Goal: Transaction & Acquisition: Purchase product/service

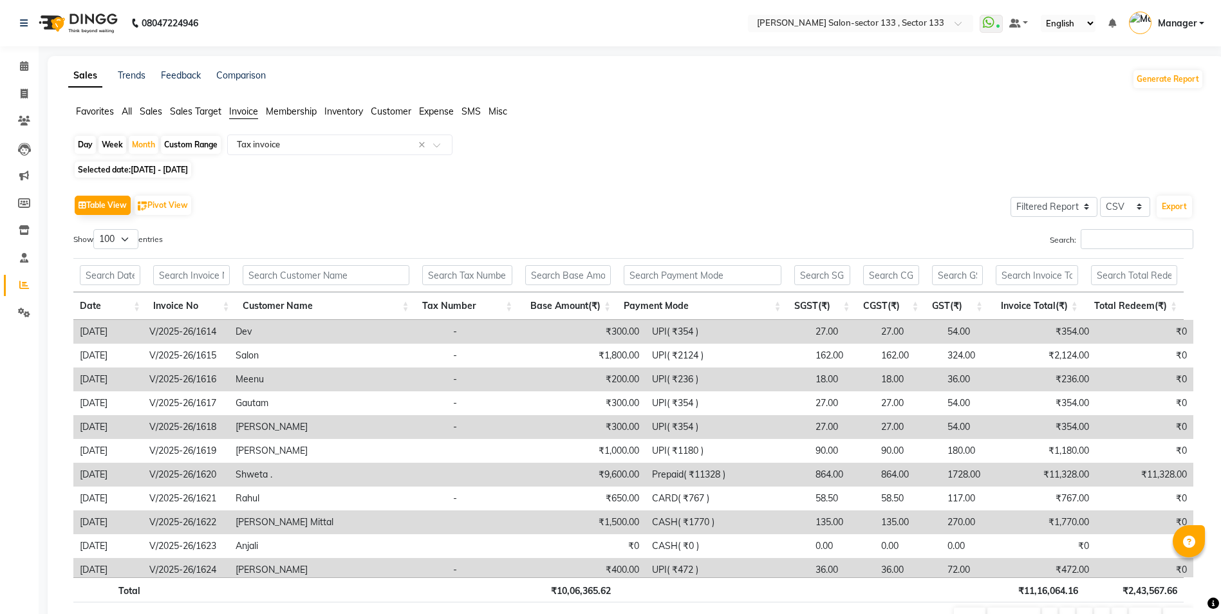
select select "filtered_report"
select select "csv"
select select "100"
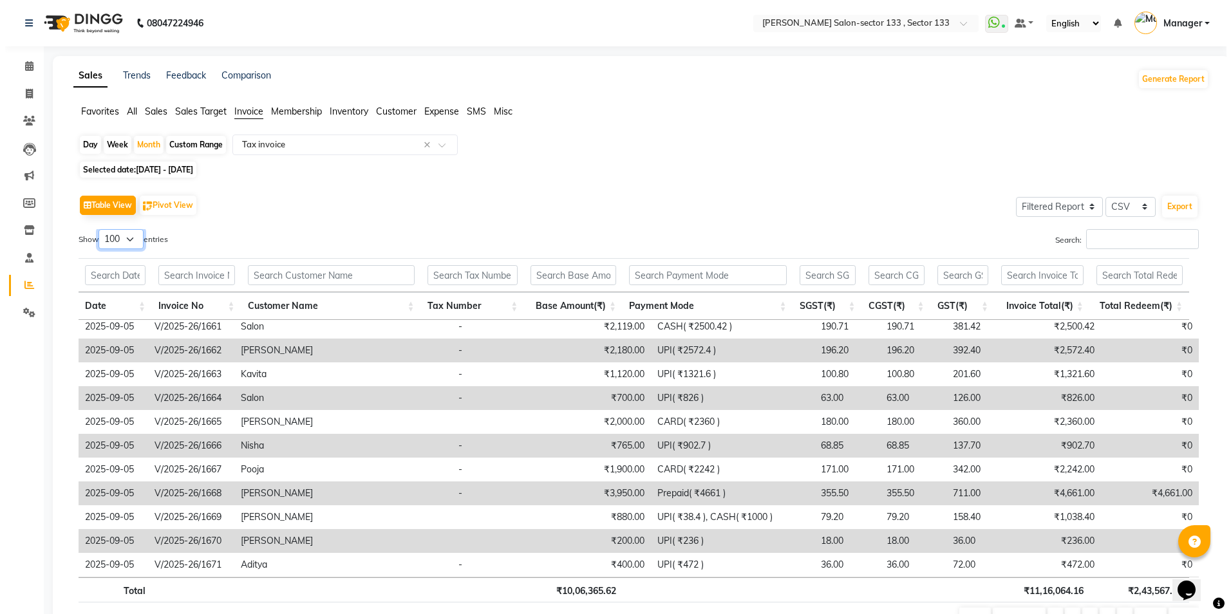
scroll to position [1030, 0]
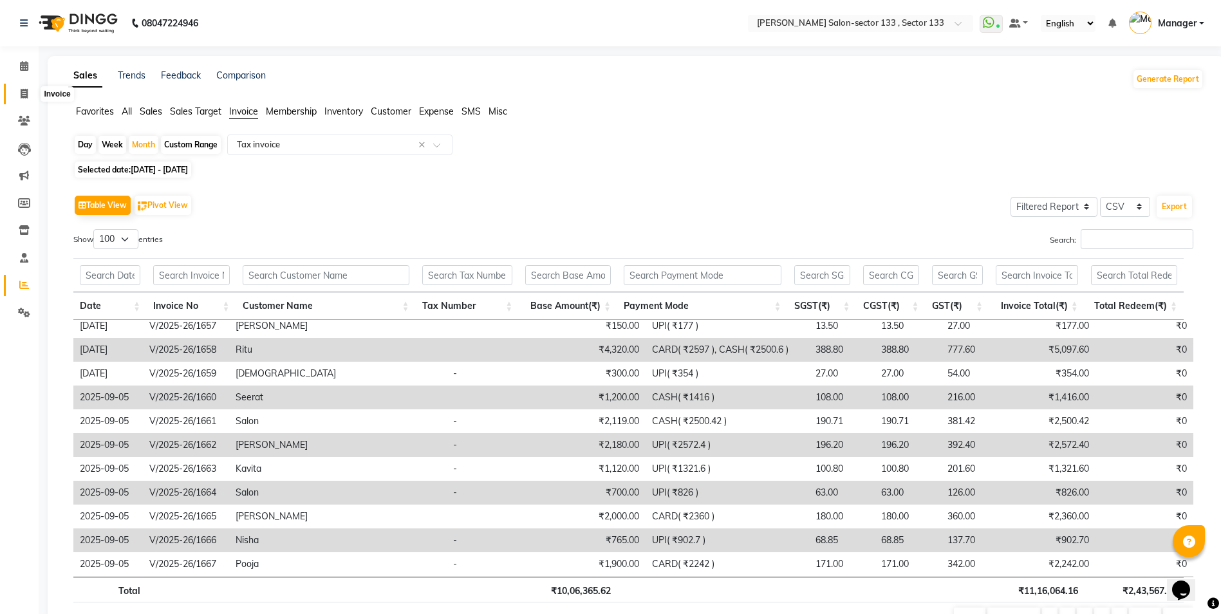
click at [28, 99] on span at bounding box center [24, 94] width 23 height 15
select select "service"
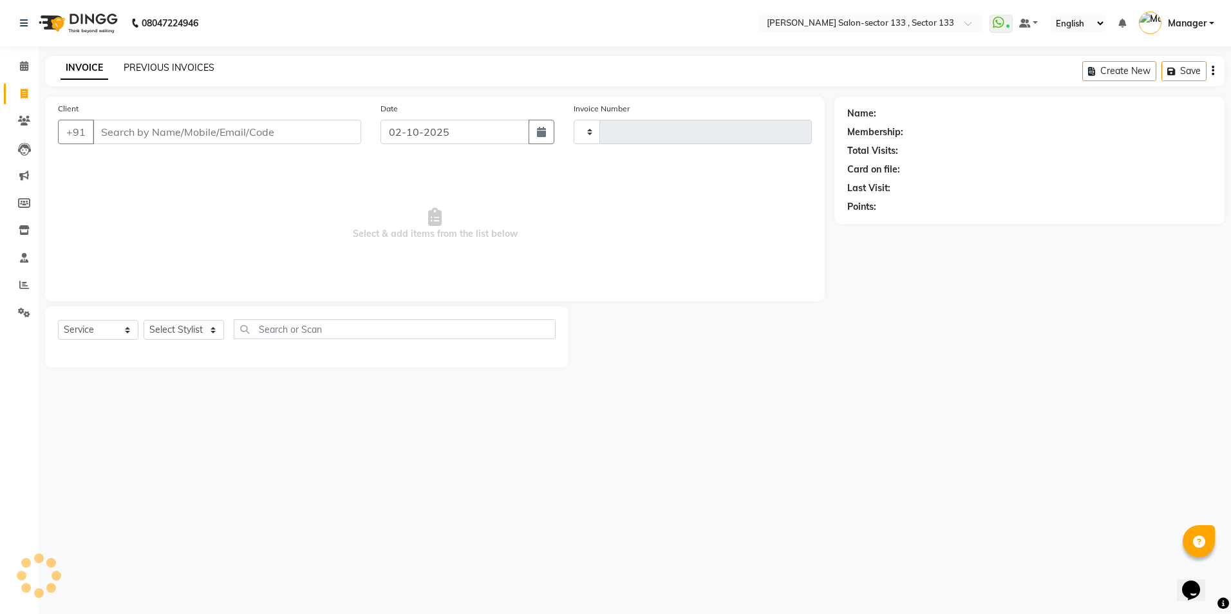
click at [160, 62] on link "PREVIOUS INVOICES" at bounding box center [169, 68] width 91 height 12
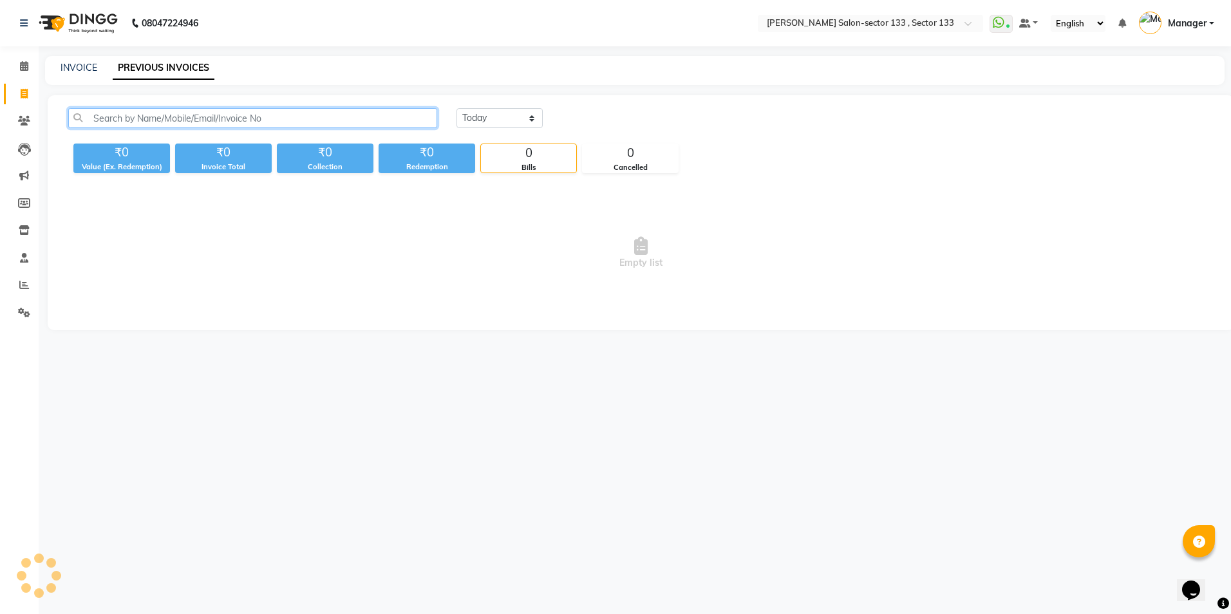
click at [173, 120] on input "text" at bounding box center [252, 118] width 369 height 20
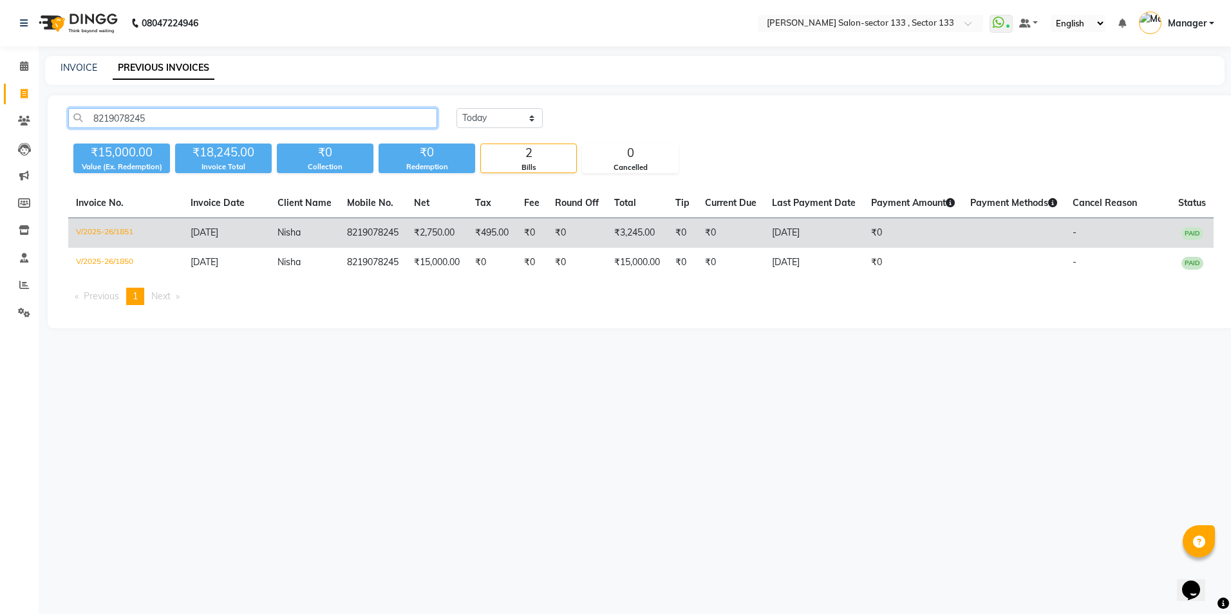
type input "8219078245"
click at [702, 238] on td "₹0" at bounding box center [730, 233] width 67 height 30
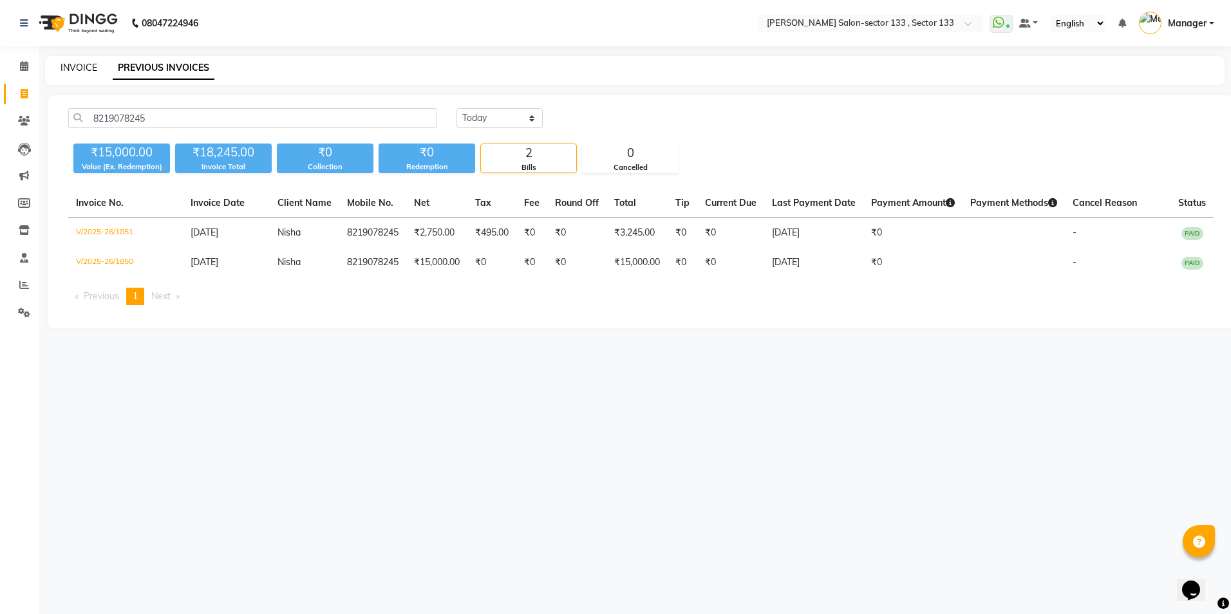
click at [86, 72] on link "INVOICE" at bounding box center [79, 68] width 37 height 12
select select "service"
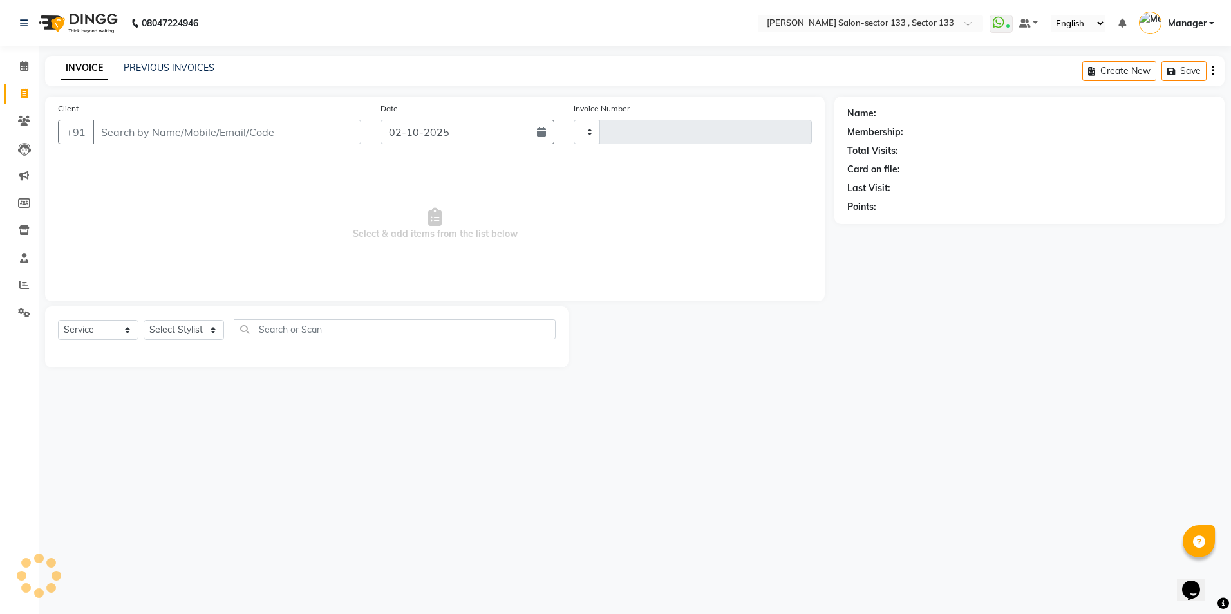
type input "2117"
click at [113, 127] on input "Client" at bounding box center [227, 132] width 268 height 24
select select "8302"
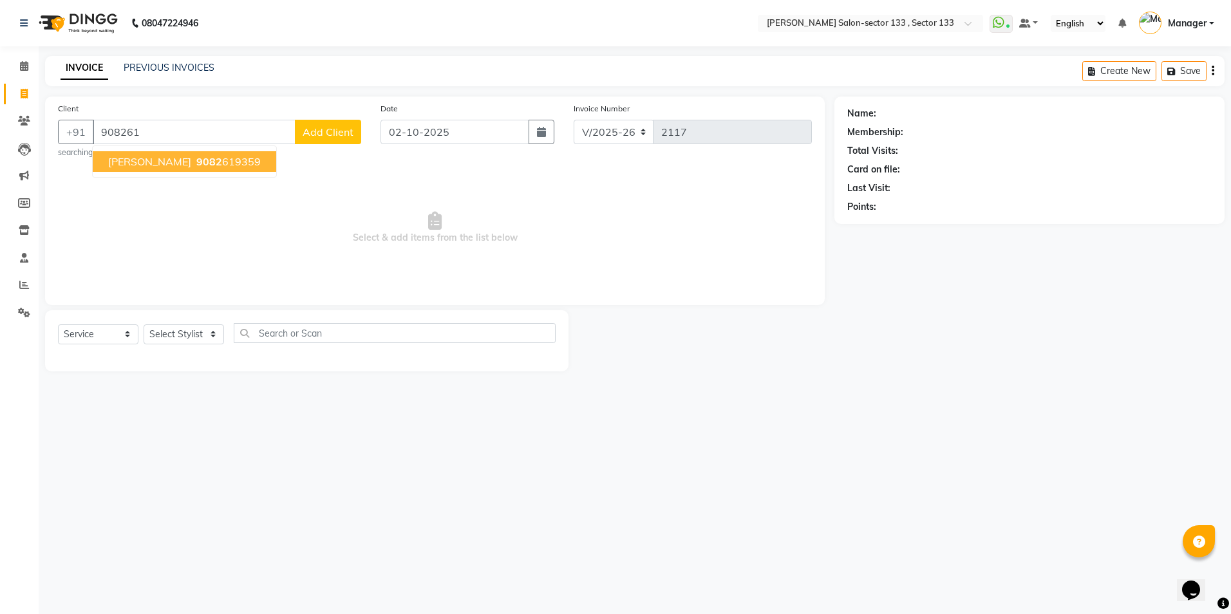
click at [127, 165] on span "Yashika" at bounding box center [149, 161] width 83 height 13
type input "9082619359"
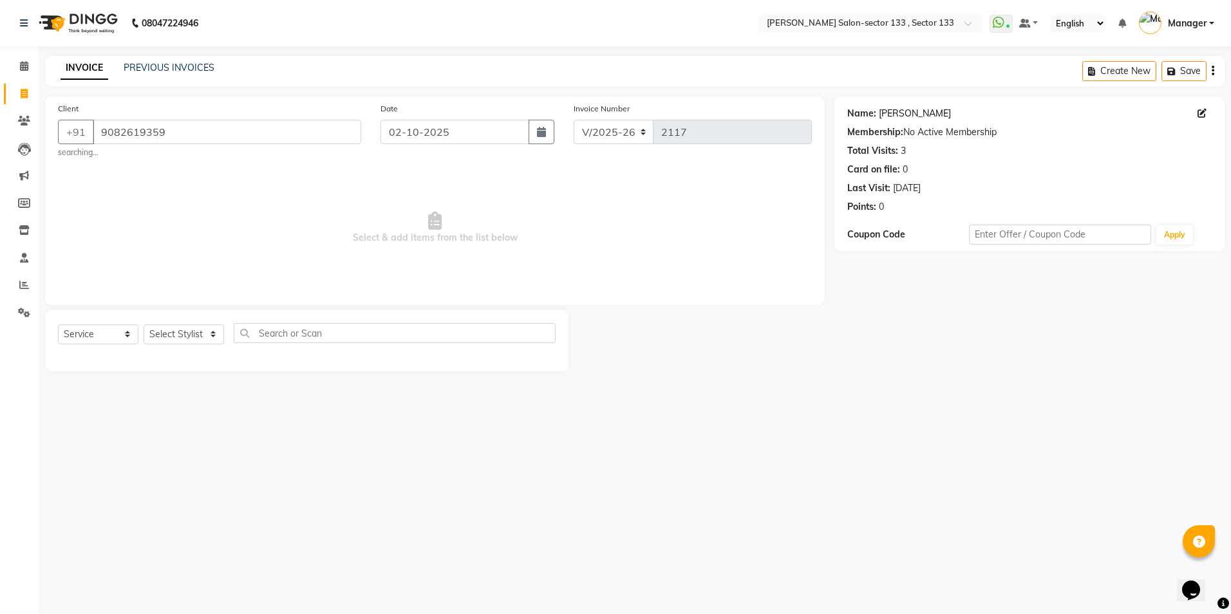
click at [892, 118] on link "Yashika" at bounding box center [915, 114] width 72 height 14
click at [185, 332] on select "Select Stylist [PERSON_NAME] [PERSON_NAME] [PERSON_NAME] Manager Mehboob Owner …" at bounding box center [184, 334] width 80 height 20
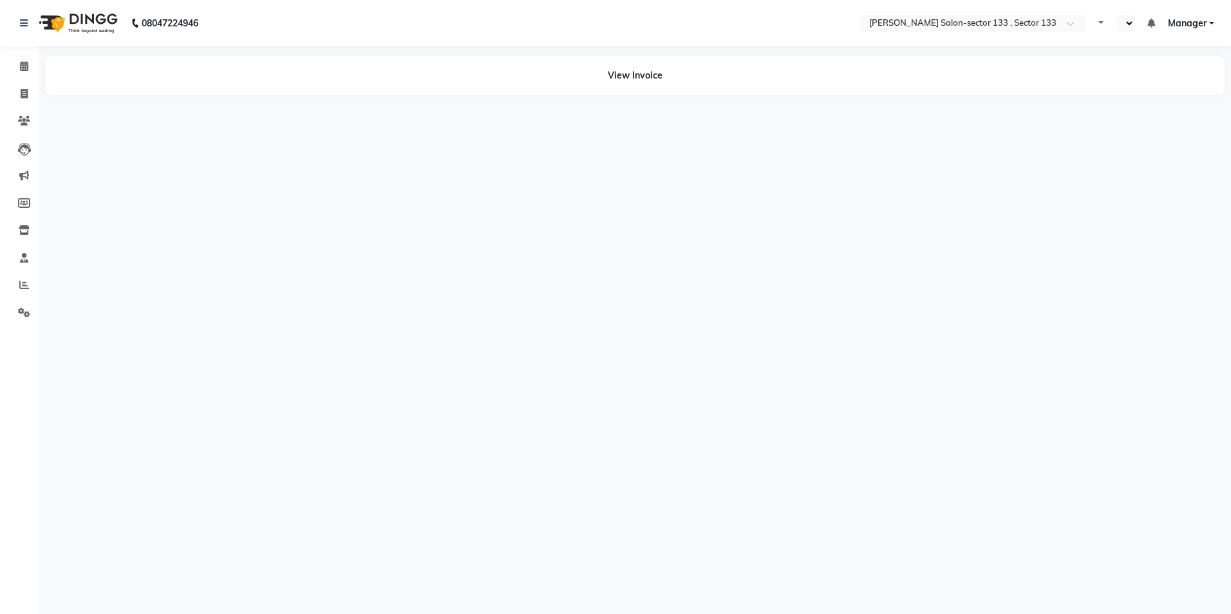
select select "en"
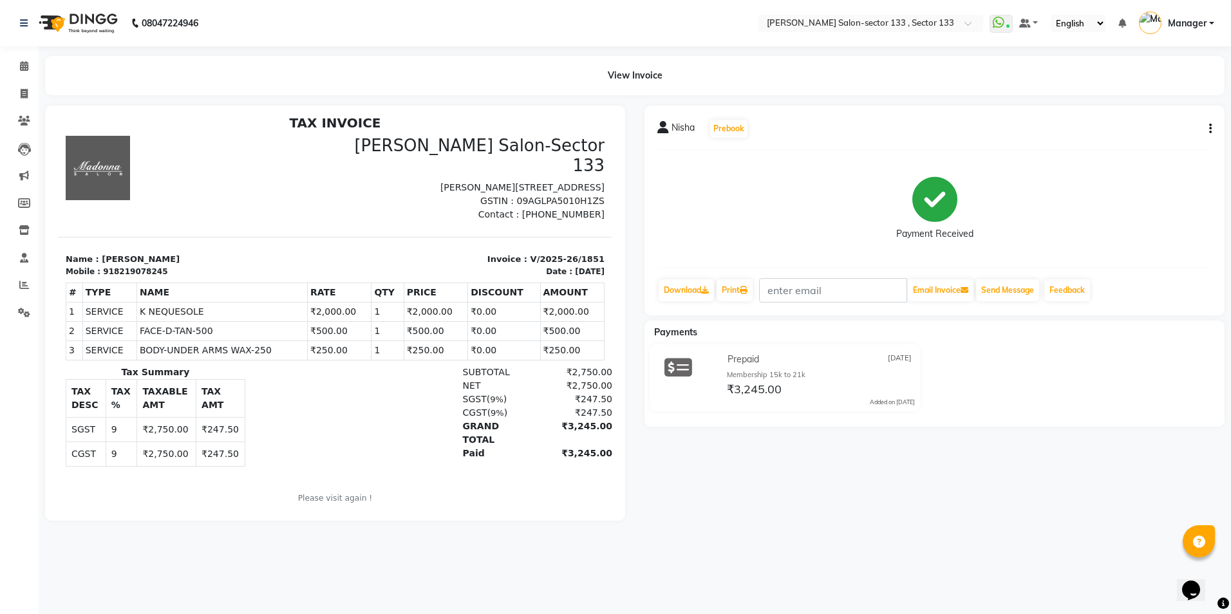
scroll to position [10, 0]
click at [24, 97] on icon at bounding box center [24, 94] width 7 height 10
select select "service"
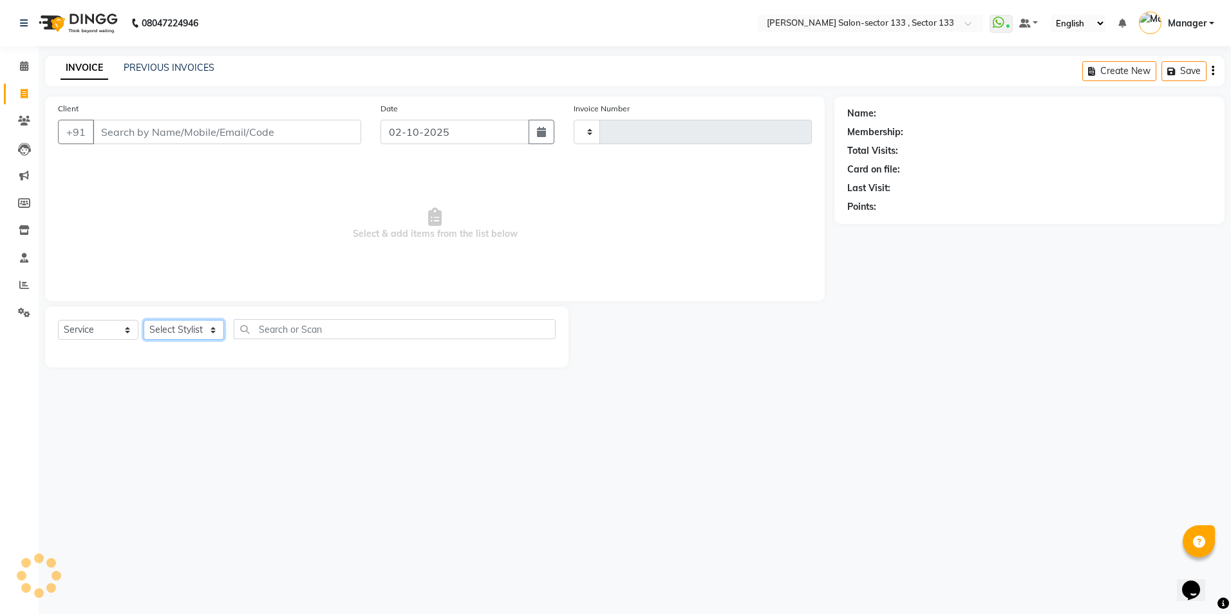
click at [165, 326] on select "Select Stylist" at bounding box center [184, 330] width 80 height 20
click at [165, 325] on select "Select Stylist" at bounding box center [184, 330] width 80 height 20
type input "2117"
click at [166, 333] on select "Select Stylist" at bounding box center [184, 330] width 80 height 20
select select "8302"
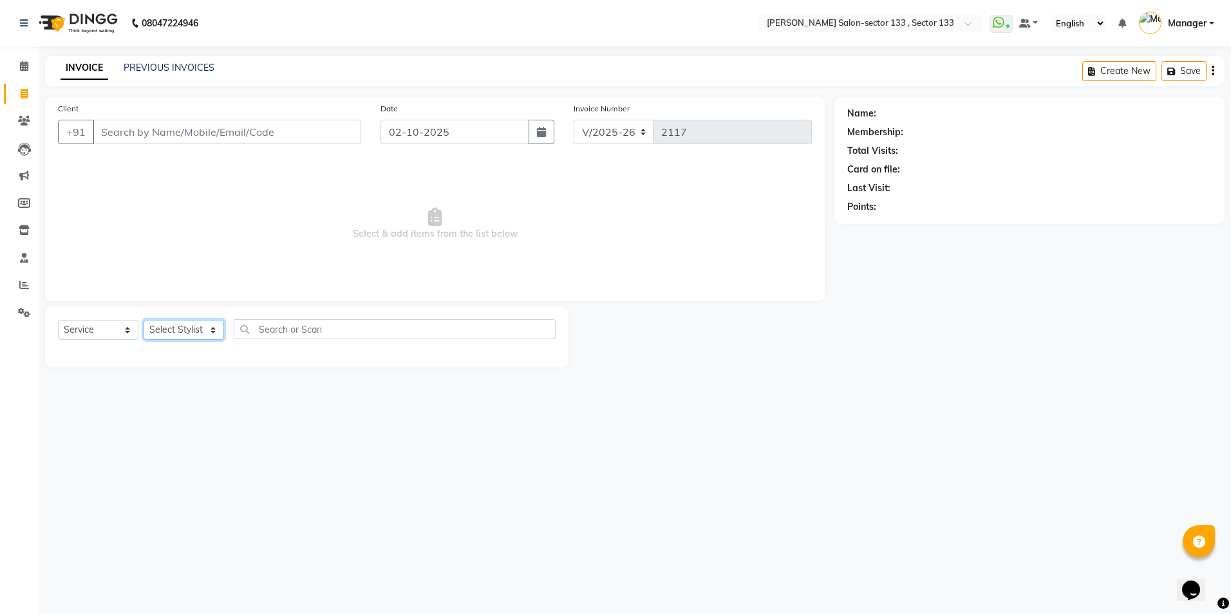
click at [166, 333] on select "Select Stylist" at bounding box center [184, 330] width 80 height 20
click at [166, 332] on select "Select Stylist" at bounding box center [184, 330] width 80 height 20
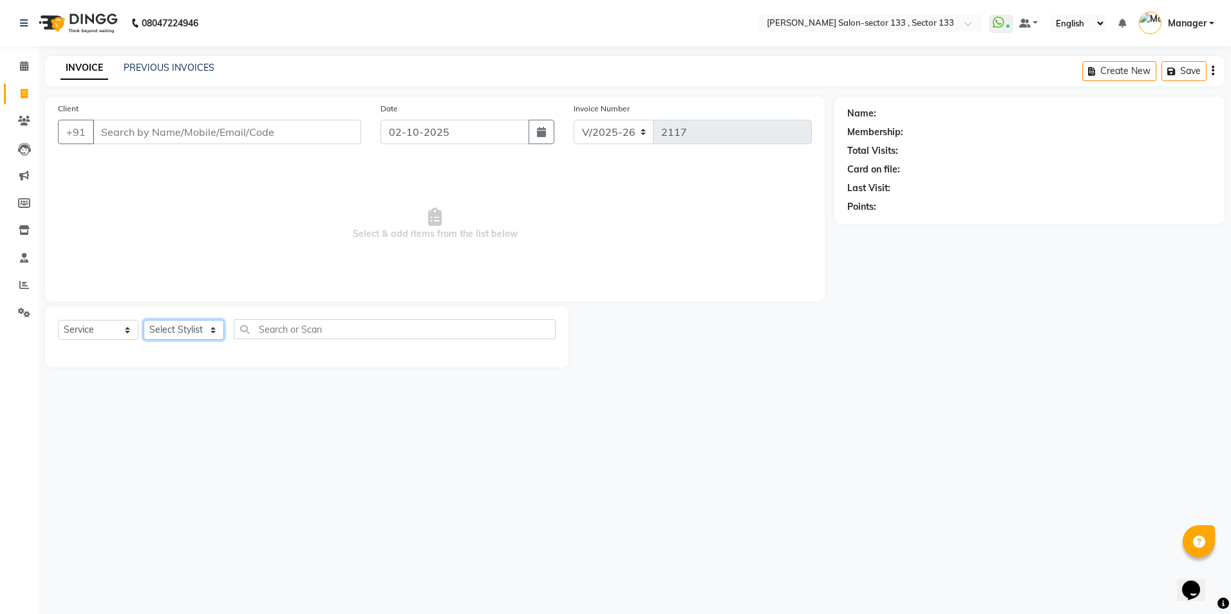
click at [191, 325] on select "Select Stylist [PERSON_NAME] [PERSON_NAME] [PERSON_NAME] Manager Mehboob Owner …" at bounding box center [184, 330] width 80 height 20
select select "90932"
click at [144, 320] on select "Select Stylist [PERSON_NAME] [PERSON_NAME] [PERSON_NAME] Manager Mehboob Owner …" at bounding box center [184, 330] width 80 height 20
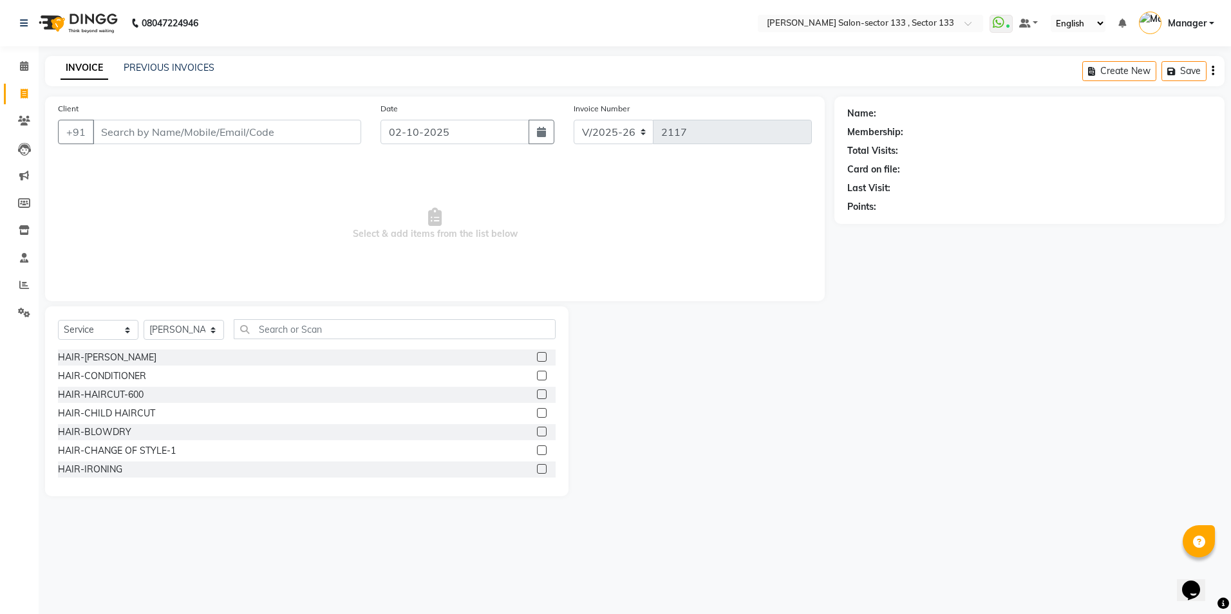
click at [354, 317] on div "Select Service Product Membership Package Voucher Prepaid Gift Card Select Styl…" at bounding box center [306, 401] width 523 height 190
click at [354, 328] on input "text" at bounding box center [395, 329] width 322 height 20
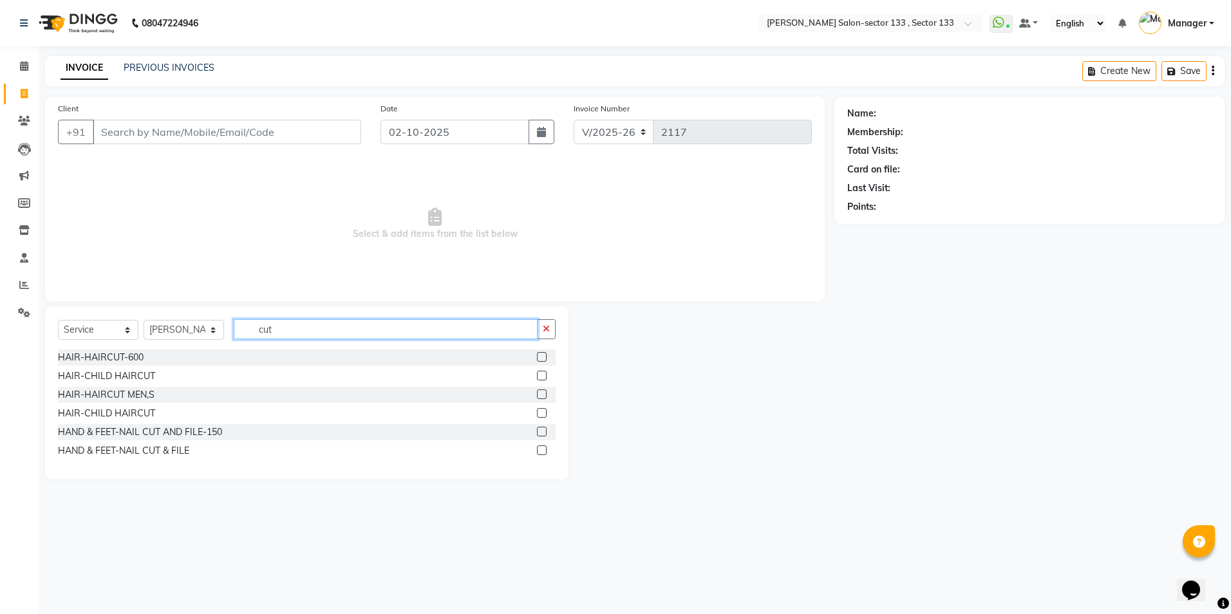
type input "cut"
click at [543, 398] on label at bounding box center [542, 394] width 10 height 10
click at [543, 398] on input "checkbox" at bounding box center [541, 395] width 8 height 8
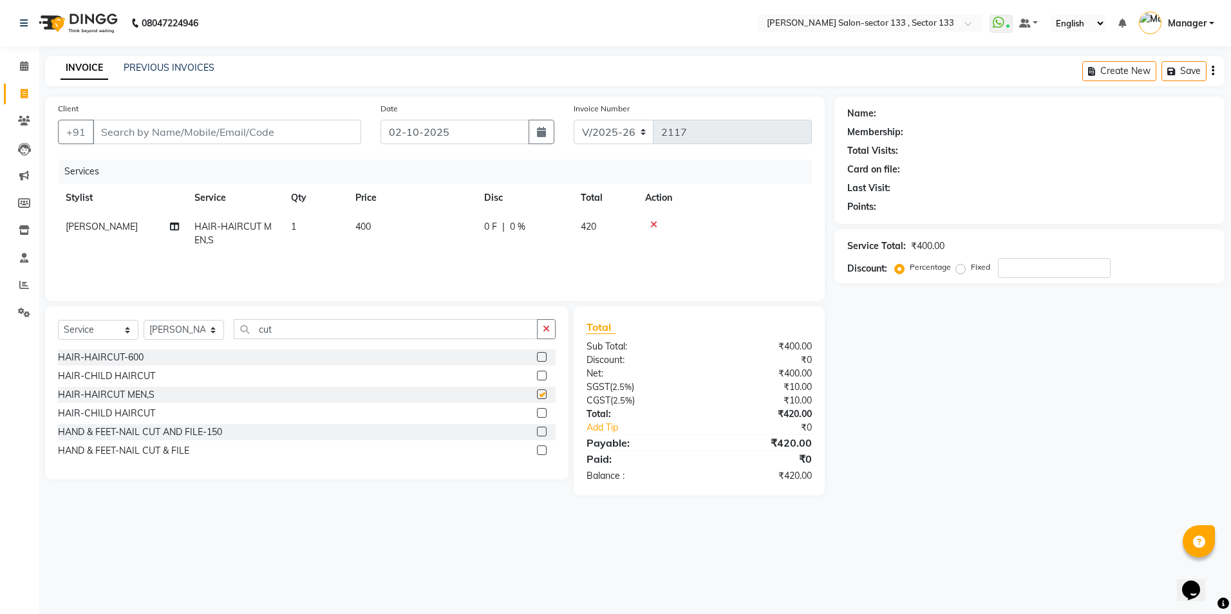
checkbox input "false"
click at [383, 339] on div "Select Service Product Membership Package Voucher Prepaid Gift Card Select Styl…" at bounding box center [307, 334] width 498 height 30
click at [379, 331] on input "cut" at bounding box center [386, 329] width 304 height 20
type input "c"
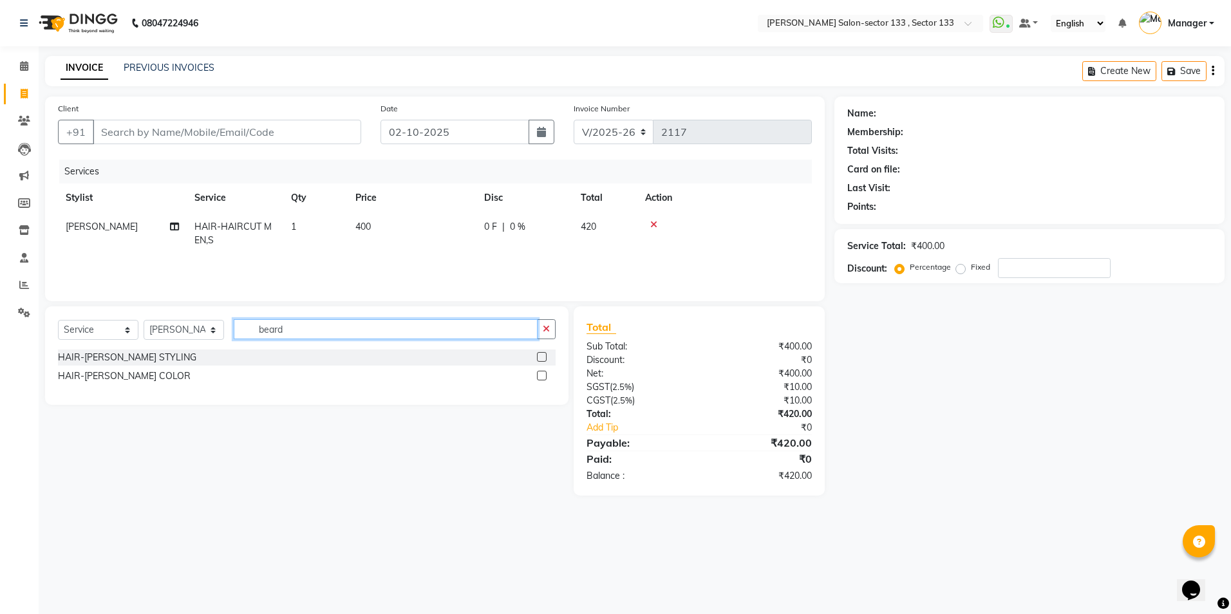
type input "beard"
click at [540, 356] on label at bounding box center [542, 357] width 10 height 10
click at [540, 356] on input "checkbox" at bounding box center [541, 357] width 8 height 8
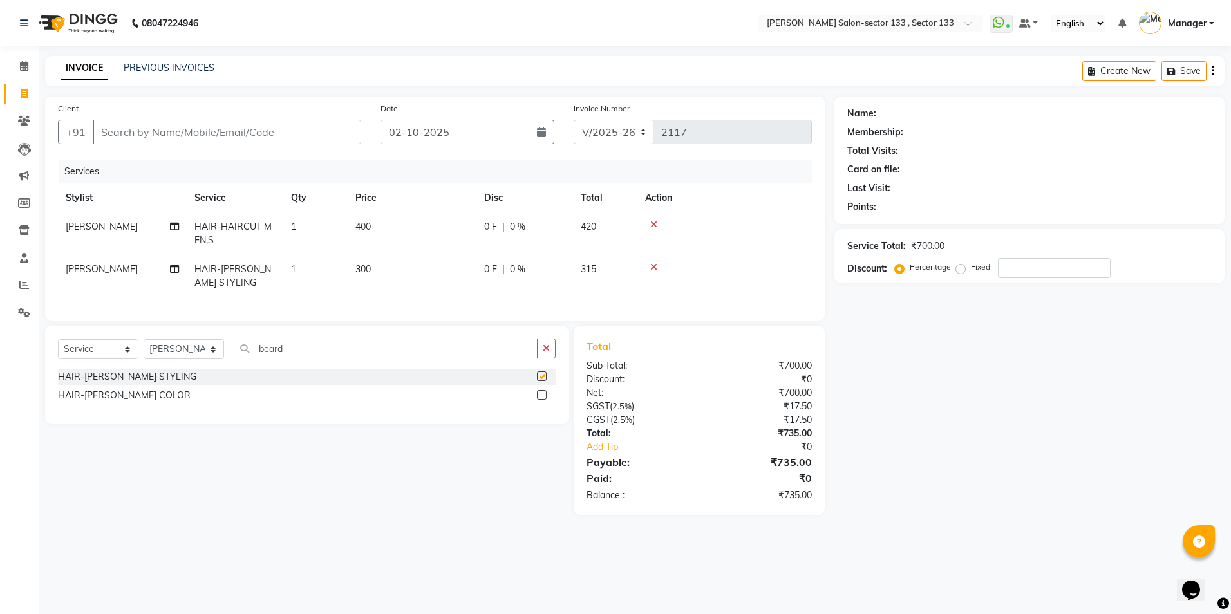
checkbox input "false"
click at [158, 135] on input "Client" at bounding box center [227, 132] width 268 height 24
click at [159, 128] on input "Client" at bounding box center [227, 132] width 268 height 24
type input "9"
type input "0"
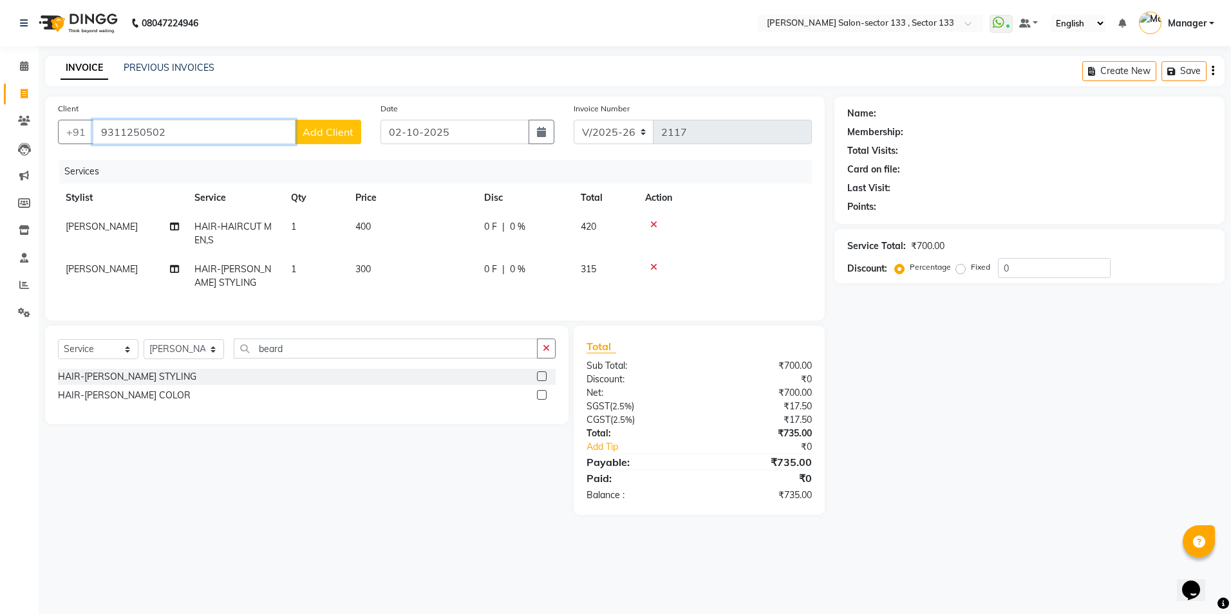
type input "9311250502"
click at [331, 136] on span "Add Client" at bounding box center [328, 132] width 51 height 13
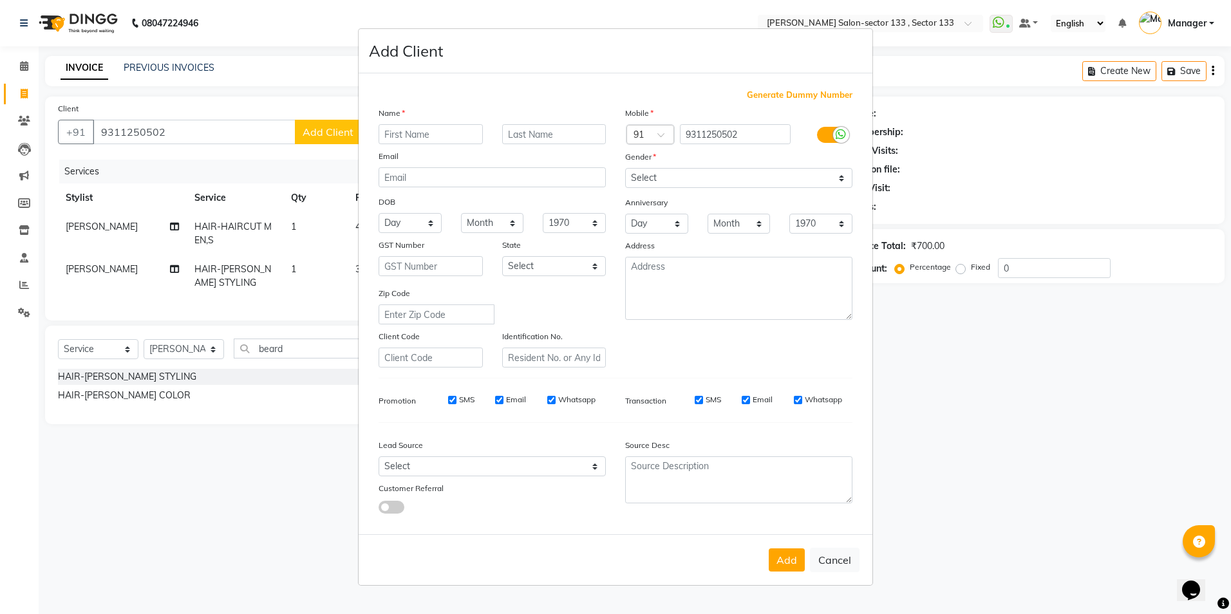
click at [430, 135] on input "text" at bounding box center [430, 134] width 104 height 20
click at [445, 141] on input "text" at bounding box center [430, 134] width 104 height 20
type input "akash"
click at [651, 185] on select "Select Male Female Other Prefer Not To Say" at bounding box center [738, 178] width 227 height 20
select select "[DEMOGRAPHIC_DATA]"
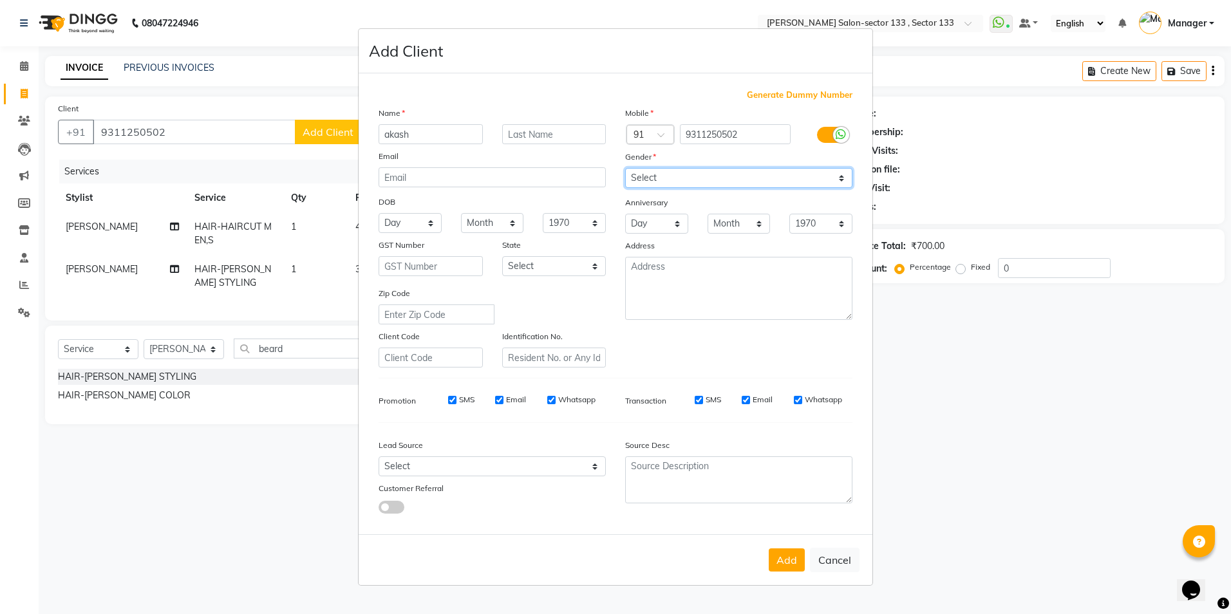
click at [625, 168] on select "Select Male Female Other Prefer Not To Say" at bounding box center [738, 178] width 227 height 20
click at [773, 570] on button "Add" at bounding box center [787, 559] width 36 height 23
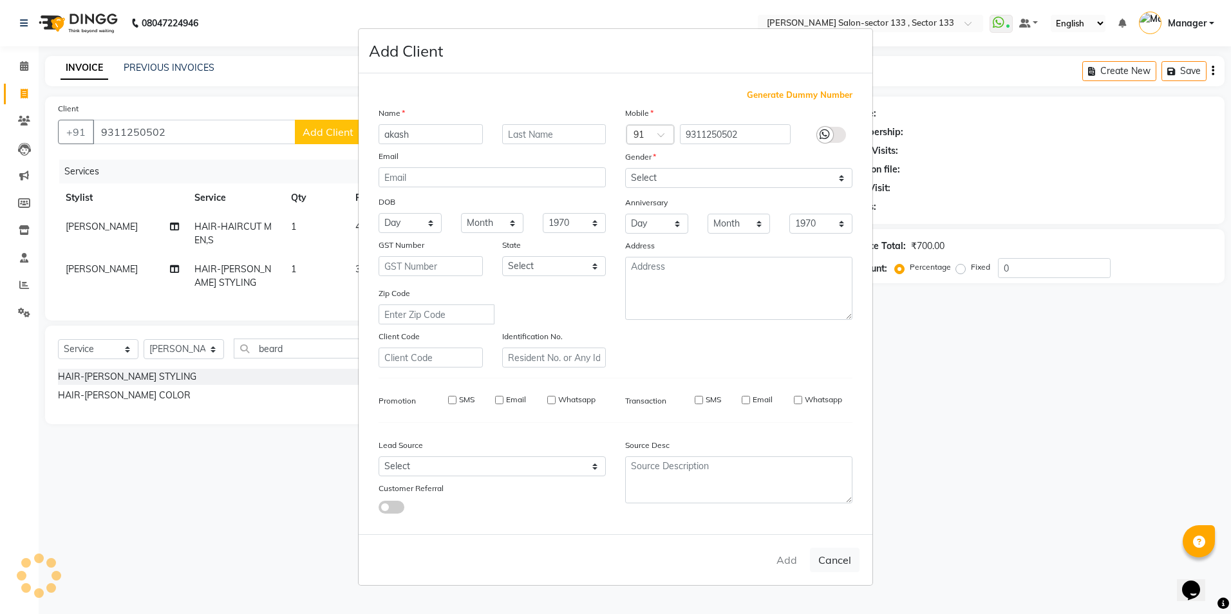
select select
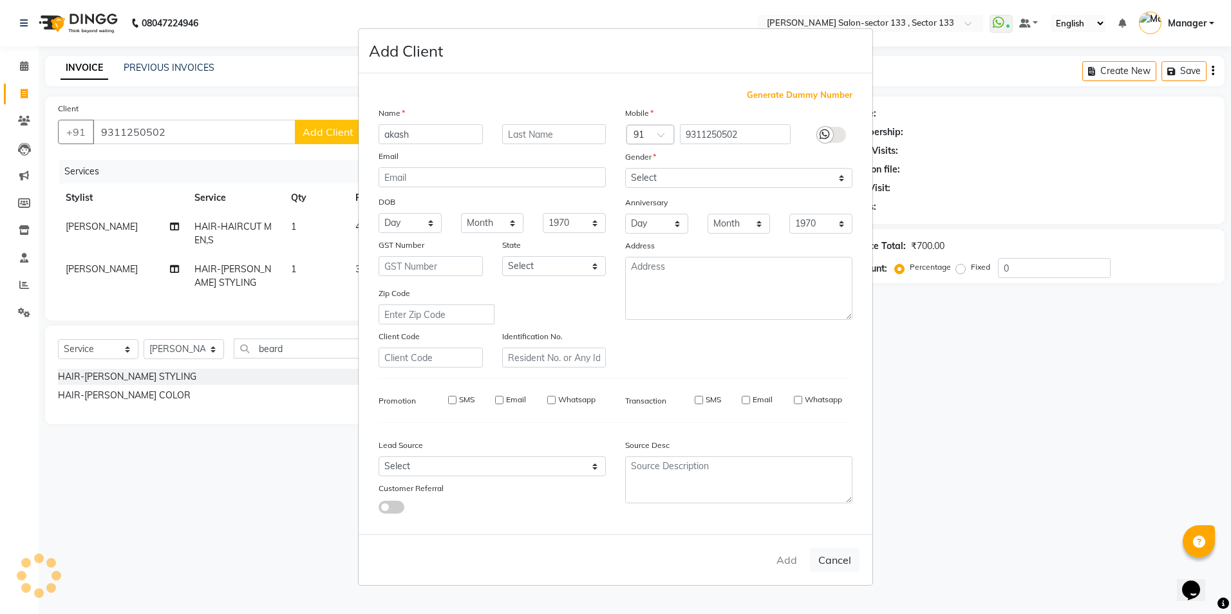
select select
checkbox input "false"
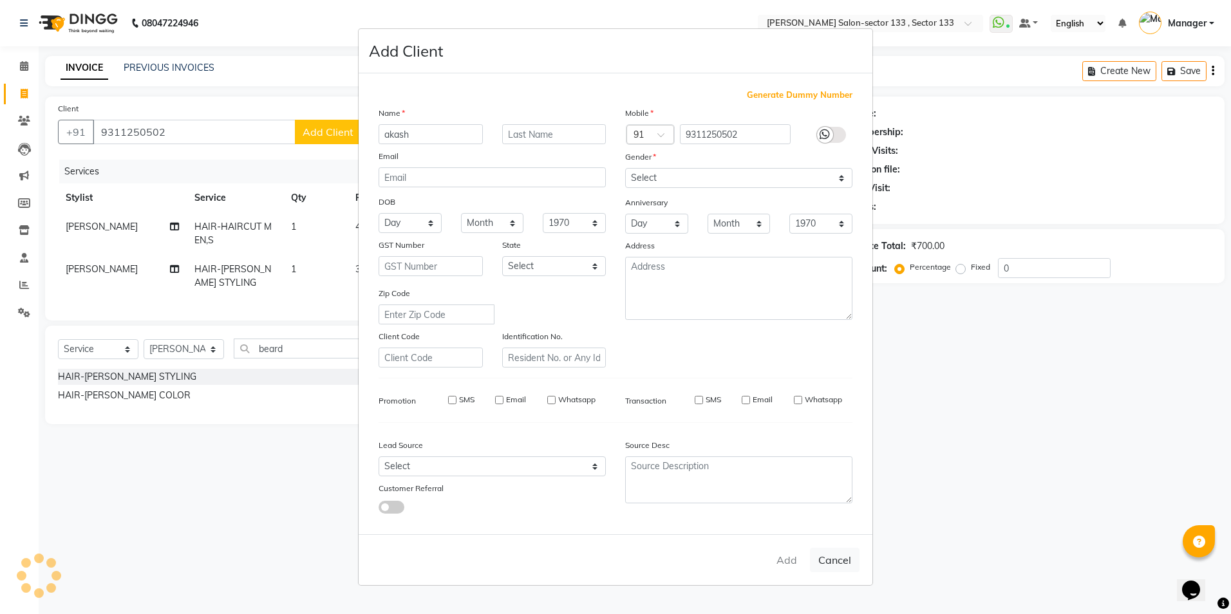
checkbox input "false"
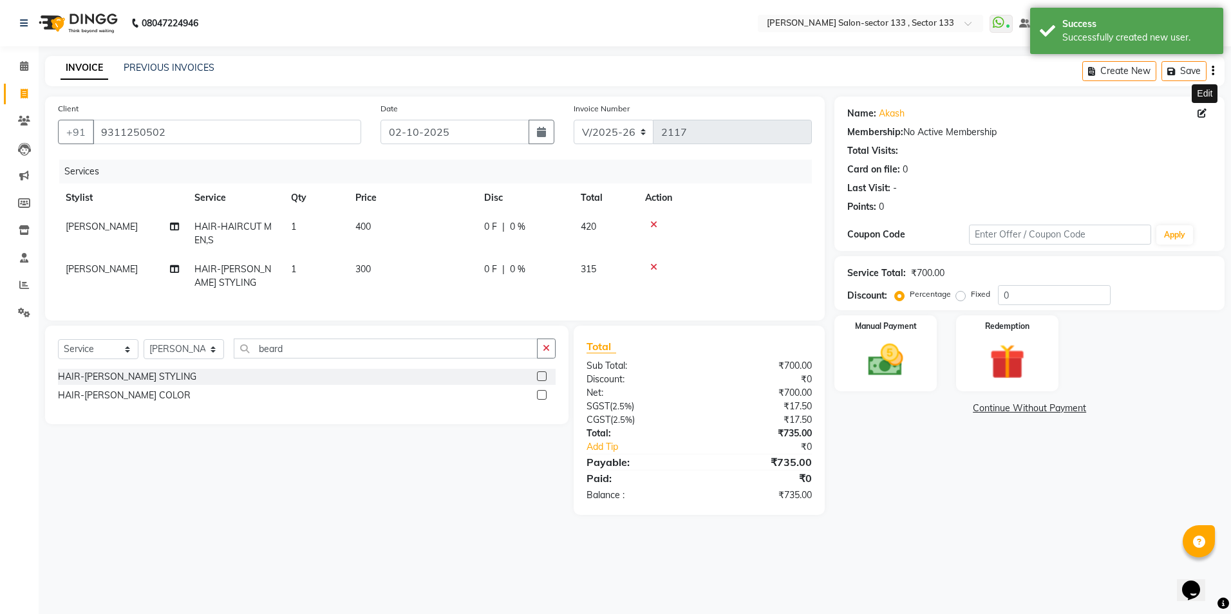
click at [1202, 110] on icon at bounding box center [1201, 113] width 9 height 9
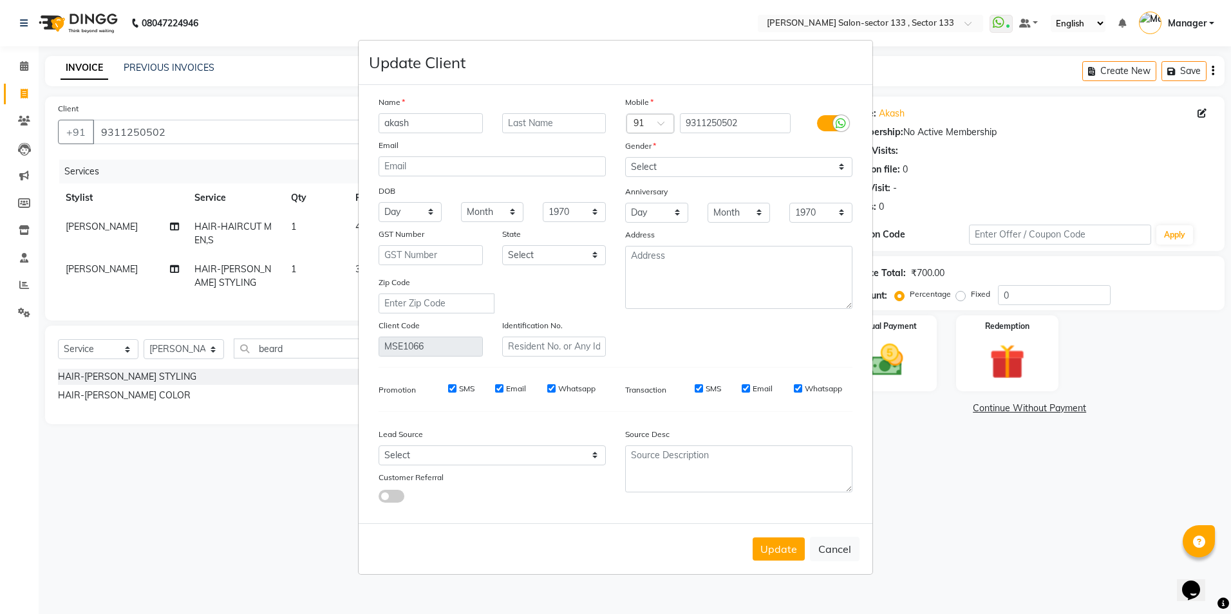
click at [683, 154] on div "Gender" at bounding box center [738, 148] width 247 height 18
drag, startPoint x: 675, startPoint y: 172, endPoint x: 673, endPoint y: 179, distance: 7.3
click at [675, 172] on select "Select Male Female Other Prefer Not To Say" at bounding box center [738, 167] width 227 height 20
select select "male"
click at [625, 157] on select "Select Male Female Other Prefer Not To Say" at bounding box center [738, 167] width 227 height 20
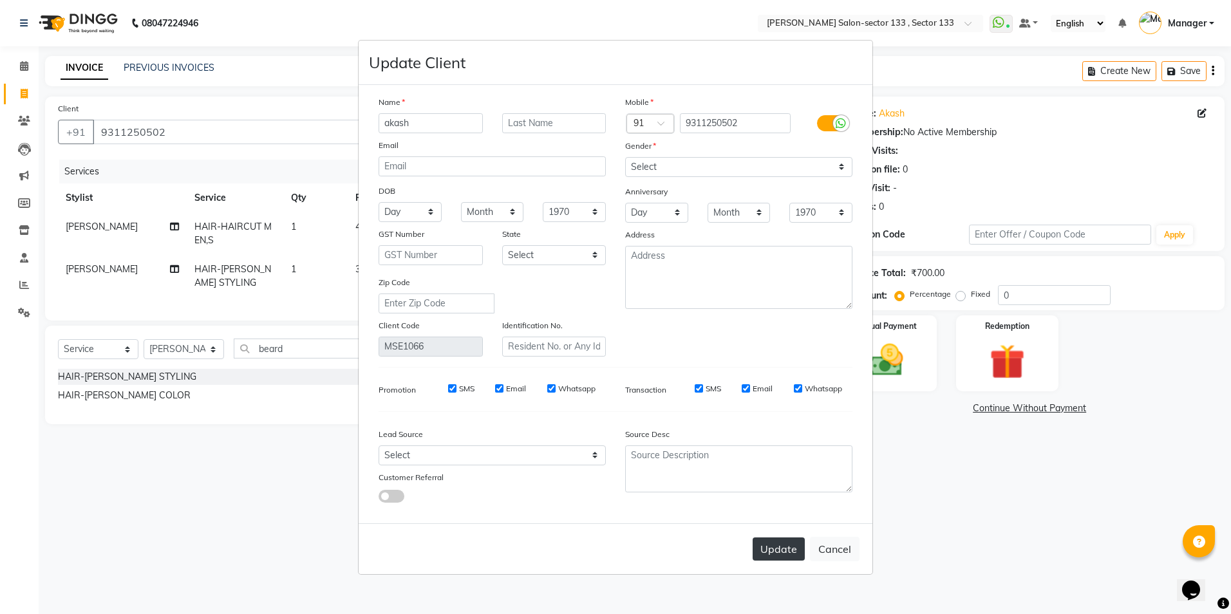
click at [786, 547] on button "Update" at bounding box center [778, 548] width 52 height 23
select select
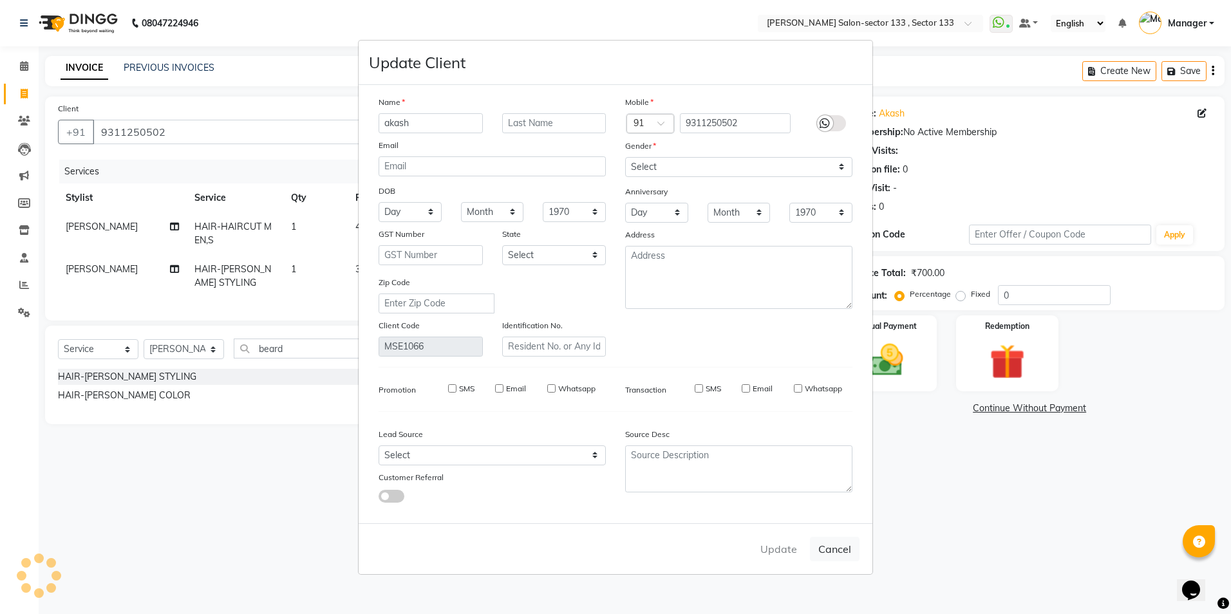
select select
checkbox input "false"
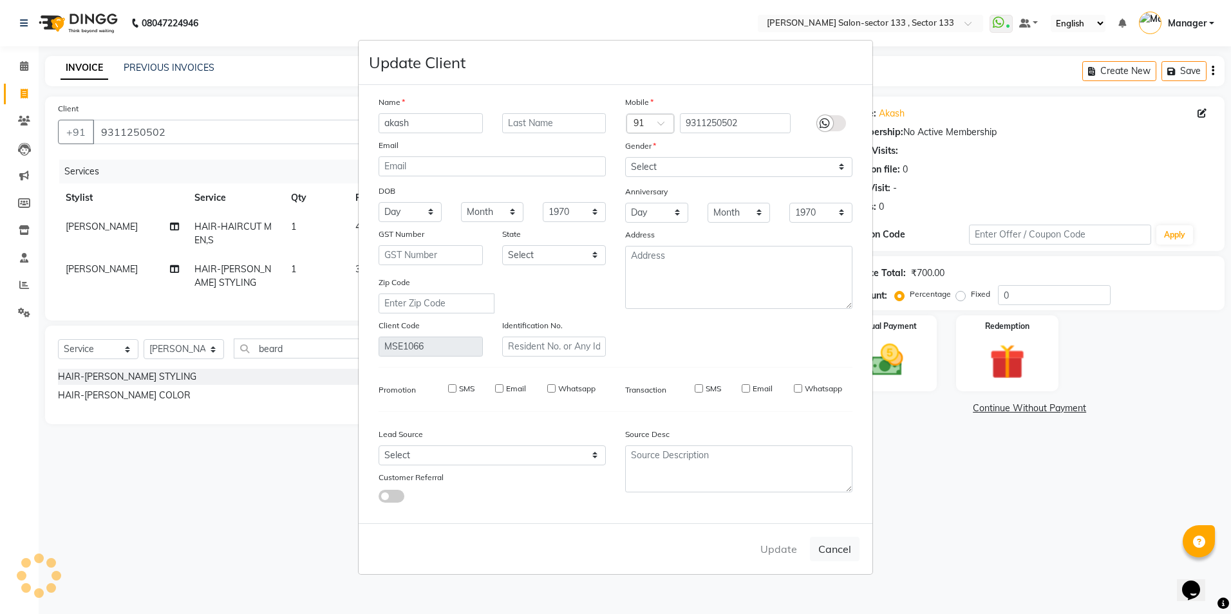
checkbox input "false"
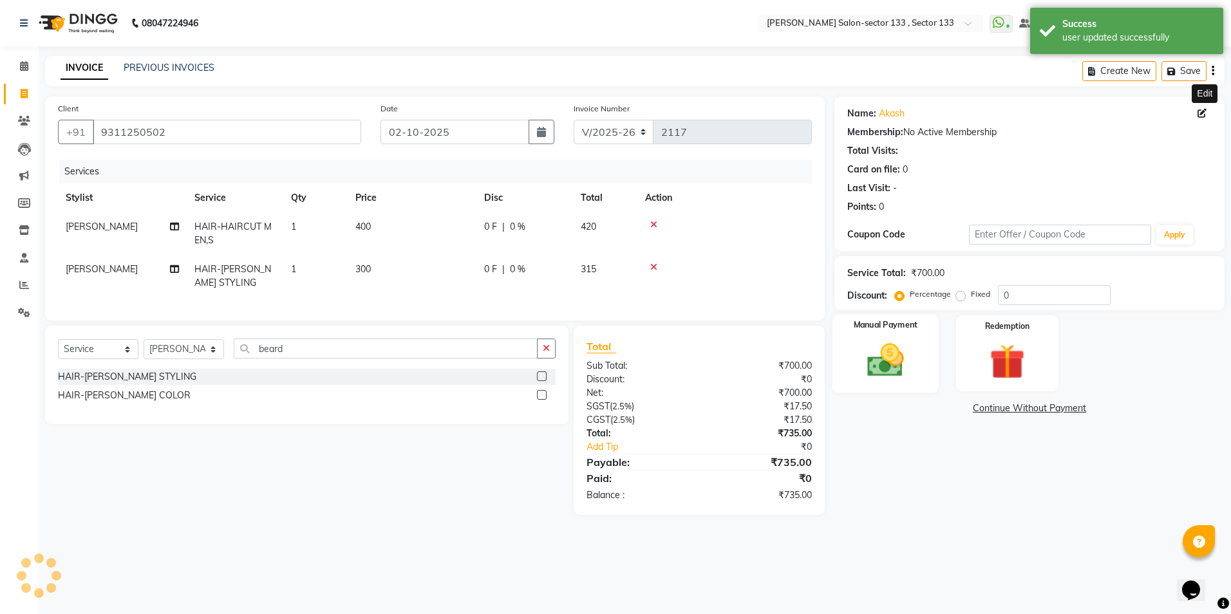
click at [924, 360] on div "Manual Payment" at bounding box center [885, 353] width 106 height 79
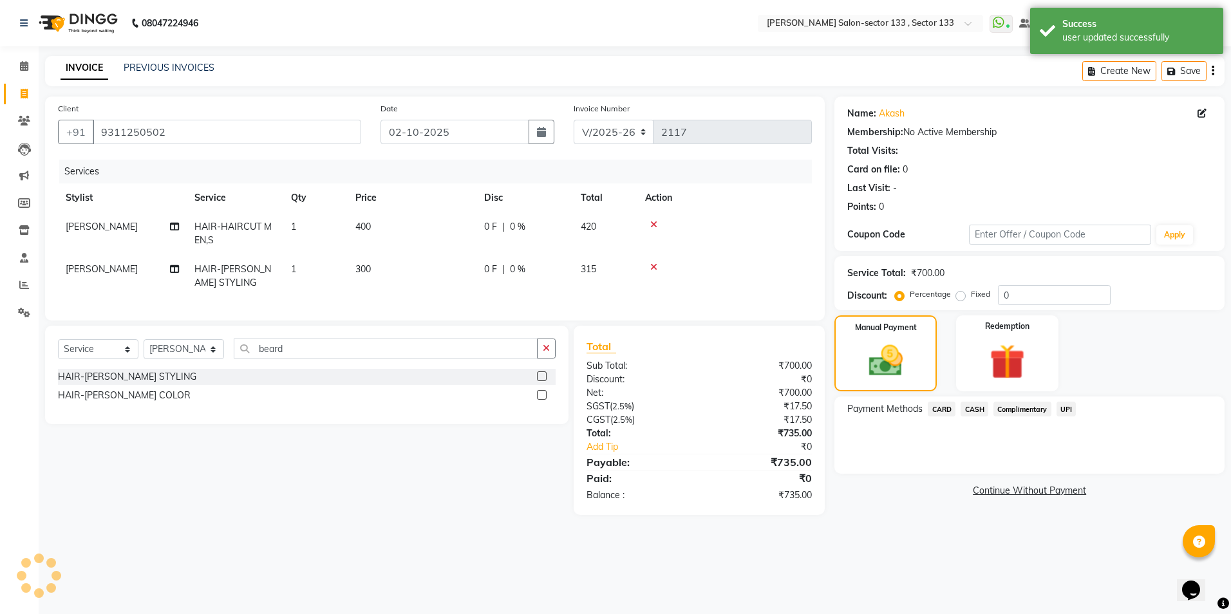
click at [1067, 407] on span "UPI" at bounding box center [1066, 409] width 20 height 15
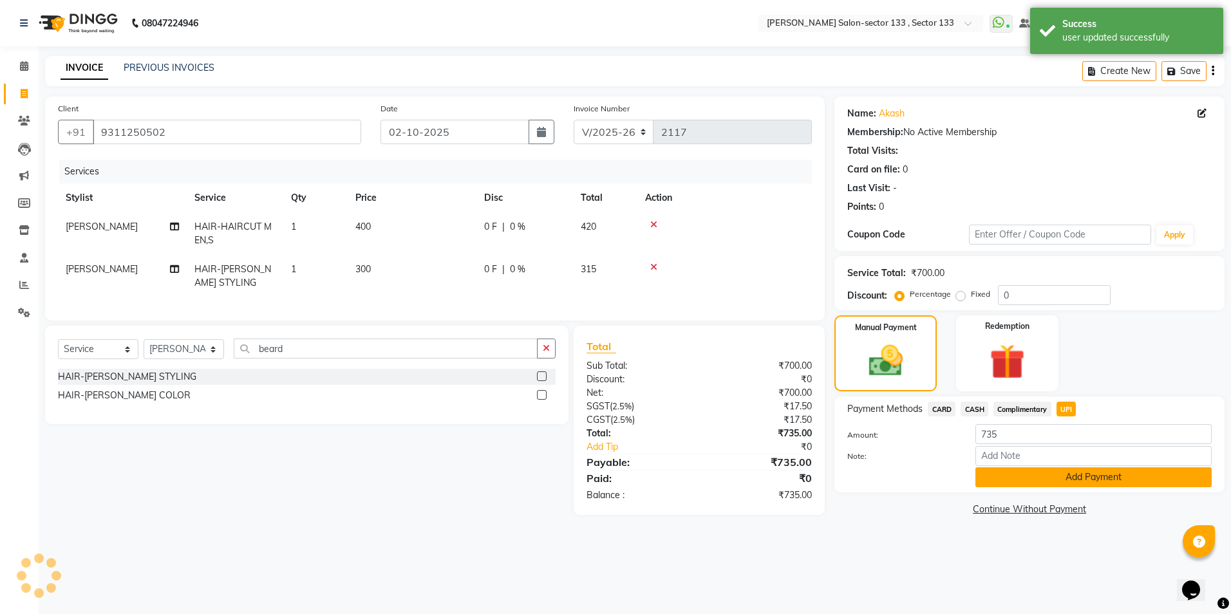
click at [1041, 478] on button "Add Payment" at bounding box center [1093, 477] width 236 height 20
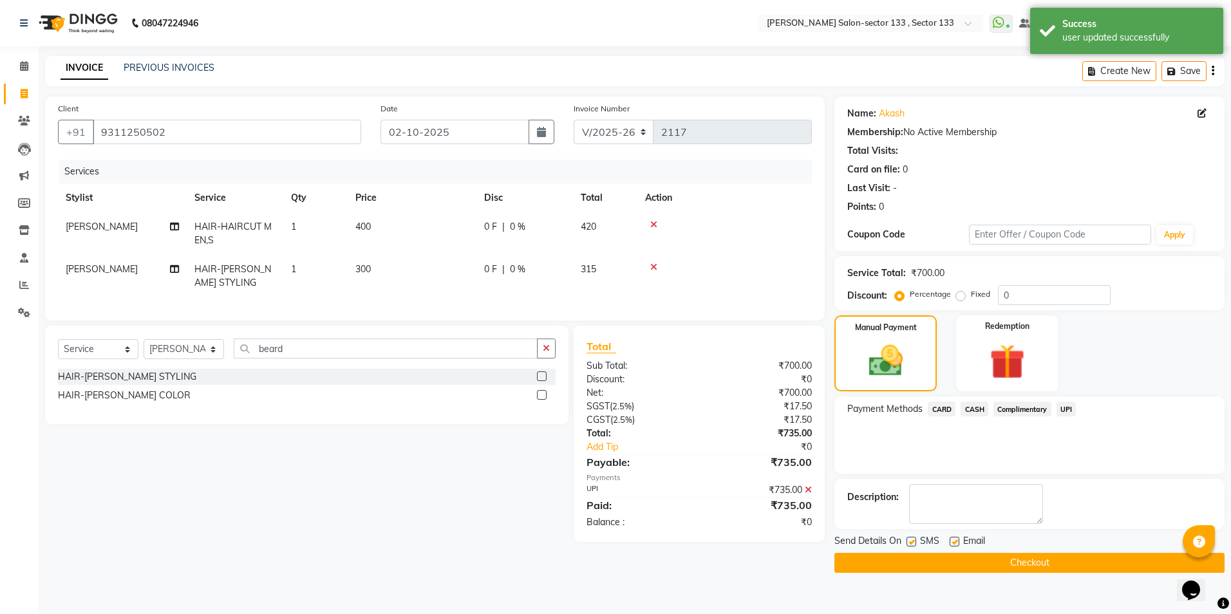
click at [900, 563] on button "Checkout" at bounding box center [1029, 563] width 390 height 20
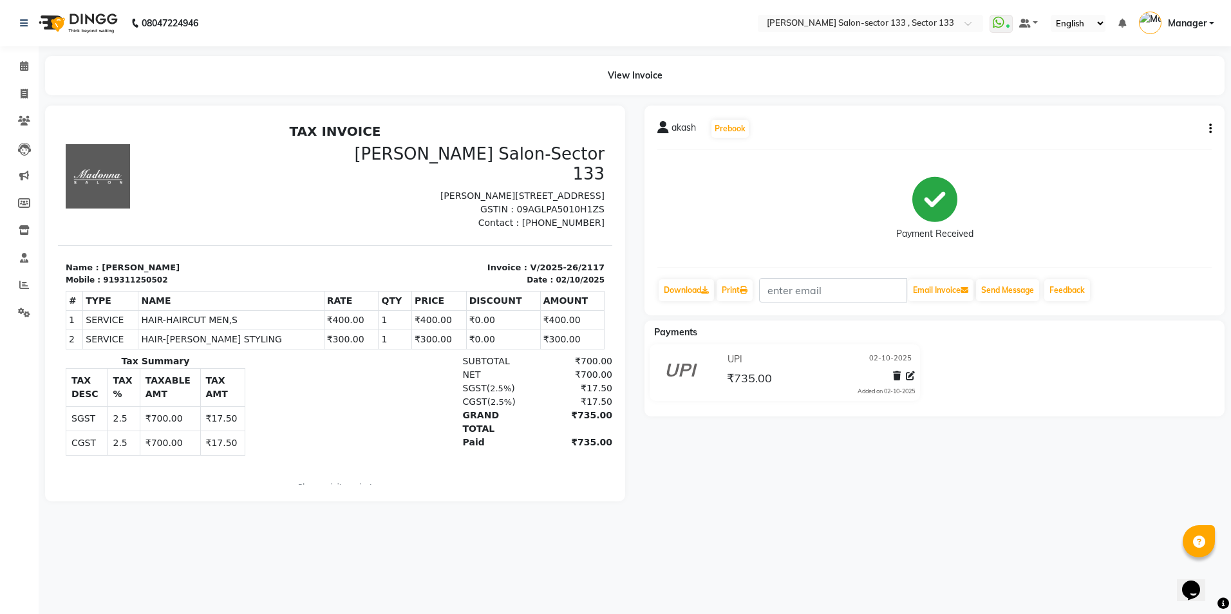
drag, startPoint x: 913, startPoint y: 338, endPoint x: 1112, endPoint y: 308, distance: 201.1
click at [1112, 308] on div "akash Prebook Payment Received Download Print Email Invoice Send Message Feedba…" at bounding box center [934, 211] width 580 height 210
click at [28, 98] on span at bounding box center [24, 94] width 23 height 15
select select "service"
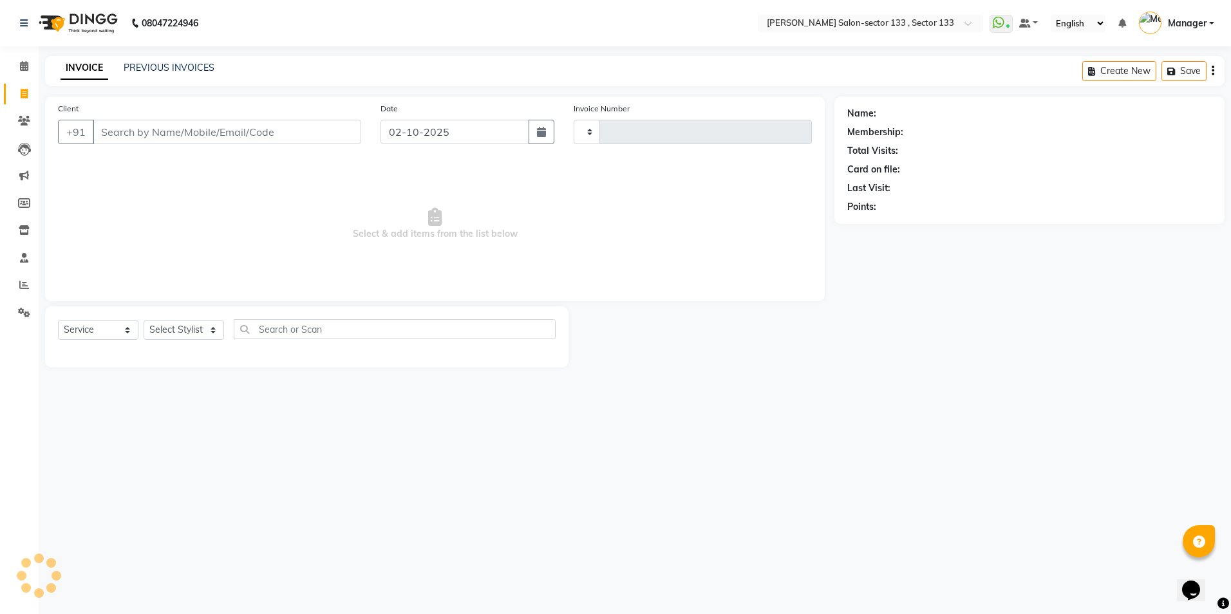
click at [173, 135] on input "Client" at bounding box center [227, 132] width 268 height 24
type input "2118"
select select "8302"
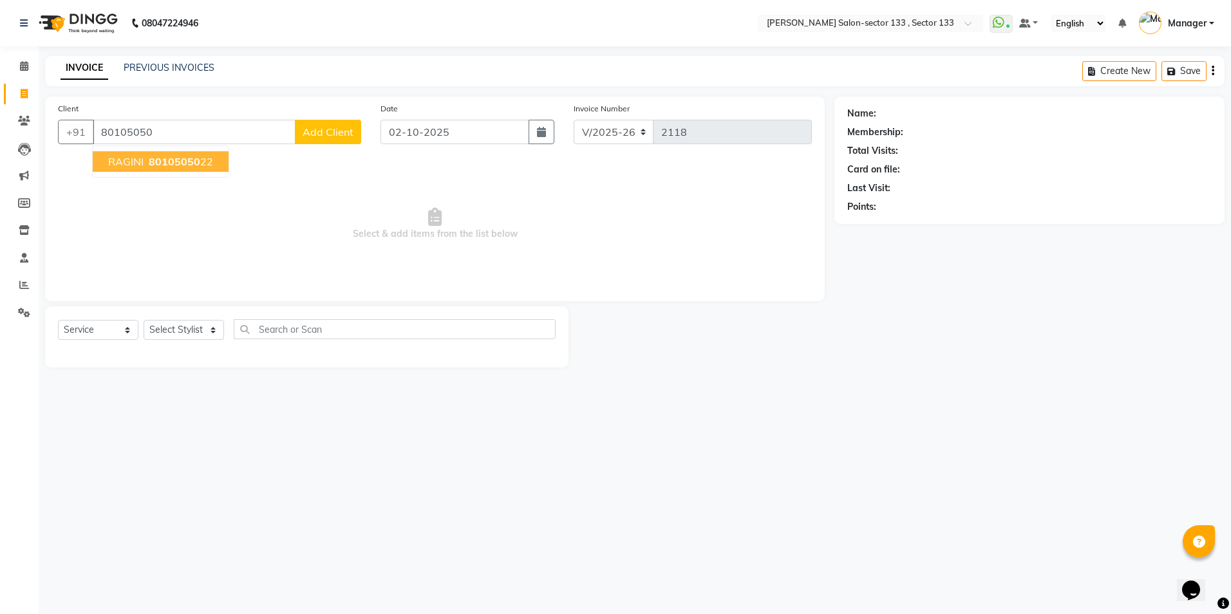
click at [172, 154] on button "RAGINI 80105050 22" at bounding box center [161, 161] width 136 height 21
type input "8010505022"
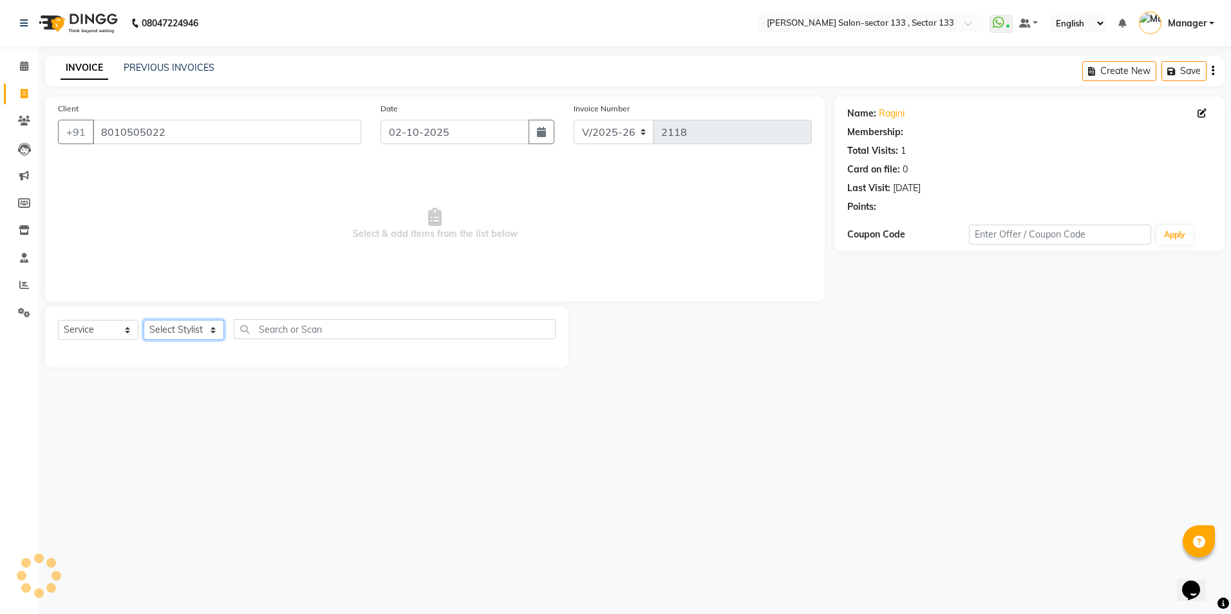
click at [190, 327] on select "Select Stylist [PERSON_NAME] [PERSON_NAME] [PERSON_NAME] Manager Mehboob Owner …" at bounding box center [184, 330] width 80 height 20
select select "90931"
click at [144, 320] on select "Select Stylist [PERSON_NAME] [PERSON_NAME] [PERSON_NAME] Manager Mehboob Owner …" at bounding box center [184, 330] width 80 height 20
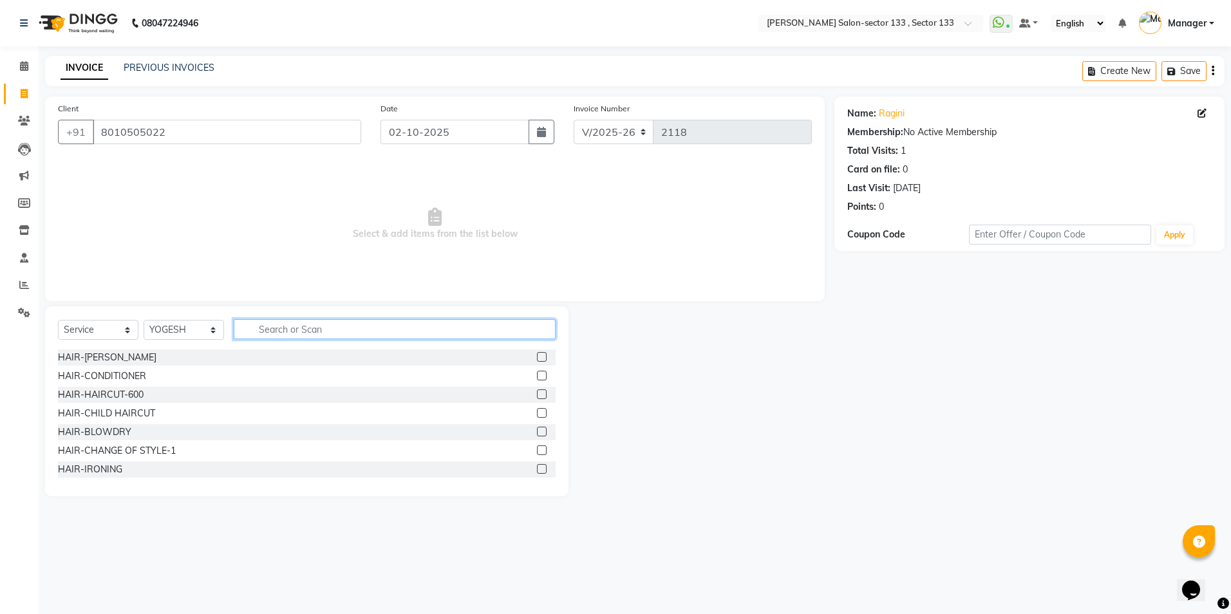
click at [283, 333] on input "text" at bounding box center [395, 329] width 322 height 20
type input "k"
type input "des"
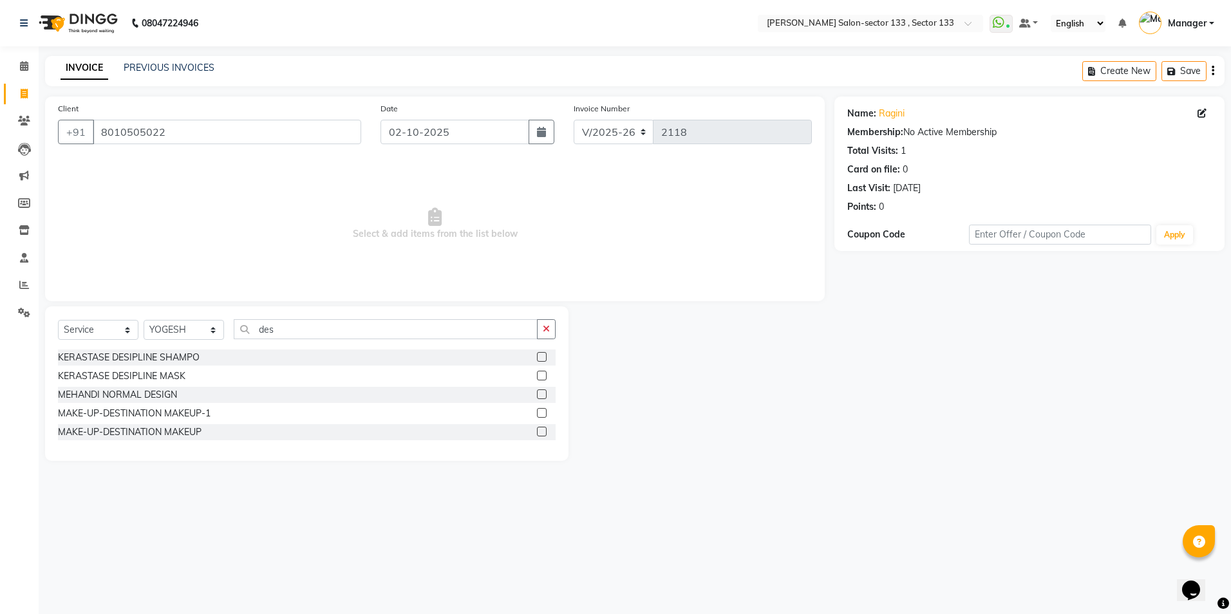
click at [545, 357] on label at bounding box center [542, 357] width 10 height 10
click at [545, 357] on input "checkbox" at bounding box center [541, 357] width 8 height 8
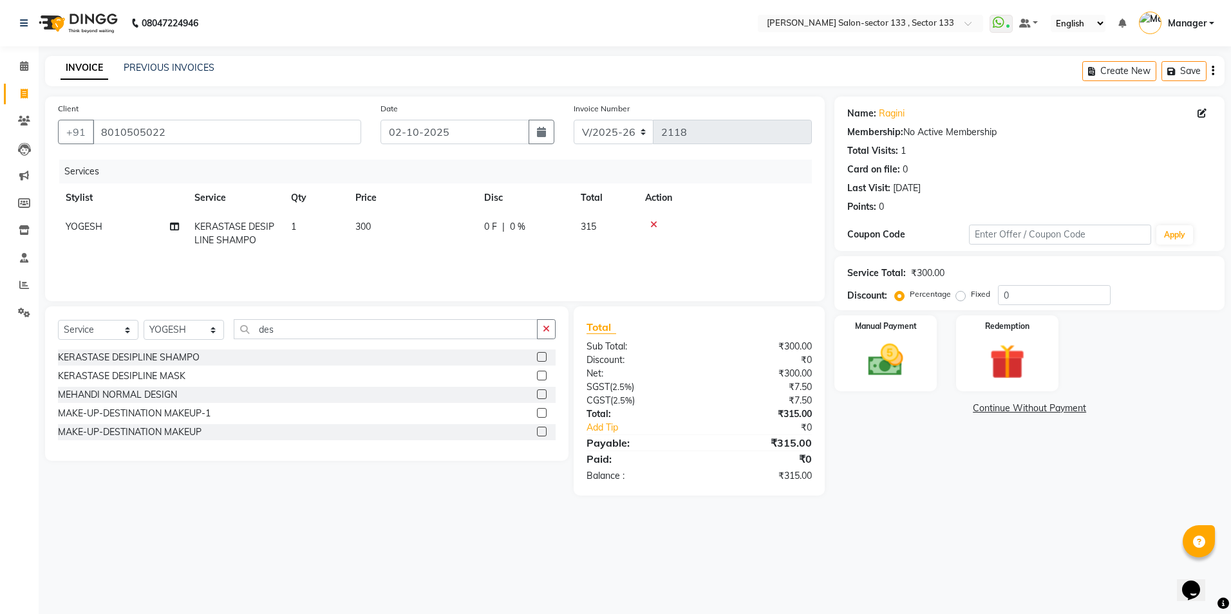
checkbox input "false"
click at [547, 380] on div at bounding box center [546, 376] width 19 height 16
click at [543, 378] on label at bounding box center [542, 376] width 10 height 10
click at [543, 378] on input "checkbox" at bounding box center [541, 376] width 8 height 8
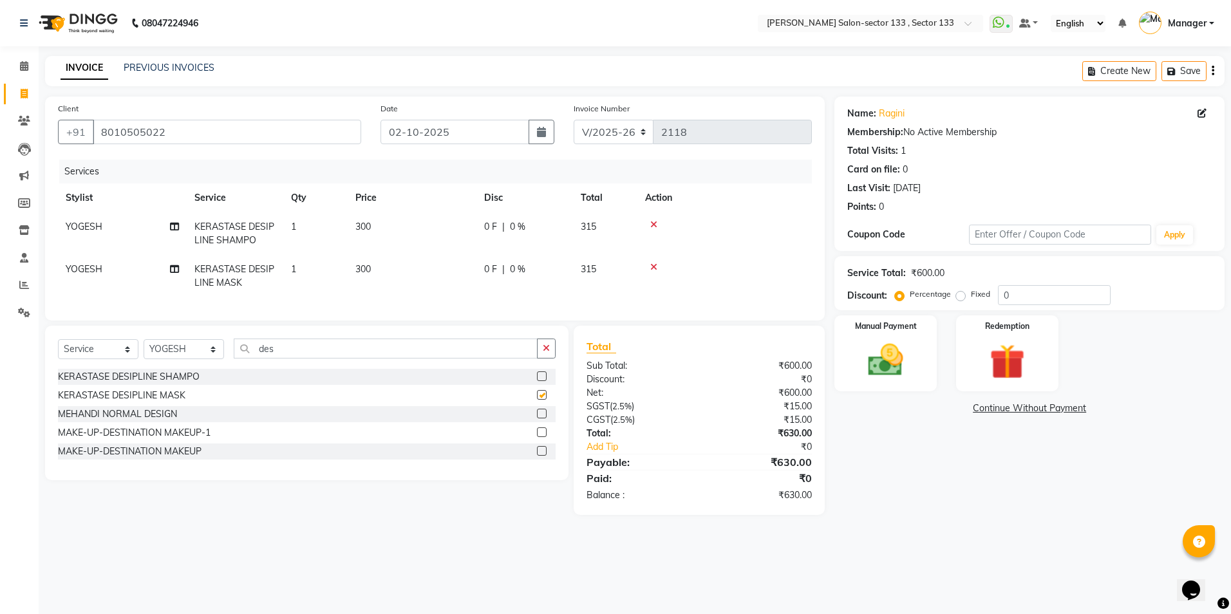
checkbox input "false"
click at [329, 359] on input "des" at bounding box center [386, 349] width 304 height 20
click at [200, 359] on select "Select Stylist [PERSON_NAME] [PERSON_NAME] [PERSON_NAME] Manager Mehboob Owner …" at bounding box center [184, 349] width 80 height 20
click at [326, 359] on input "des" at bounding box center [386, 349] width 304 height 20
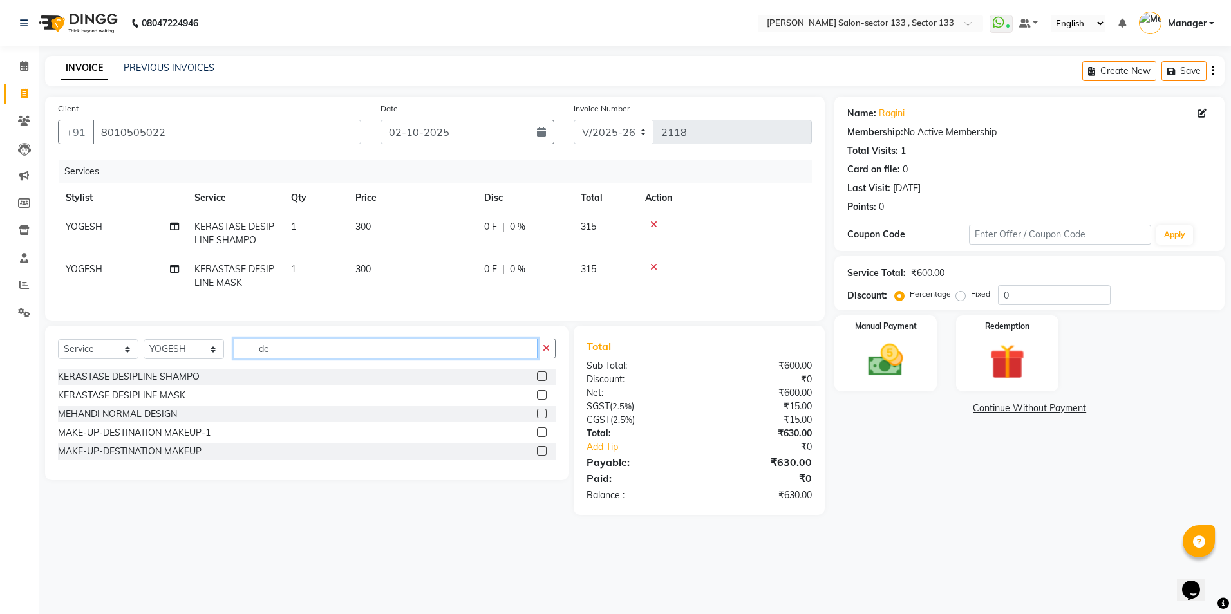
type input "d"
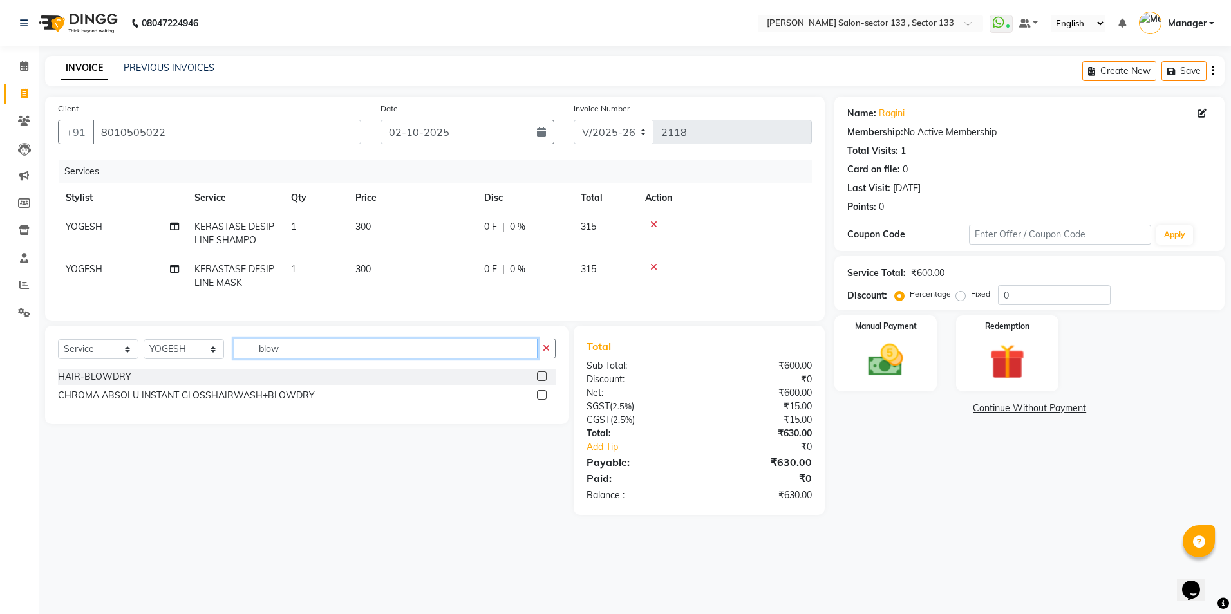
type input "blow"
click at [543, 381] on label at bounding box center [542, 376] width 10 height 10
click at [543, 381] on input "checkbox" at bounding box center [541, 377] width 8 height 8
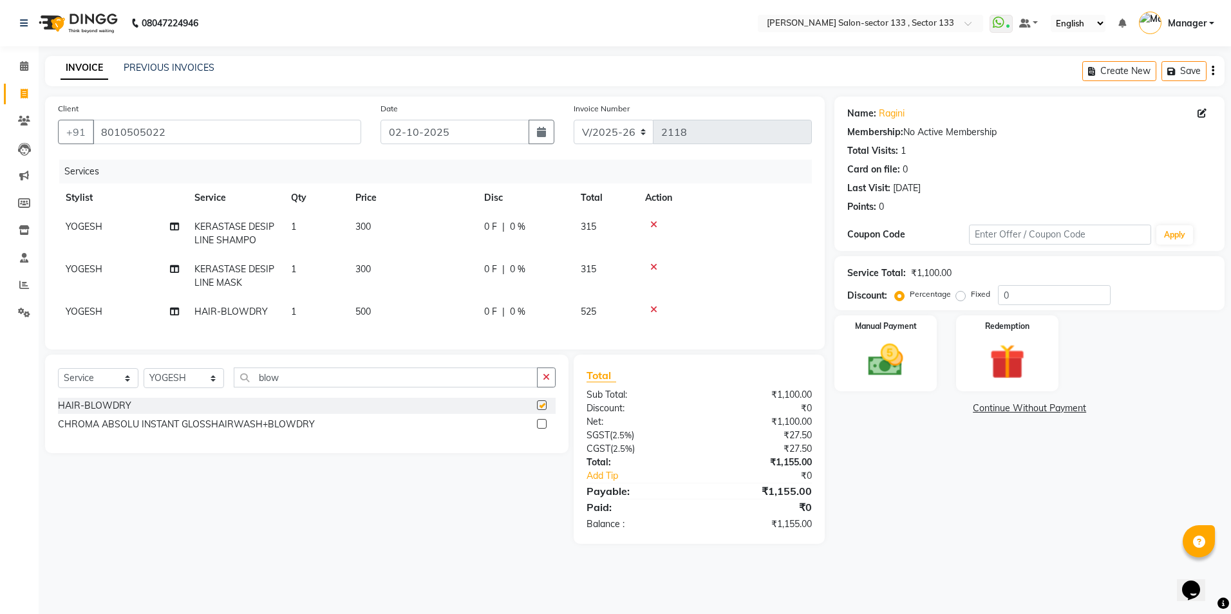
checkbox input "false"
click at [397, 312] on td "500" at bounding box center [412, 311] width 129 height 29
select select "90931"
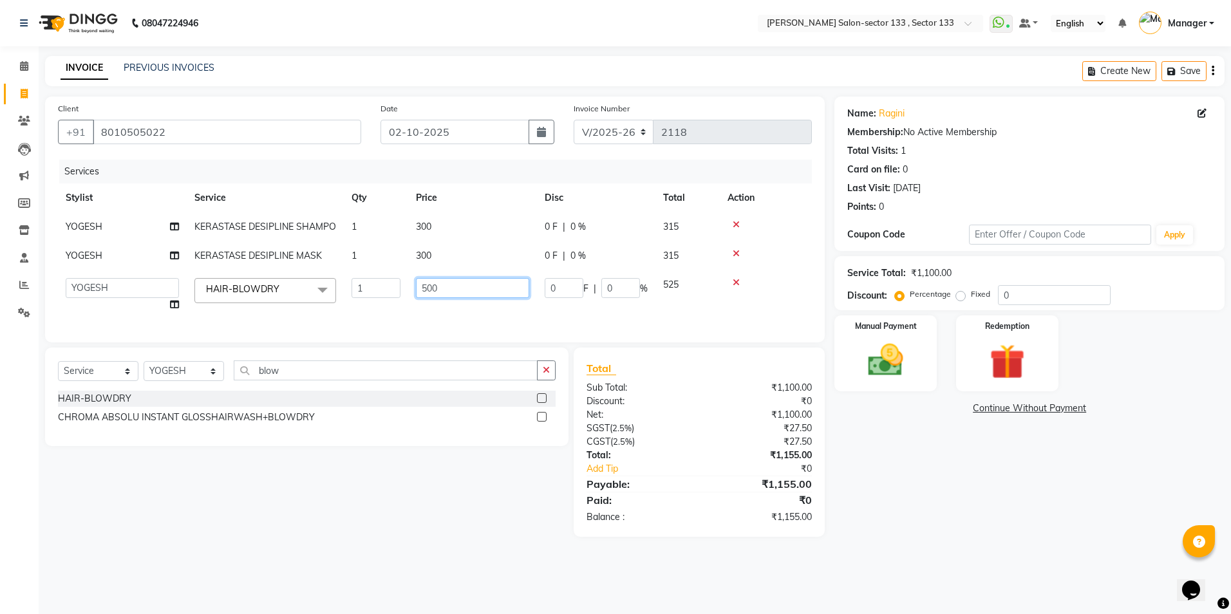
click at [488, 292] on input "500" at bounding box center [472, 288] width 113 height 20
type input "600"
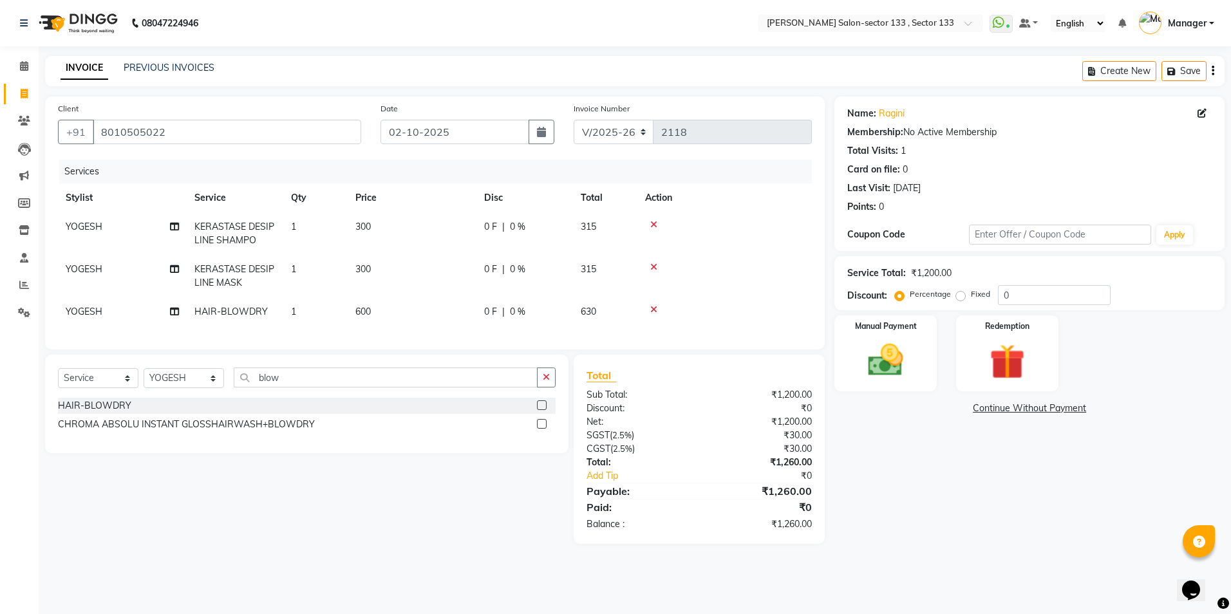
click at [491, 312] on tr "YOGESH HAIR-BLOWDRY 1 600 0 F | 0 % 630" at bounding box center [435, 311] width 754 height 29
click at [890, 364] on img at bounding box center [885, 360] width 60 height 42
click at [986, 404] on span "CASH" at bounding box center [974, 409] width 28 height 15
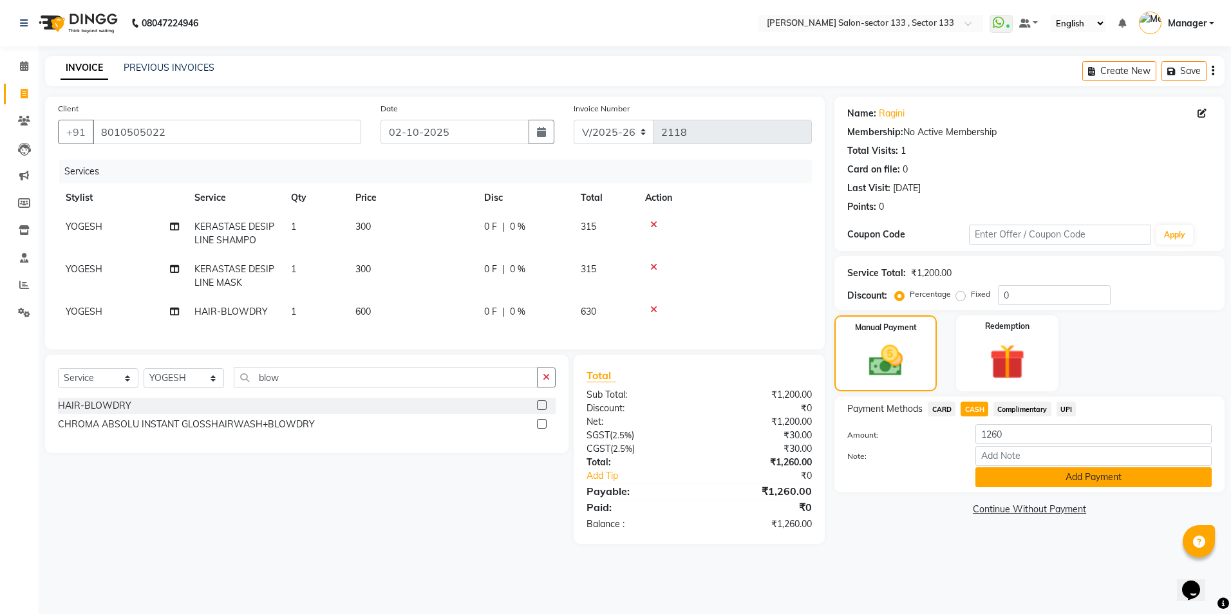
click at [1027, 480] on button "Add Payment" at bounding box center [1093, 477] width 236 height 20
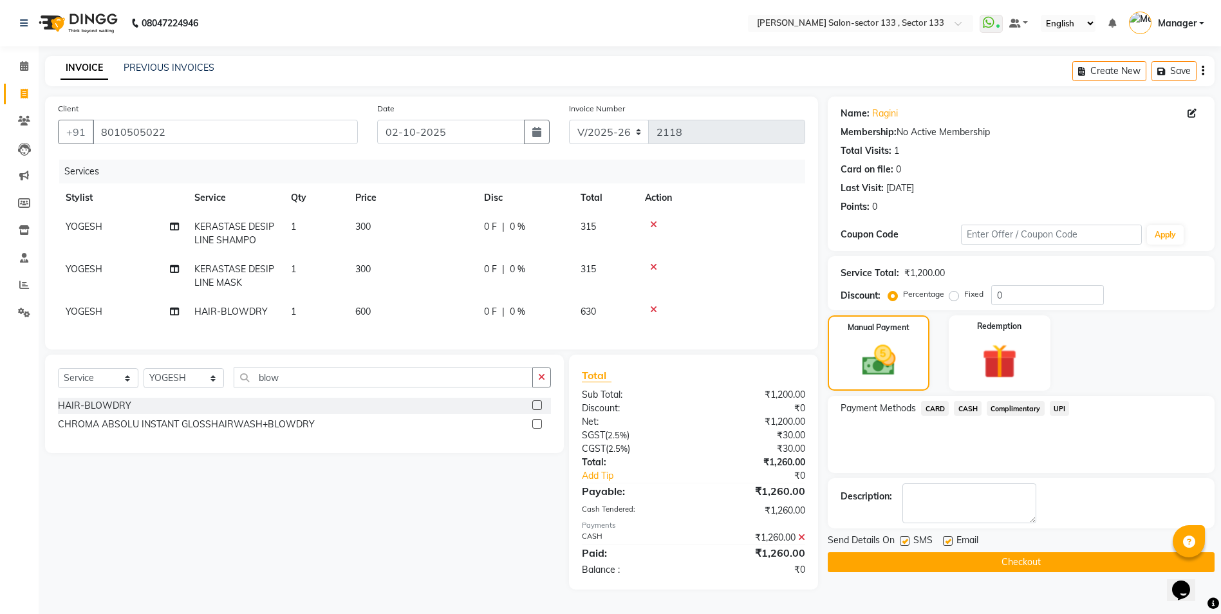
click at [996, 559] on button "Checkout" at bounding box center [1021, 562] width 387 height 20
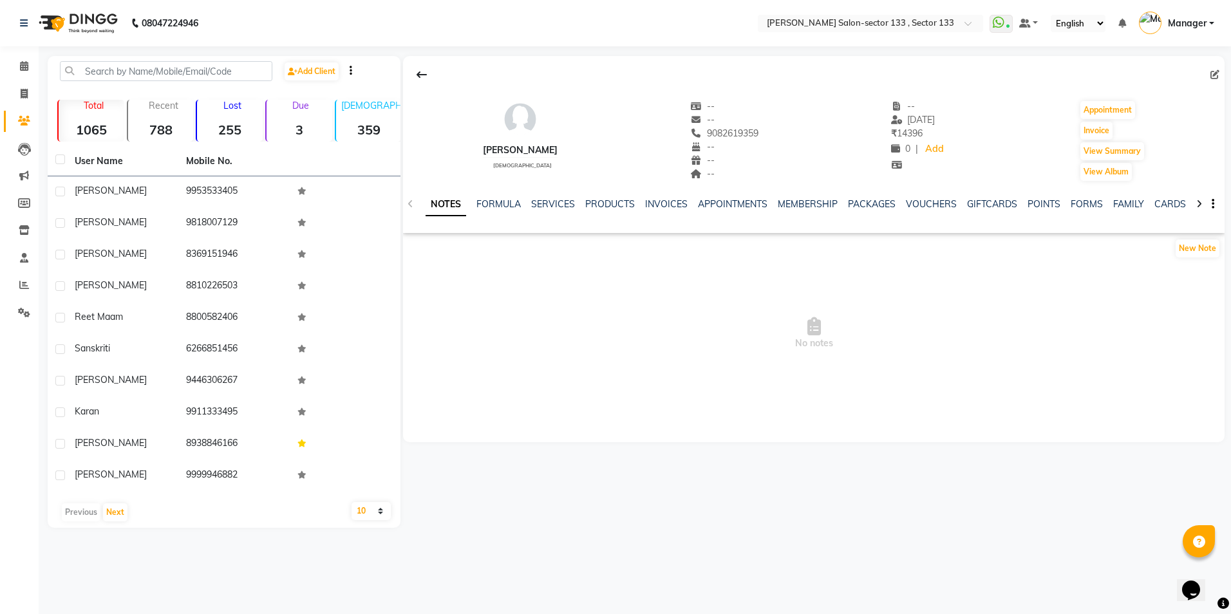
click at [550, 212] on div "NOTES FORMULA SERVICES PRODUCTS INVOICES APPOINTMENTS MEMBERSHIP PACKAGES VOUCH…" at bounding box center [797, 210] width 745 height 24
click at [554, 201] on link "SERVICES" at bounding box center [553, 204] width 44 height 12
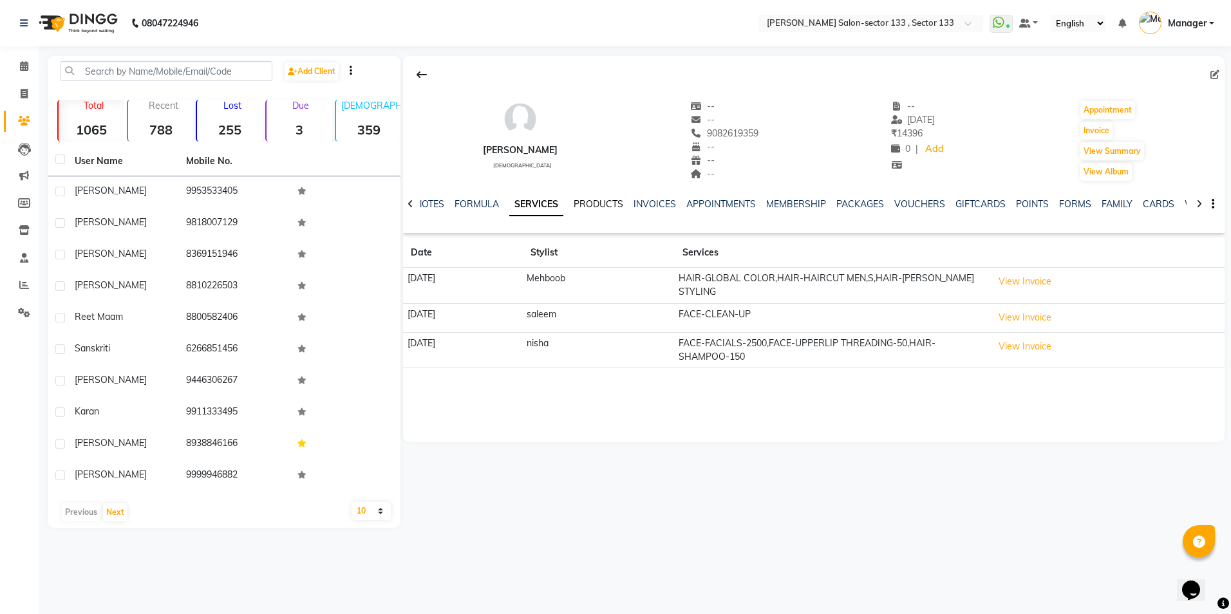
click at [613, 206] on link "PRODUCTS" at bounding box center [599, 204] width 50 height 12
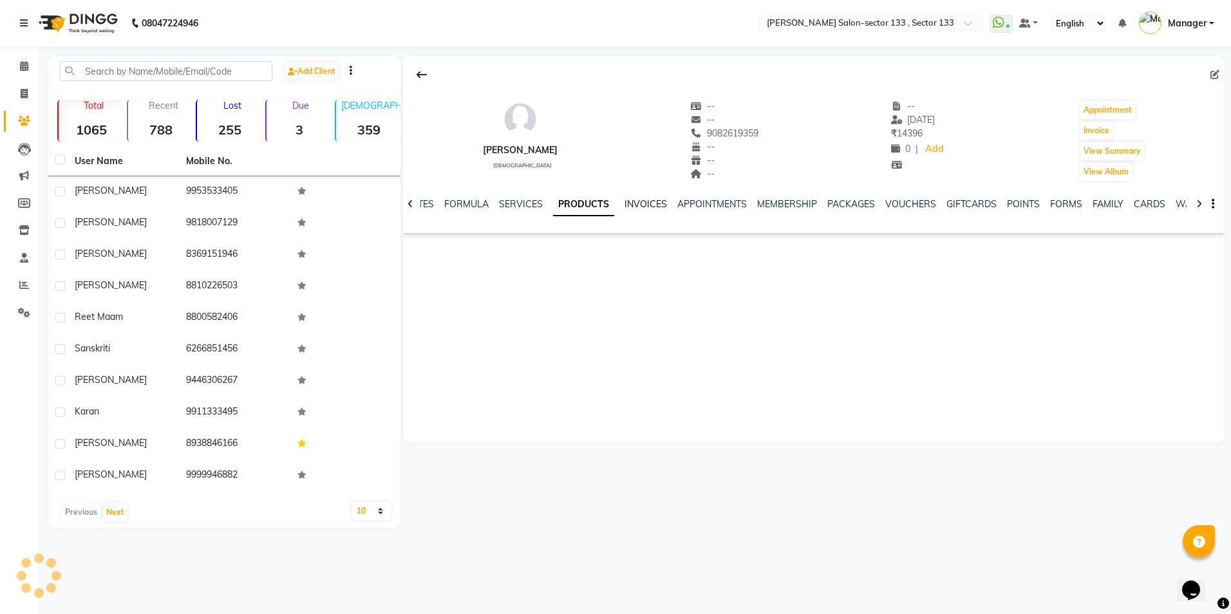
click at [635, 209] on link "INVOICES" at bounding box center [645, 204] width 42 height 12
click at [589, 198] on div "PRODUCTS" at bounding box center [568, 205] width 50 height 14
click at [497, 205] on link "SERVICES" at bounding box center [511, 204] width 44 height 12
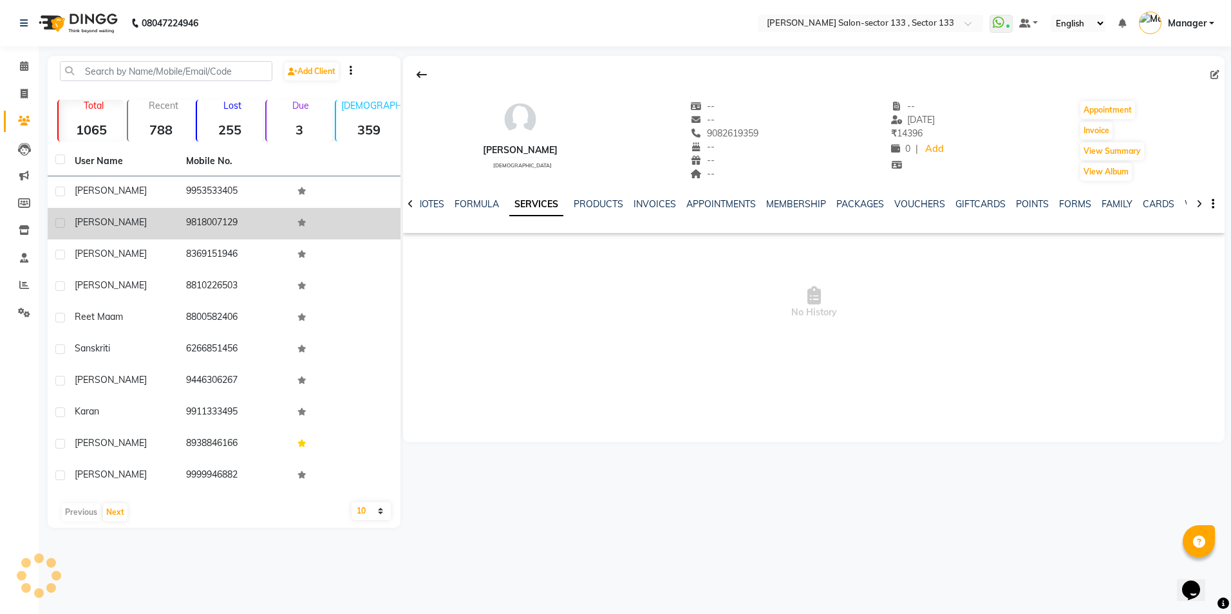
click at [394, 209] on td at bounding box center [345, 224] width 111 height 32
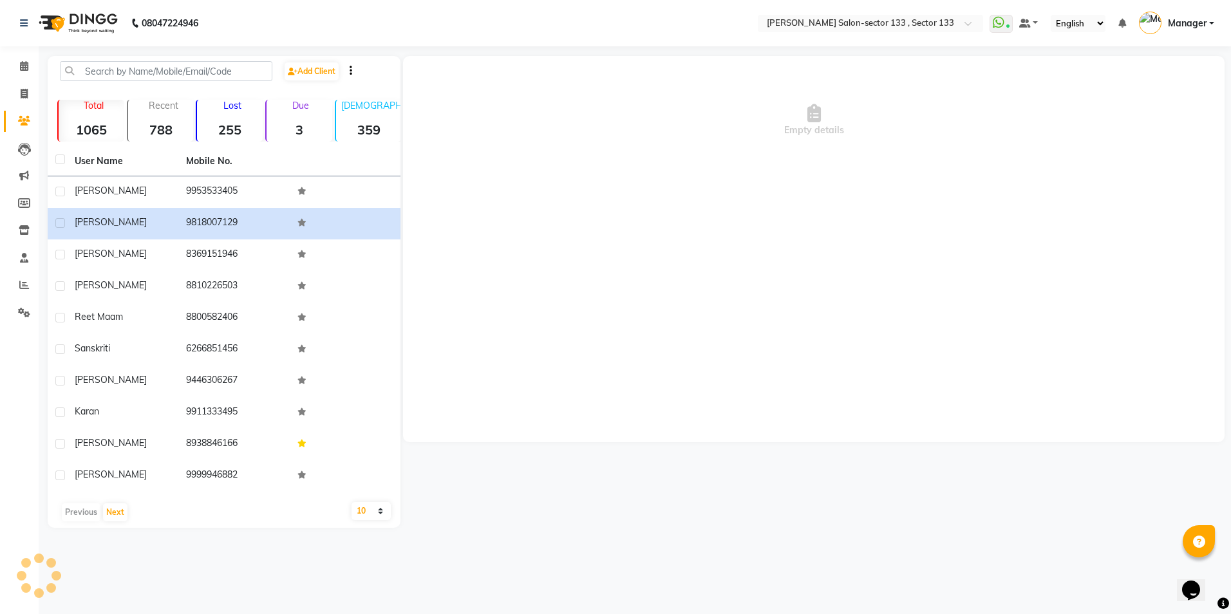
click at [406, 207] on div "Empty details" at bounding box center [813, 249] width 821 height 386
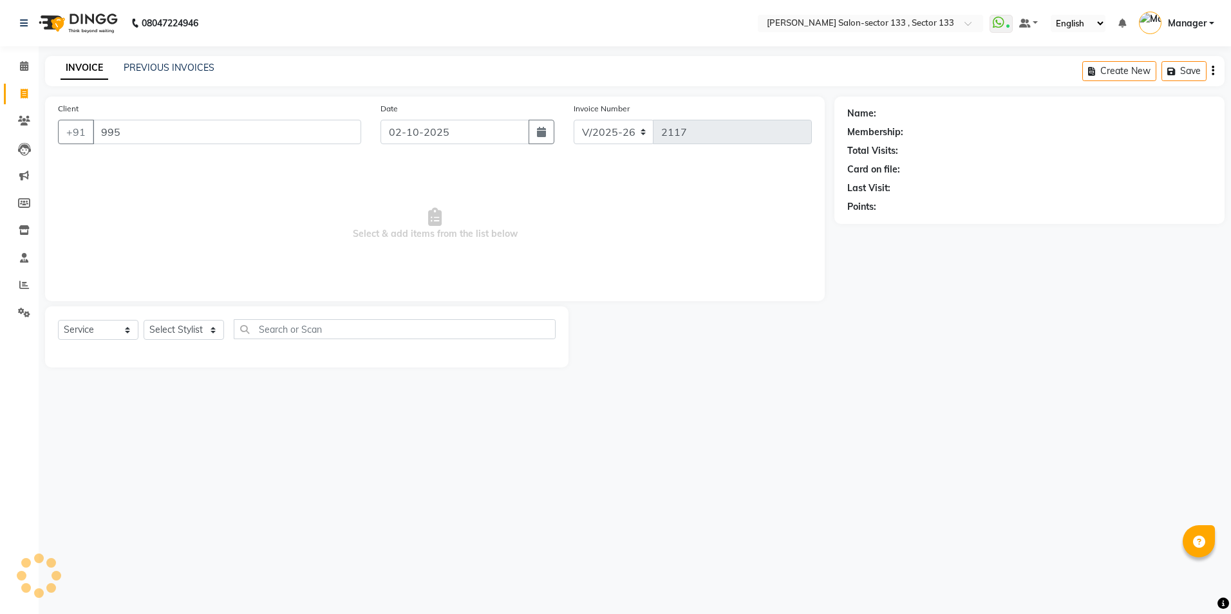
select select "8302"
select select "service"
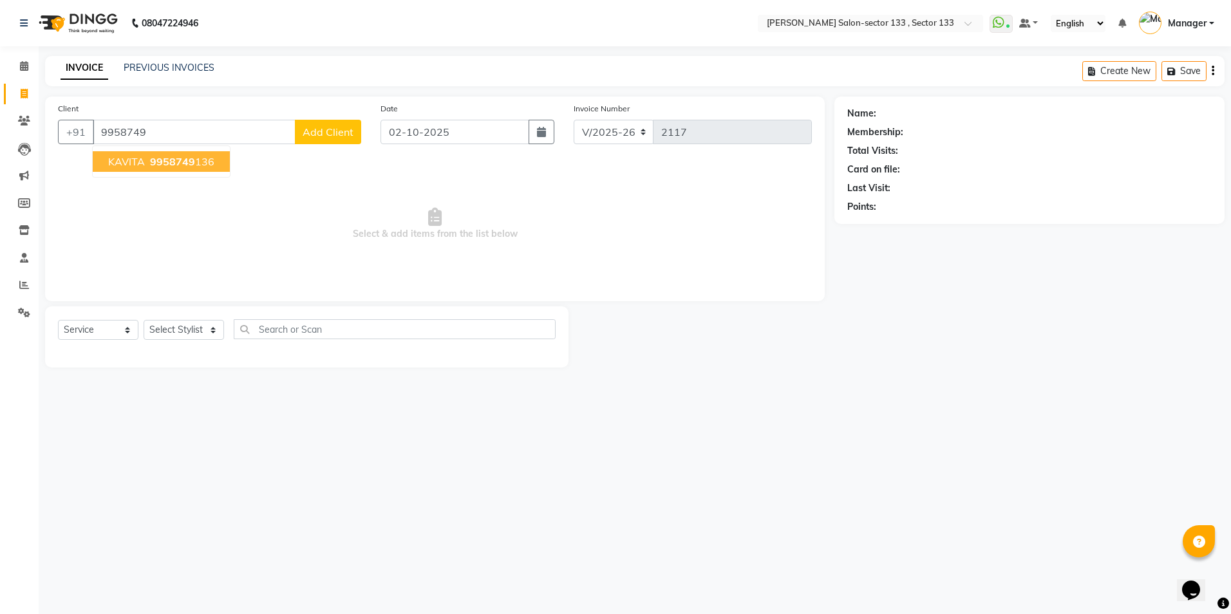
click at [196, 160] on ngb-highlight "9958749 136" at bounding box center [180, 161] width 67 height 13
type input "9958749136"
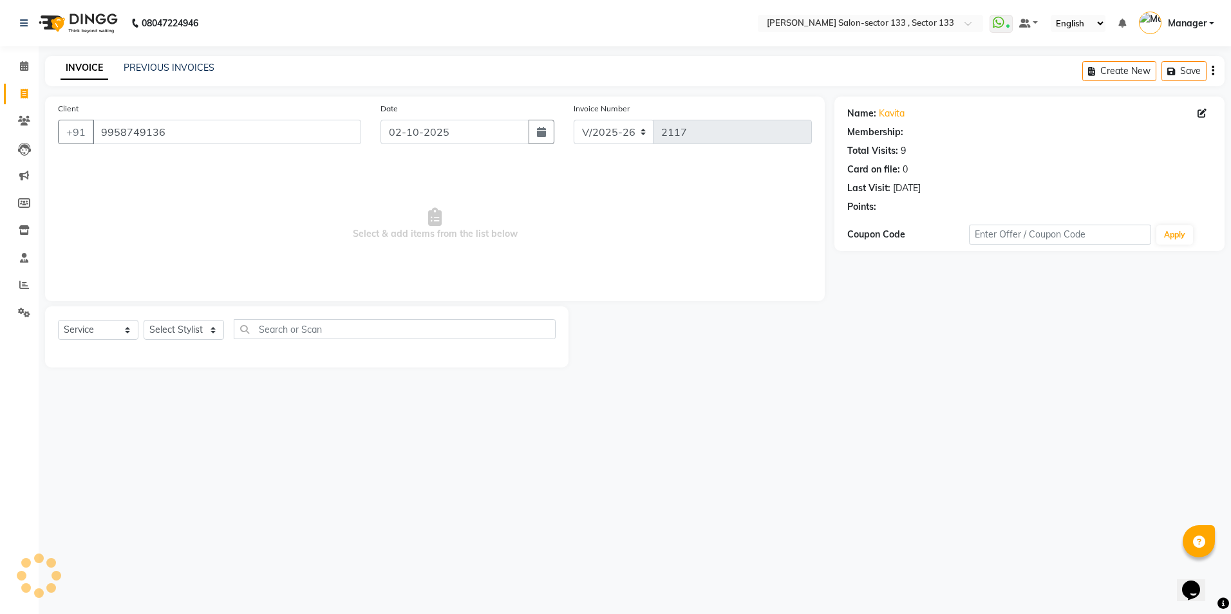
select select "1: Object"
drag, startPoint x: 187, startPoint y: 315, endPoint x: 185, endPoint y: 337, distance: 22.6
click at [187, 323] on div "Select Service Product Membership Package Voucher Prepaid Gift Card Select Styl…" at bounding box center [306, 336] width 523 height 61
click at [184, 337] on select "Select Stylist [PERSON_NAME] [PERSON_NAME] [PERSON_NAME] Manager Mehboob Owner …" at bounding box center [184, 330] width 80 height 20
select select "80845"
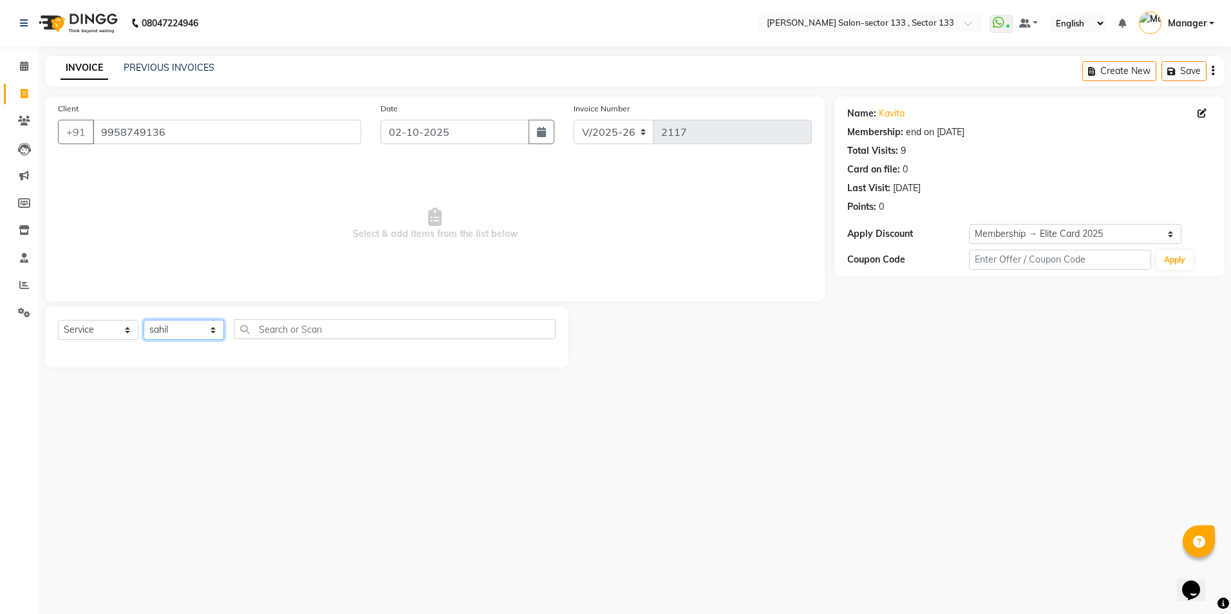
click at [144, 320] on select "Select Stylist [PERSON_NAME] [PERSON_NAME] [PERSON_NAME] Manager Mehboob Owner …" at bounding box center [184, 330] width 80 height 20
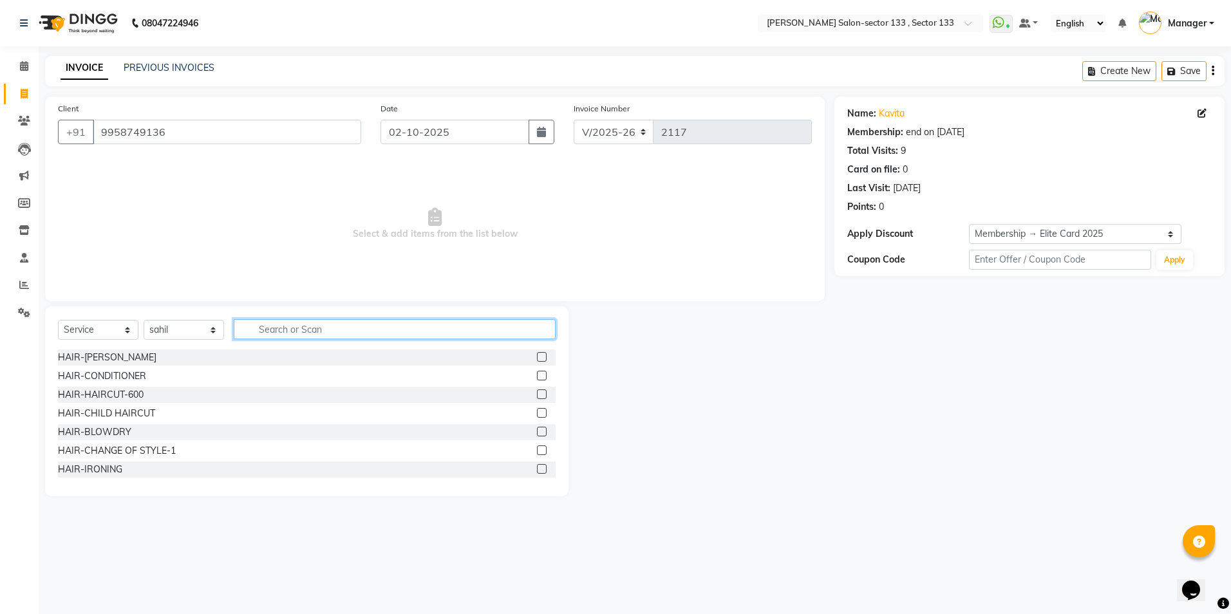
click at [301, 328] on input "text" at bounding box center [395, 329] width 322 height 20
type input "des"
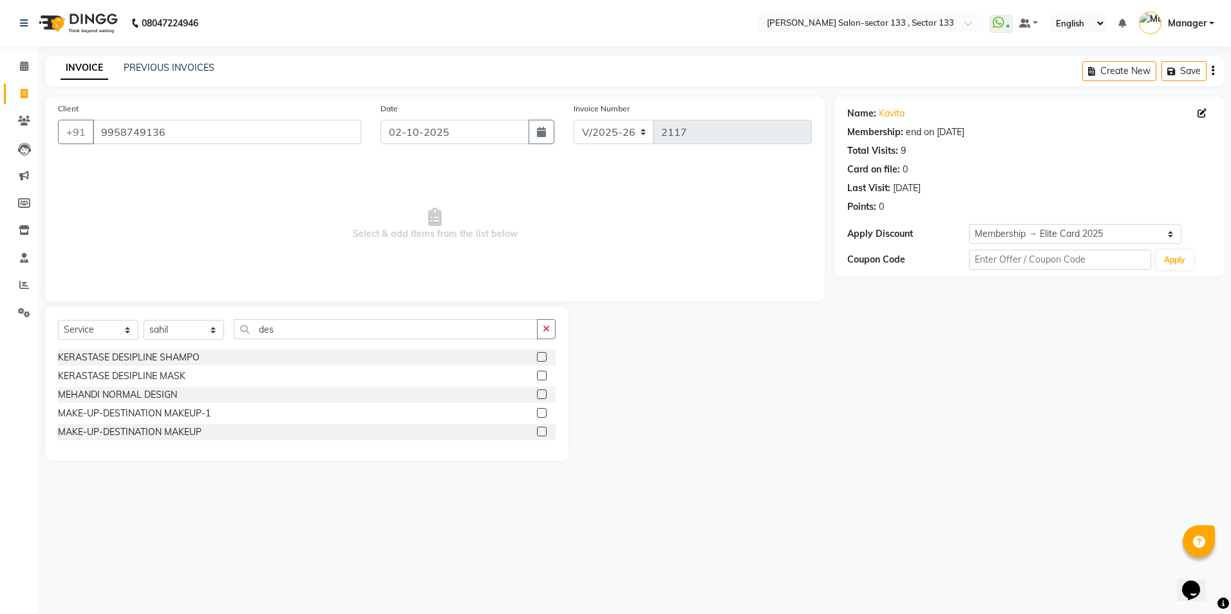
click at [540, 357] on label at bounding box center [542, 357] width 10 height 10
click at [540, 357] on input "checkbox" at bounding box center [541, 357] width 8 height 8
checkbox input "true"
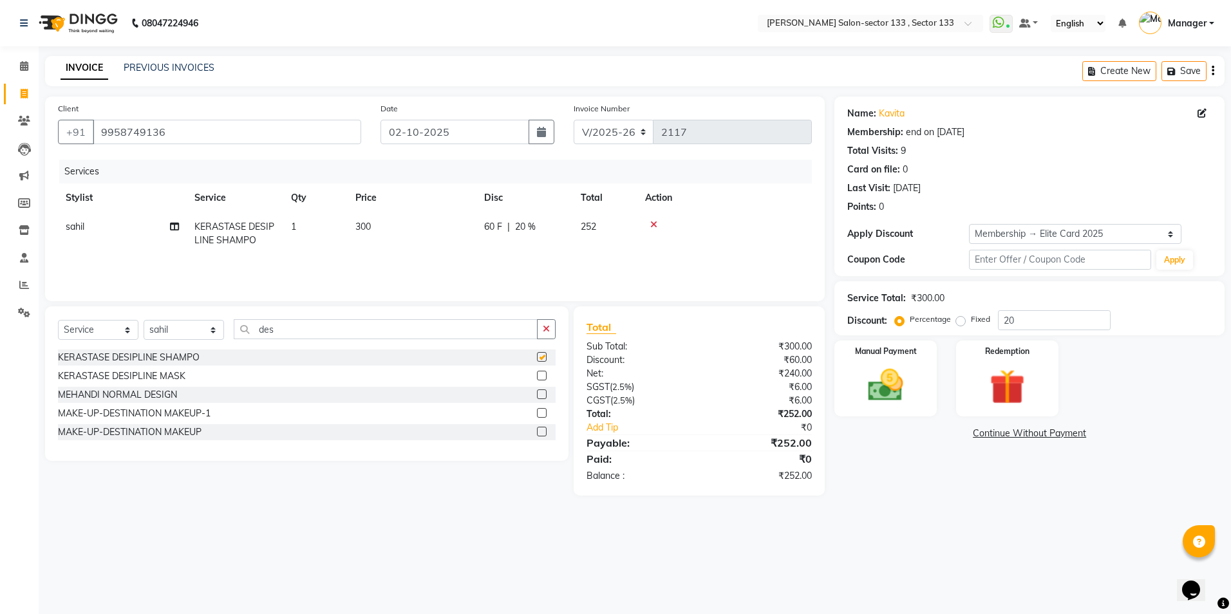
click at [541, 380] on label at bounding box center [542, 376] width 10 height 10
click at [541, 380] on input "checkbox" at bounding box center [541, 376] width 8 height 8
checkbox input "true"
checkbox input "false"
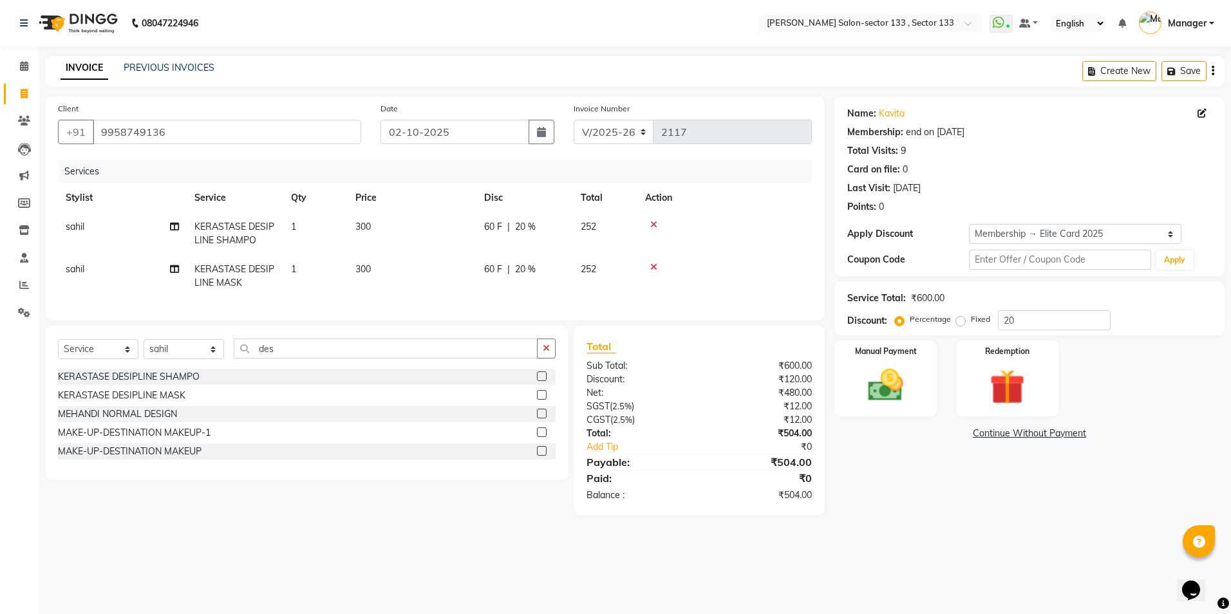
checkbox input "false"
click at [387, 357] on input "des" at bounding box center [386, 349] width 304 height 20
type input "d"
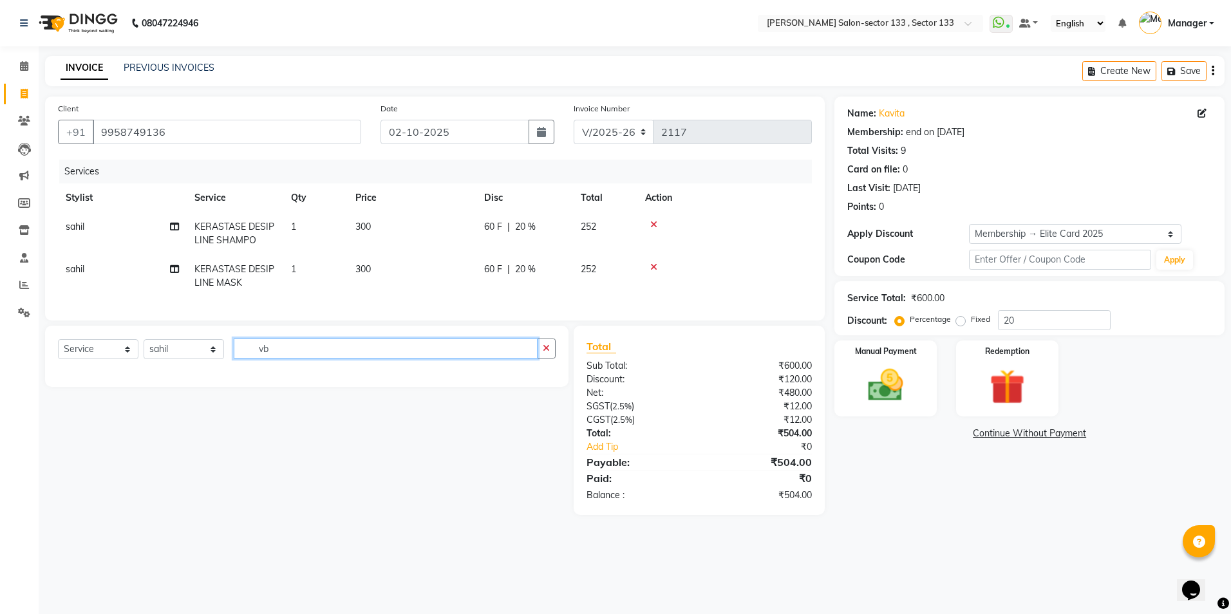
type input "v"
type input "blo"
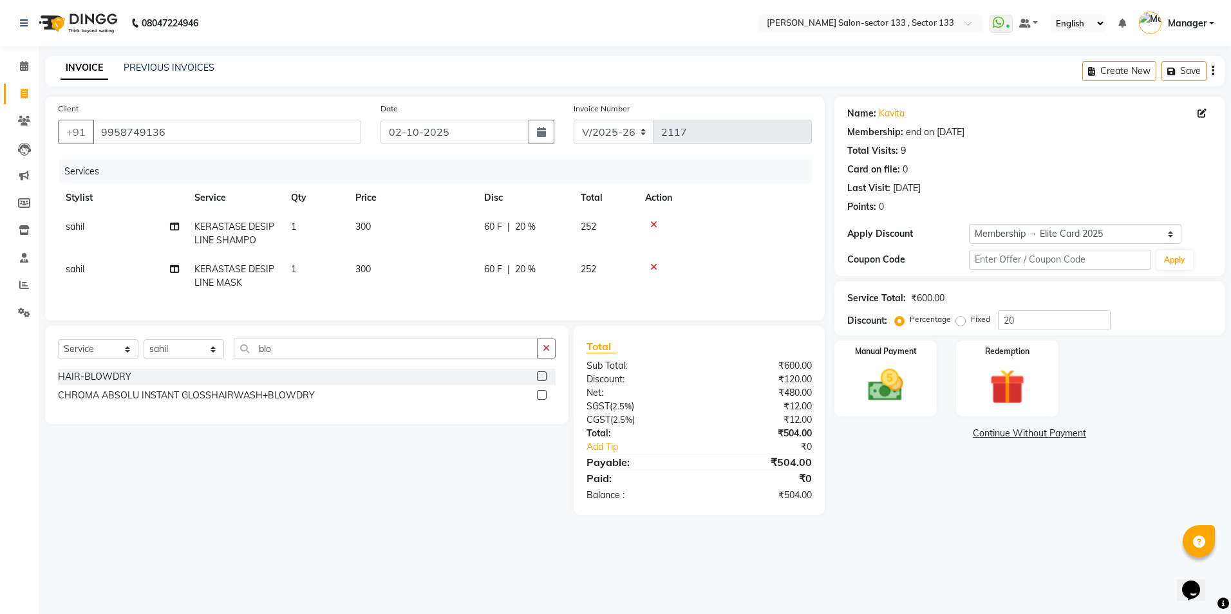
click at [539, 381] on label at bounding box center [542, 376] width 10 height 10
click at [539, 381] on input "checkbox" at bounding box center [541, 377] width 8 height 8
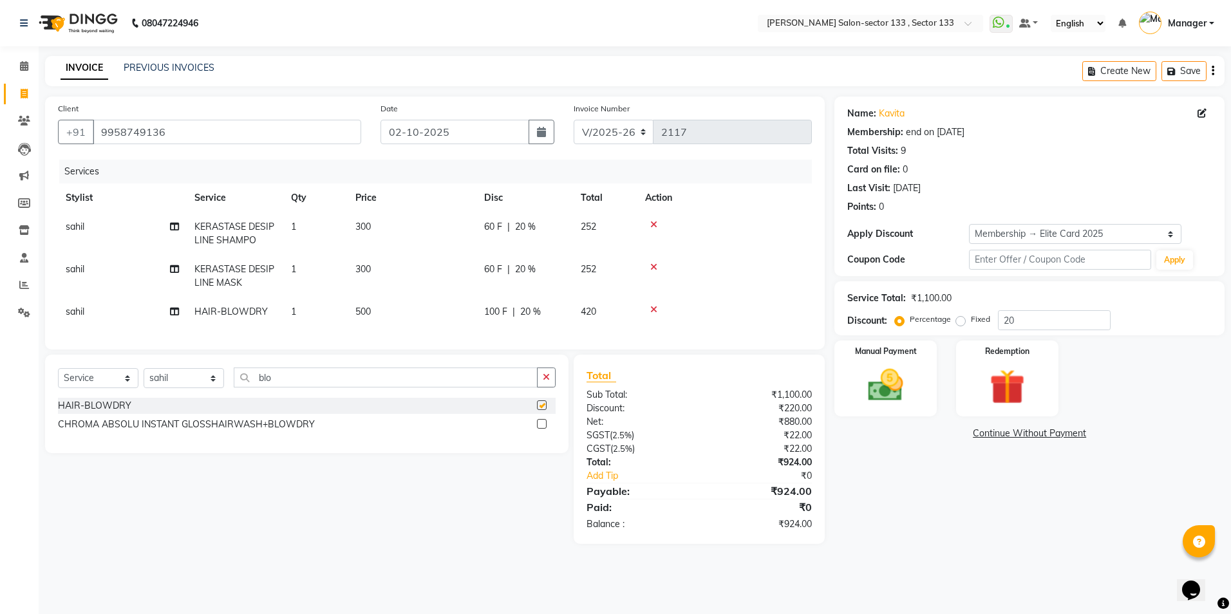
checkbox input "false"
click at [370, 386] on input "blo" at bounding box center [386, 378] width 304 height 20
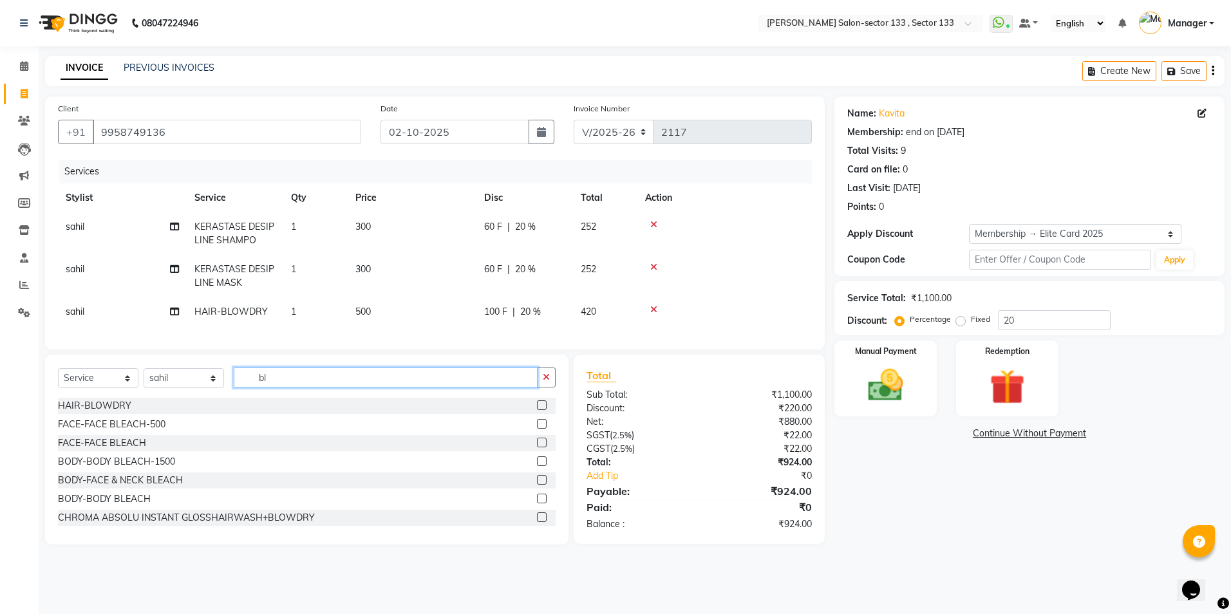
type input "b"
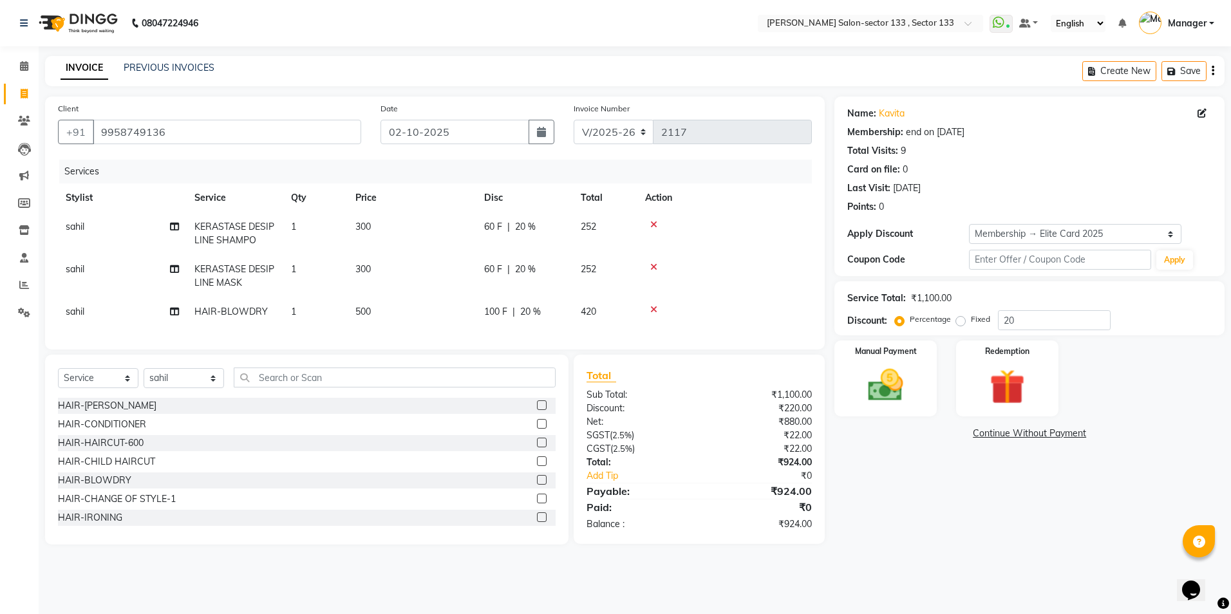
click at [189, 398] on div "Select Service Product Membership Package Voucher Prepaid Gift Card Select Styl…" at bounding box center [307, 383] width 498 height 30
click at [190, 398] on div "Select Service Product Membership Package Voucher Prepaid Gift Card Select Styl…" at bounding box center [307, 383] width 498 height 30
click at [192, 386] on select "Select Stylist [PERSON_NAME] [PERSON_NAME] [PERSON_NAME] Manager Mehboob Owner …" at bounding box center [184, 378] width 80 height 20
select select "90932"
click at [144, 378] on select "Select Stylist [PERSON_NAME] [PERSON_NAME] [PERSON_NAME] Manager Mehboob Owner …" at bounding box center [184, 378] width 80 height 20
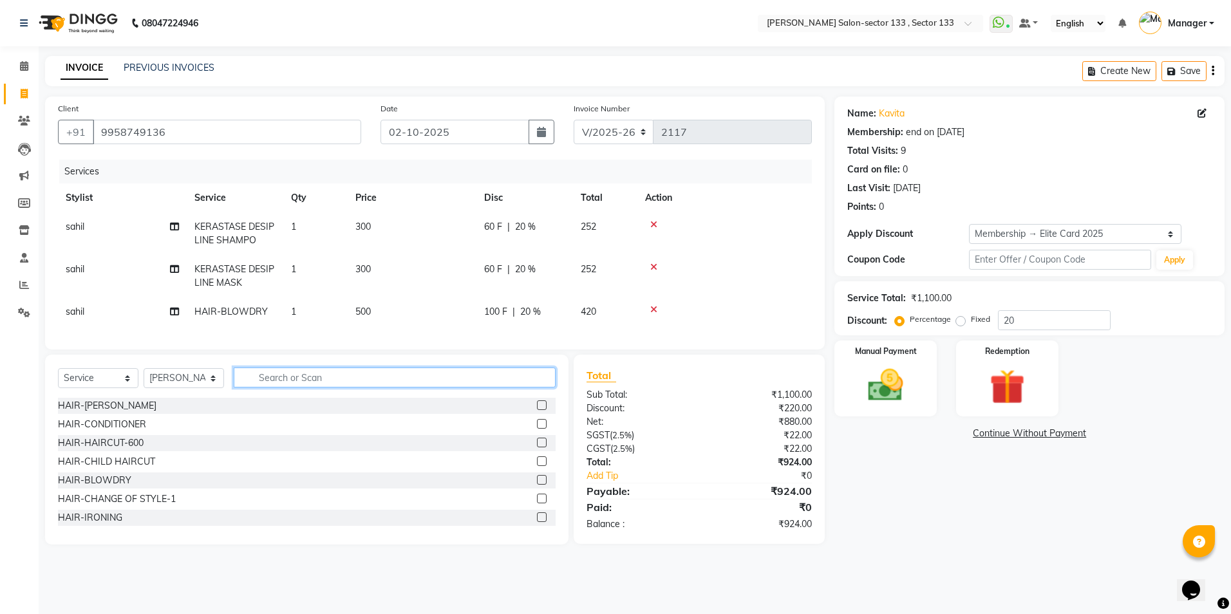
click at [302, 383] on input "text" at bounding box center [395, 378] width 322 height 20
type input "k"
click at [178, 386] on select "Select Stylist [PERSON_NAME] [PERSON_NAME] [PERSON_NAME] Manager Mehboob Owner …" at bounding box center [184, 378] width 80 height 20
select select "90594"
click at [144, 378] on select "Select Stylist [PERSON_NAME] [PERSON_NAME] [PERSON_NAME] Manager Mehboob Owner …" at bounding box center [184, 378] width 80 height 20
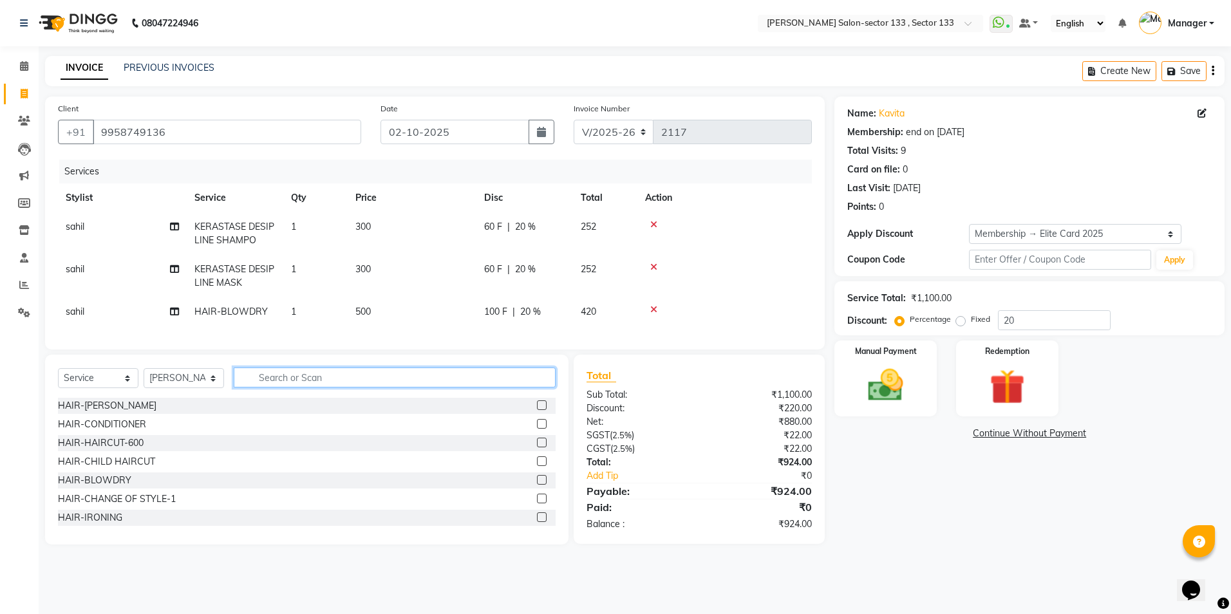
click at [300, 387] on input "text" at bounding box center [395, 378] width 322 height 20
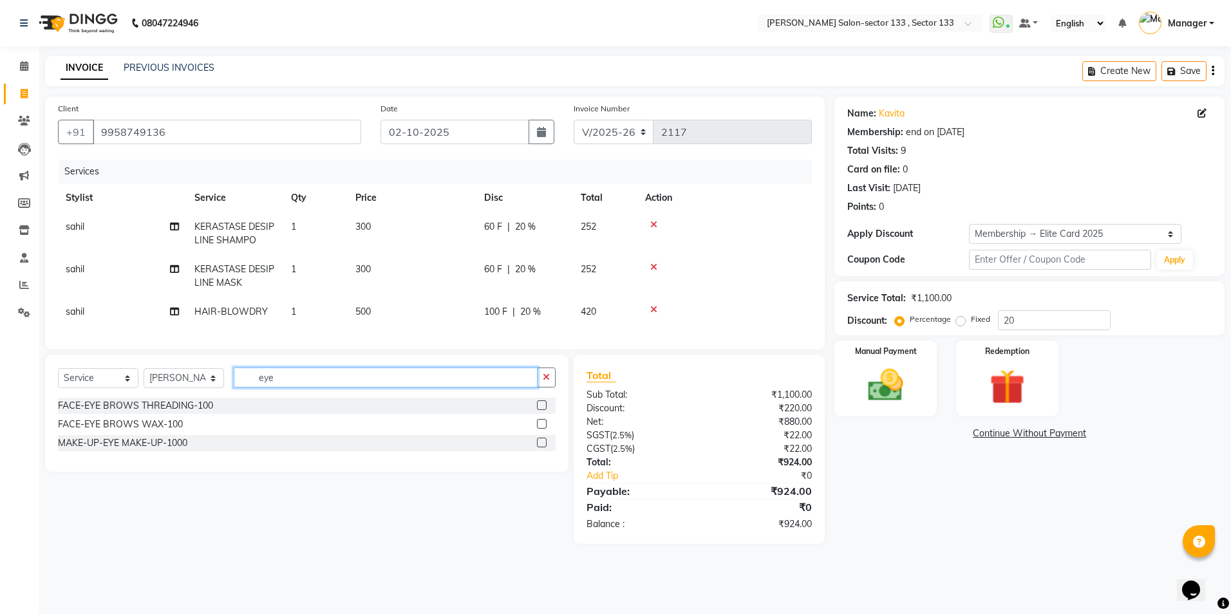
type input "eye"
click at [539, 410] on label at bounding box center [542, 405] width 10 height 10
click at [539, 410] on input "checkbox" at bounding box center [541, 406] width 8 height 8
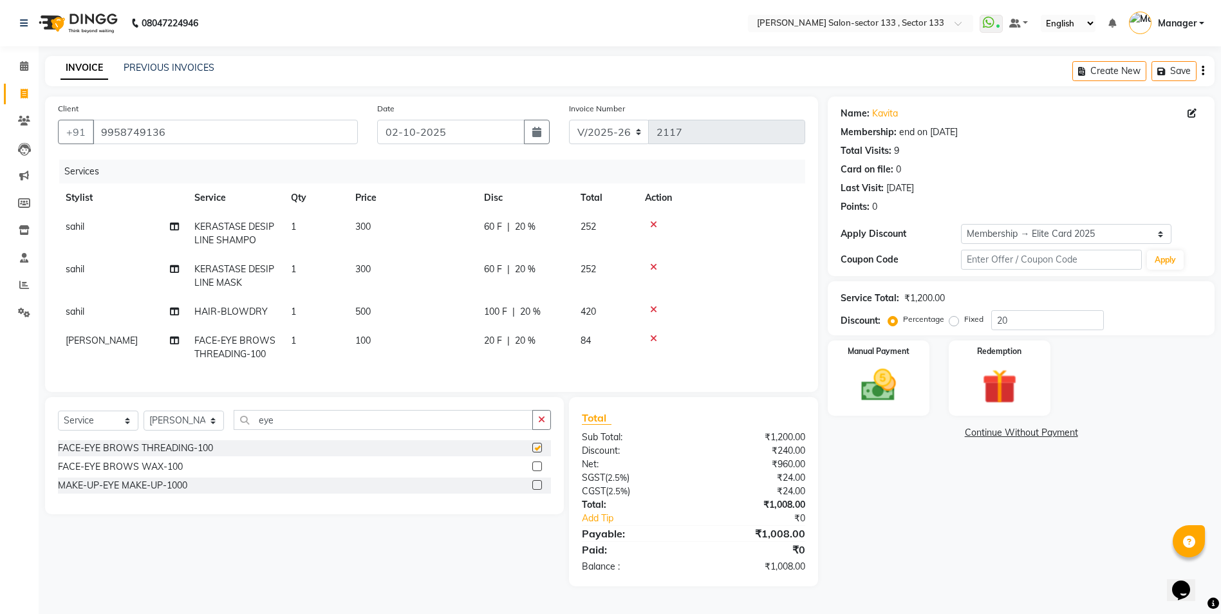
checkbox input "false"
click at [438, 430] on input "eye" at bounding box center [383, 420] width 299 height 20
type input "e"
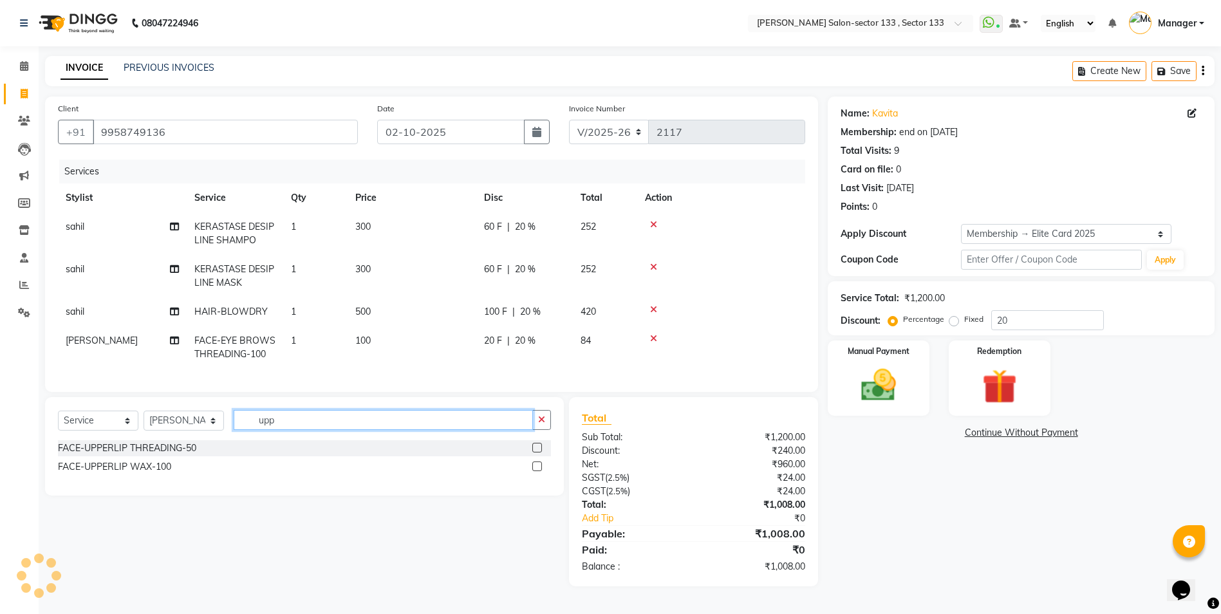
type input "upp"
click at [538, 453] on label at bounding box center [537, 448] width 10 height 10
click at [538, 453] on input "checkbox" at bounding box center [536, 448] width 8 height 8
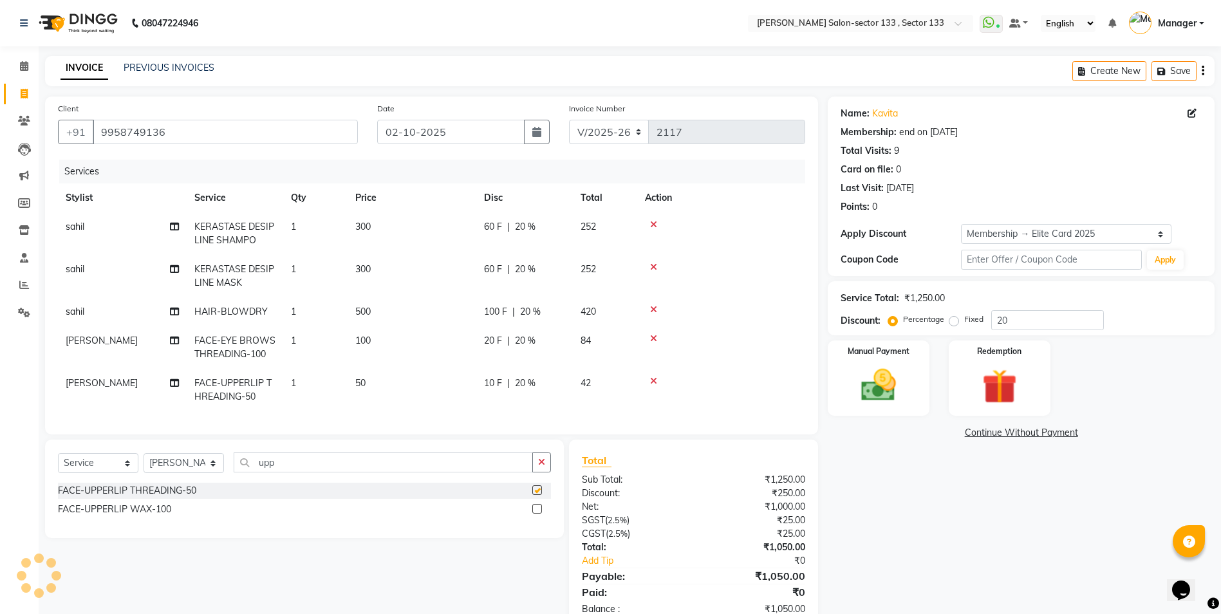
checkbox input "false"
click at [366, 297] on td "300" at bounding box center [412, 276] width 129 height 42
select select "80845"
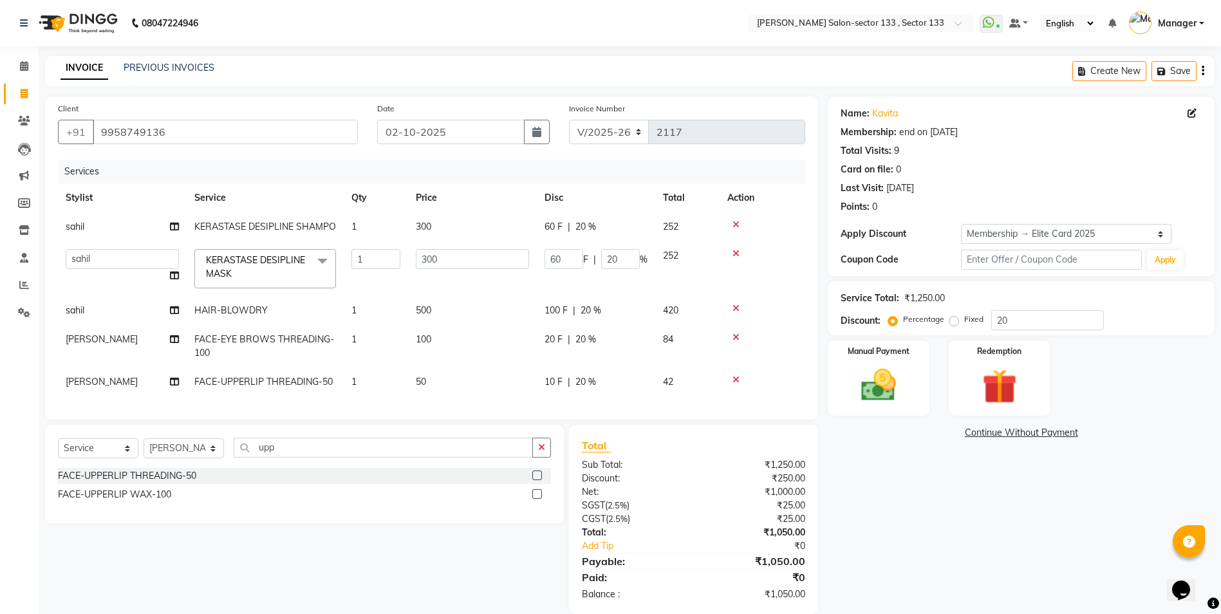
click at [435, 313] on td "500" at bounding box center [472, 310] width 129 height 29
select select "80845"
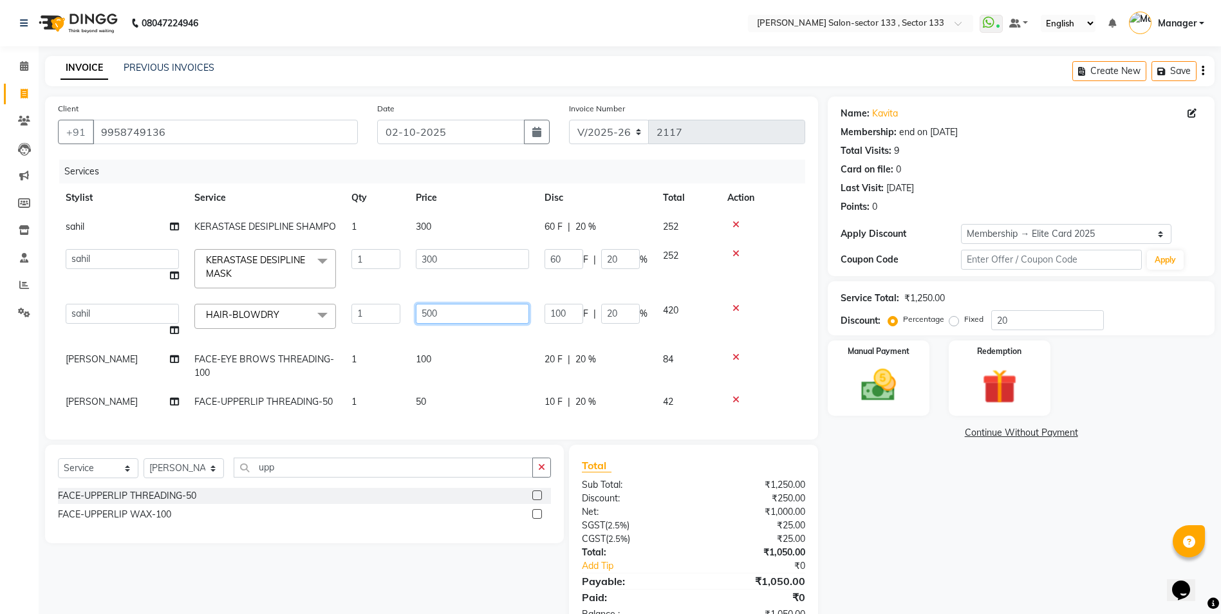
click at [435, 313] on input "500" at bounding box center [472, 314] width 113 height 20
click at [437, 313] on input "500" at bounding box center [472, 314] width 113 height 20
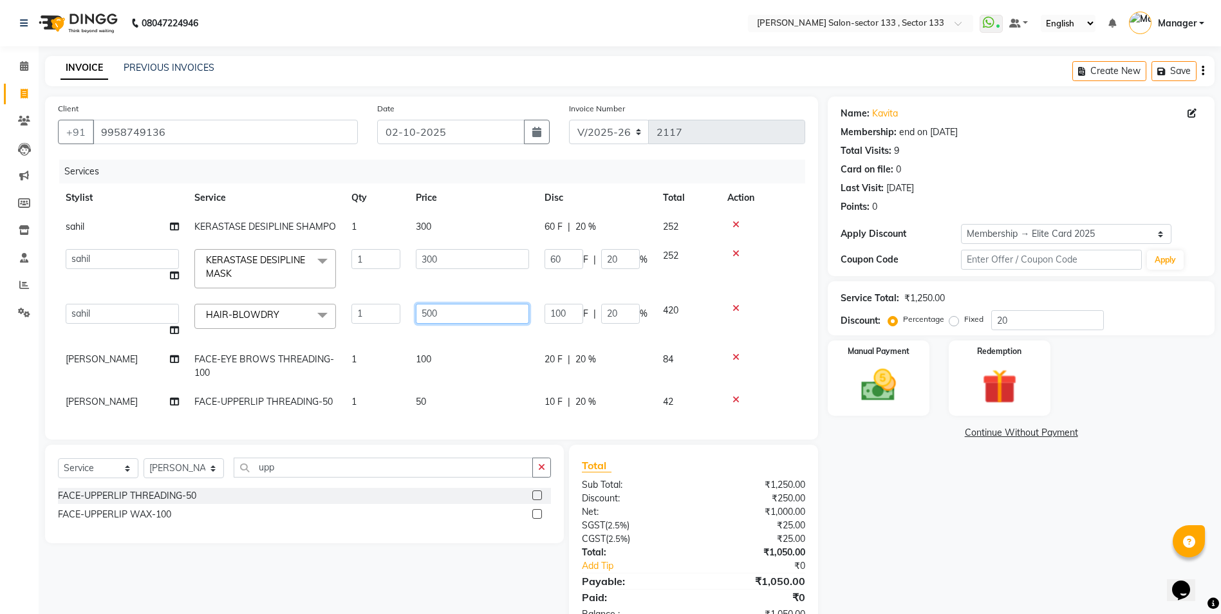
click at [437, 313] on input "500" at bounding box center [472, 314] width 113 height 20
type input "600"
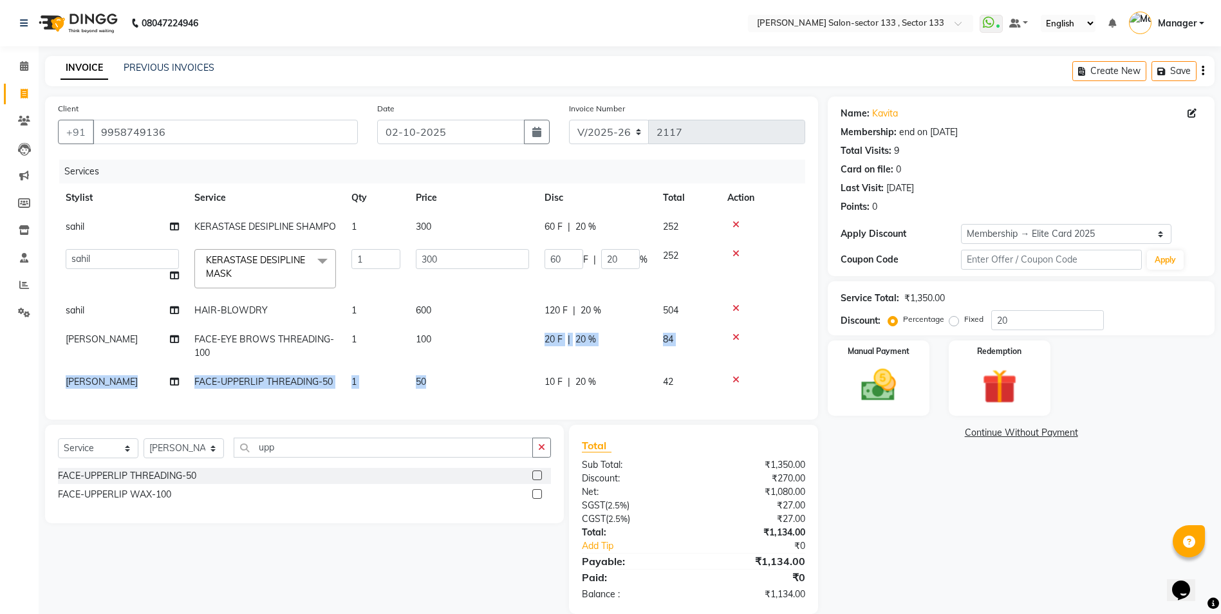
click at [461, 368] on tbody "sahil KERASTASE DESIPLINE SHAMPO 1 300 60 F | 20 % 252 Anjali Anwar BUSHRA Doll…" at bounding box center [431, 304] width 747 height 184
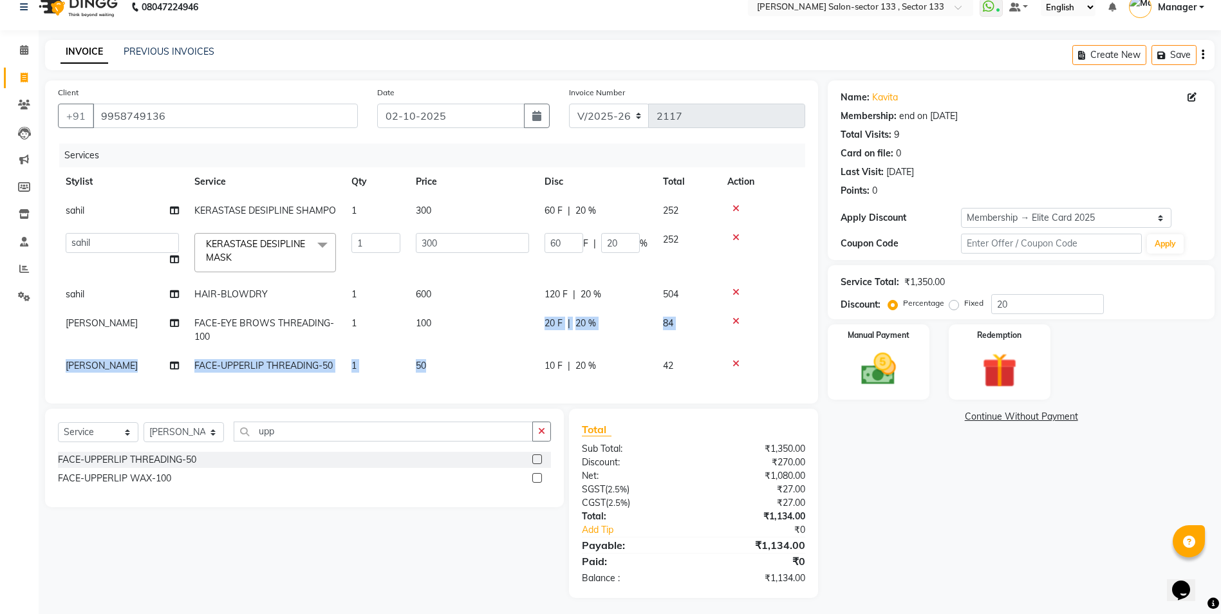
scroll to position [29, 0]
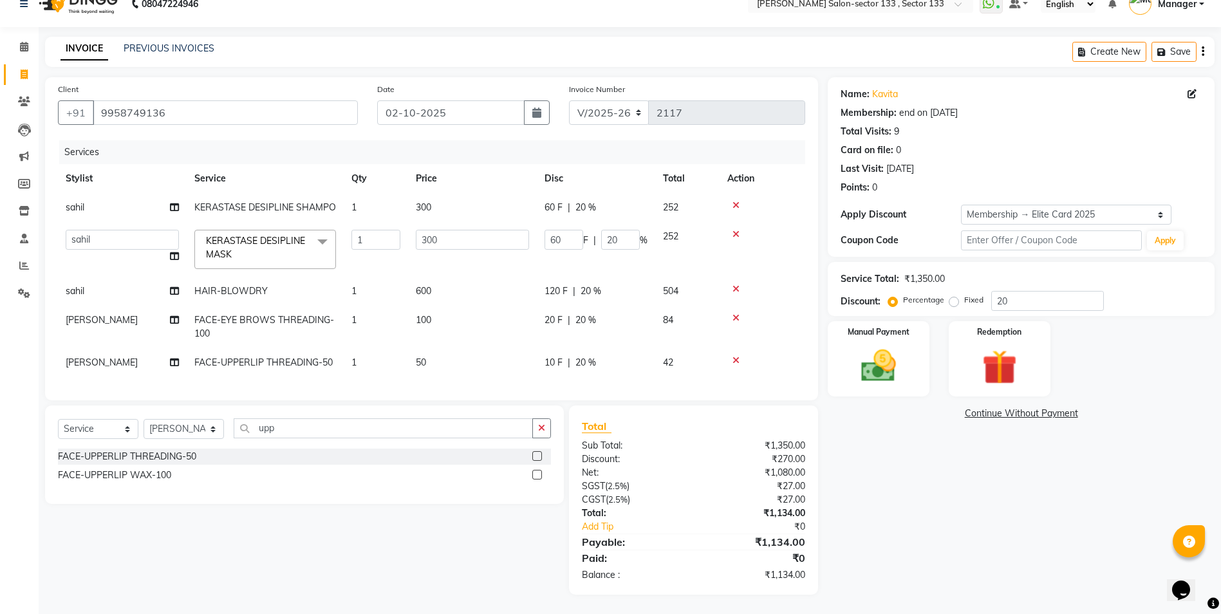
click at [736, 356] on icon at bounding box center [736, 360] width 7 height 9
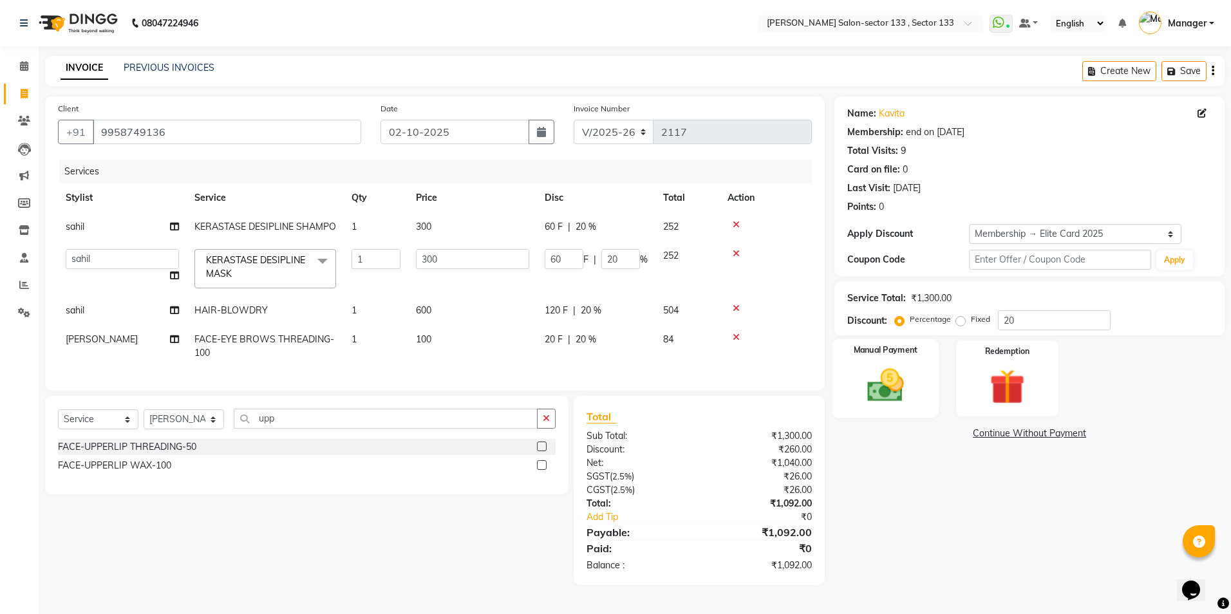
click at [890, 376] on img at bounding box center [885, 385] width 60 height 42
click at [1073, 436] on span "UPI" at bounding box center [1066, 434] width 20 height 15
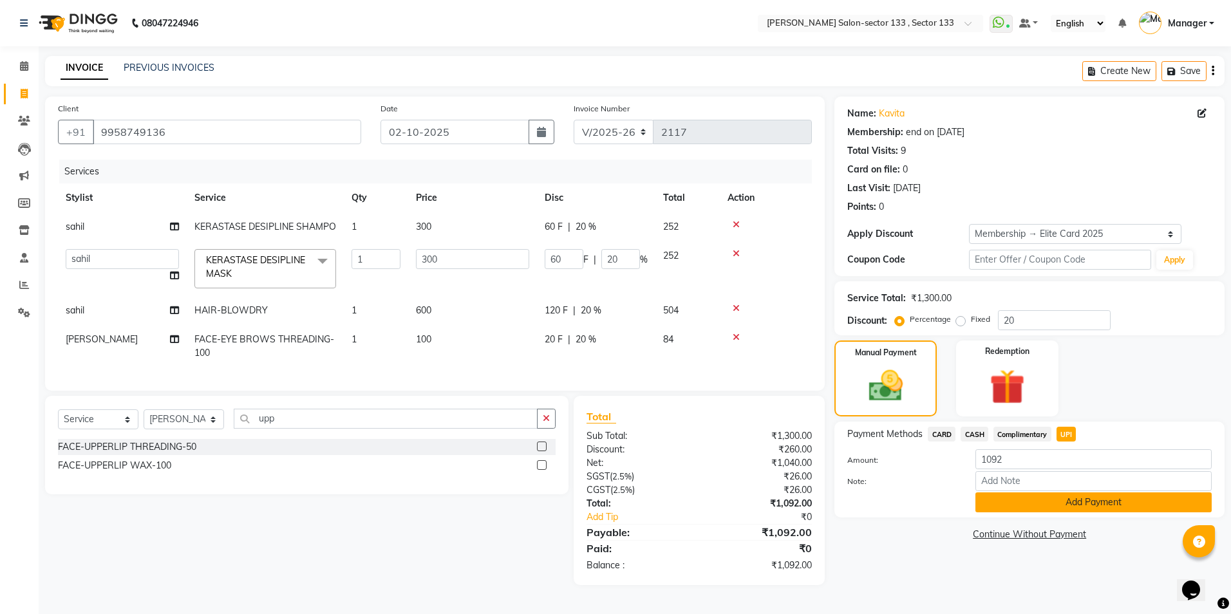
click at [1060, 511] on button "Add Payment" at bounding box center [1093, 502] width 236 height 20
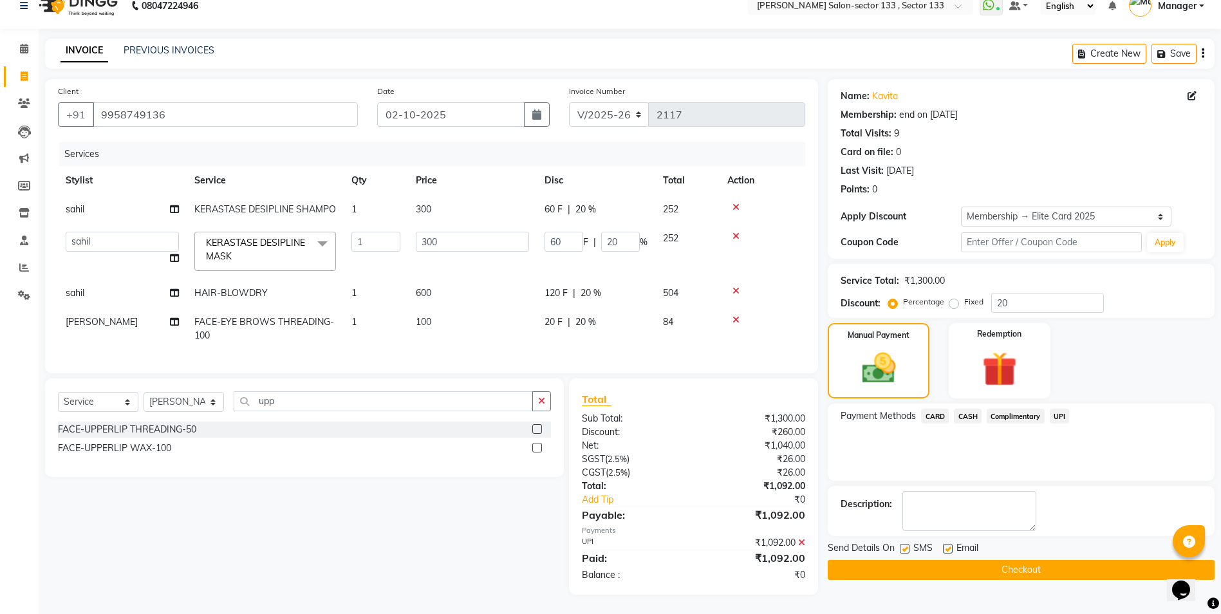
scroll to position [27, 0]
click at [869, 563] on button "Checkout" at bounding box center [1021, 570] width 387 height 20
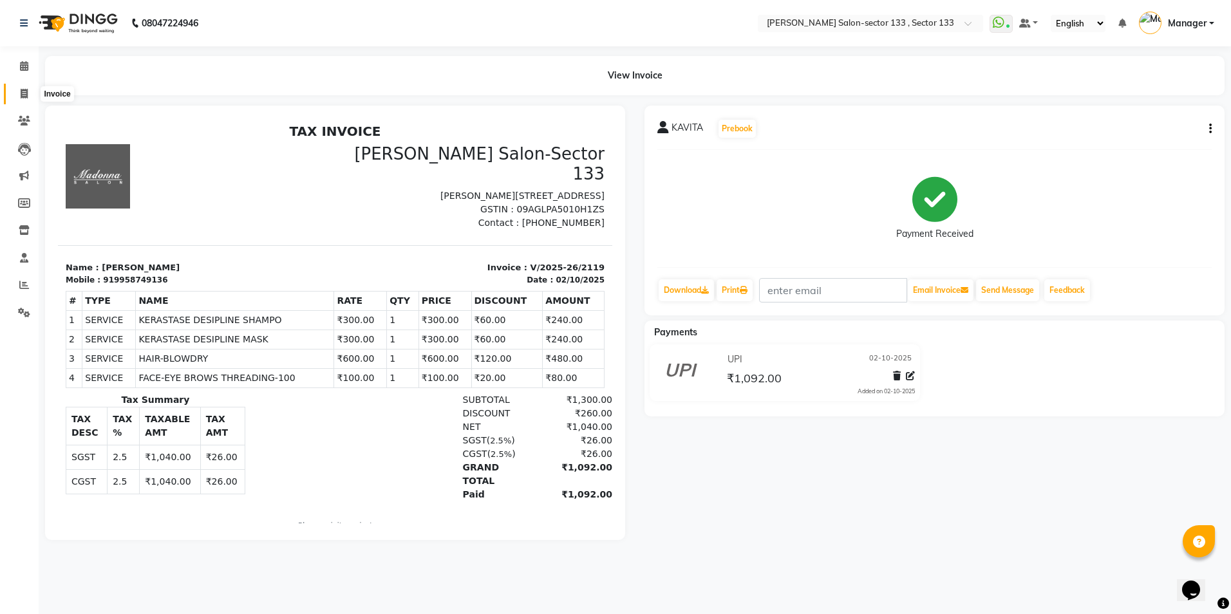
click at [24, 98] on span at bounding box center [24, 94] width 23 height 15
select select "service"
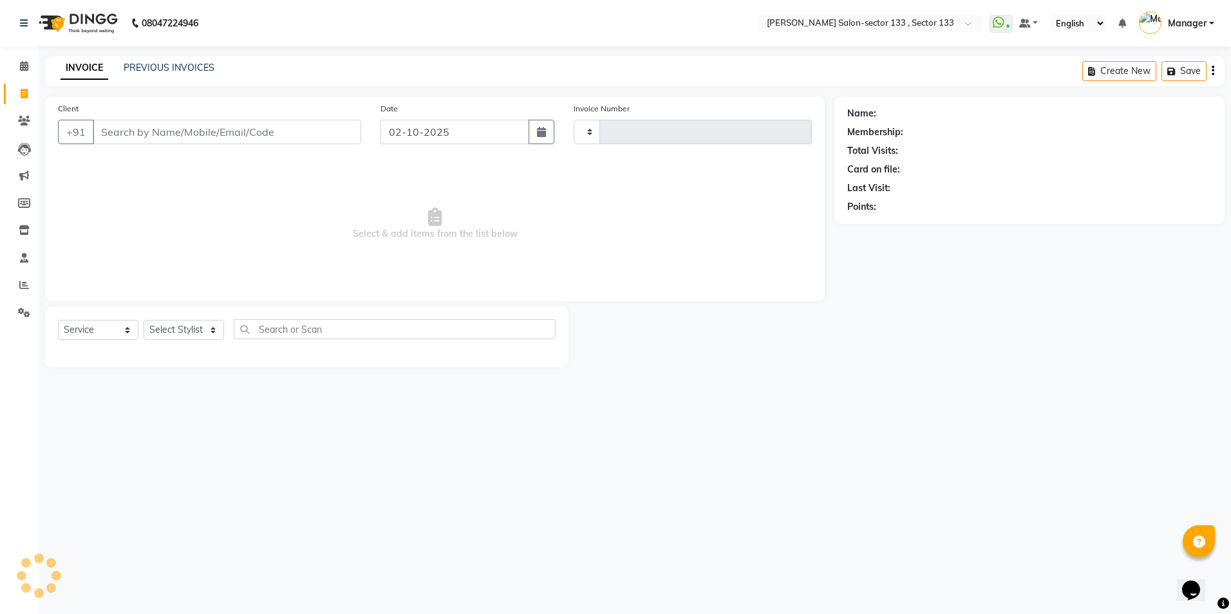
click at [162, 129] on input "Client" at bounding box center [227, 132] width 268 height 24
click at [237, 142] on input "Client" at bounding box center [227, 132] width 268 height 24
type input "2120"
select select "8302"
click at [237, 142] on input "Client" at bounding box center [227, 132] width 268 height 24
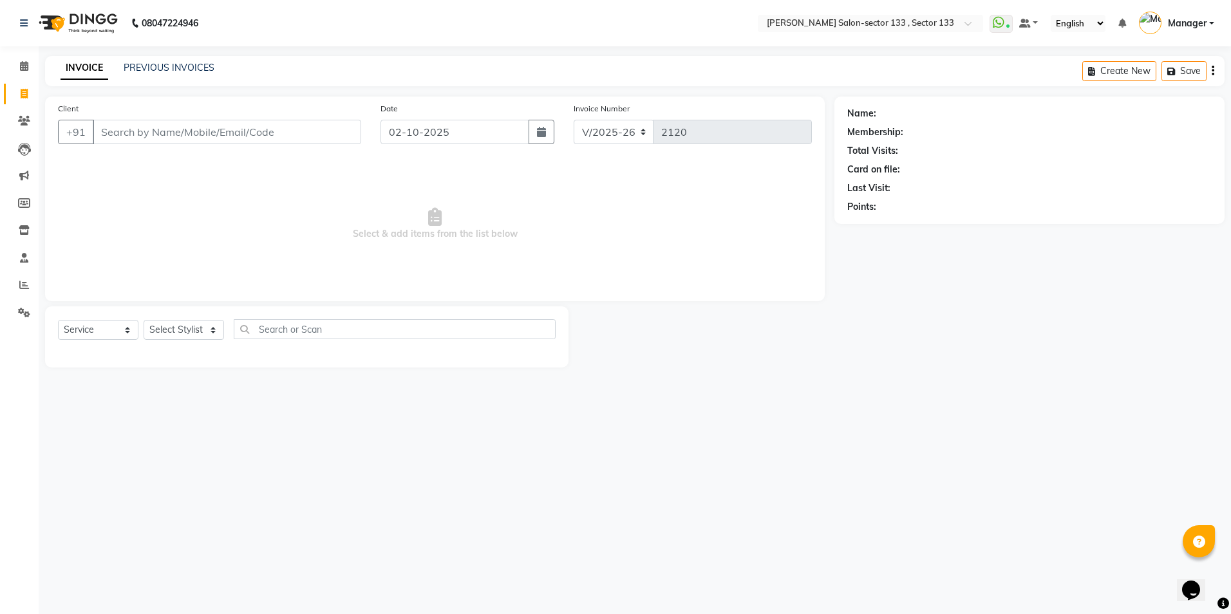
click at [193, 135] on input "Client" at bounding box center [227, 132] width 268 height 24
click at [207, 138] on input "Client" at bounding box center [227, 132] width 268 height 24
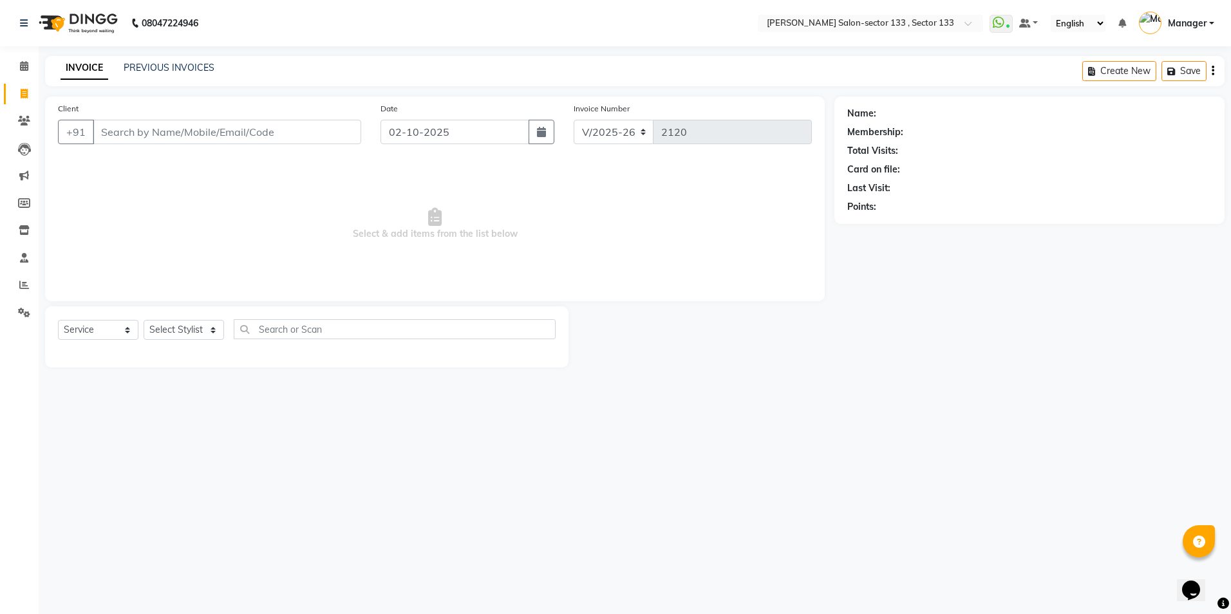
click at [207, 138] on input "Client" at bounding box center [227, 132] width 268 height 24
type input "9860644487"
click at [313, 128] on span "Add Client" at bounding box center [328, 132] width 51 height 13
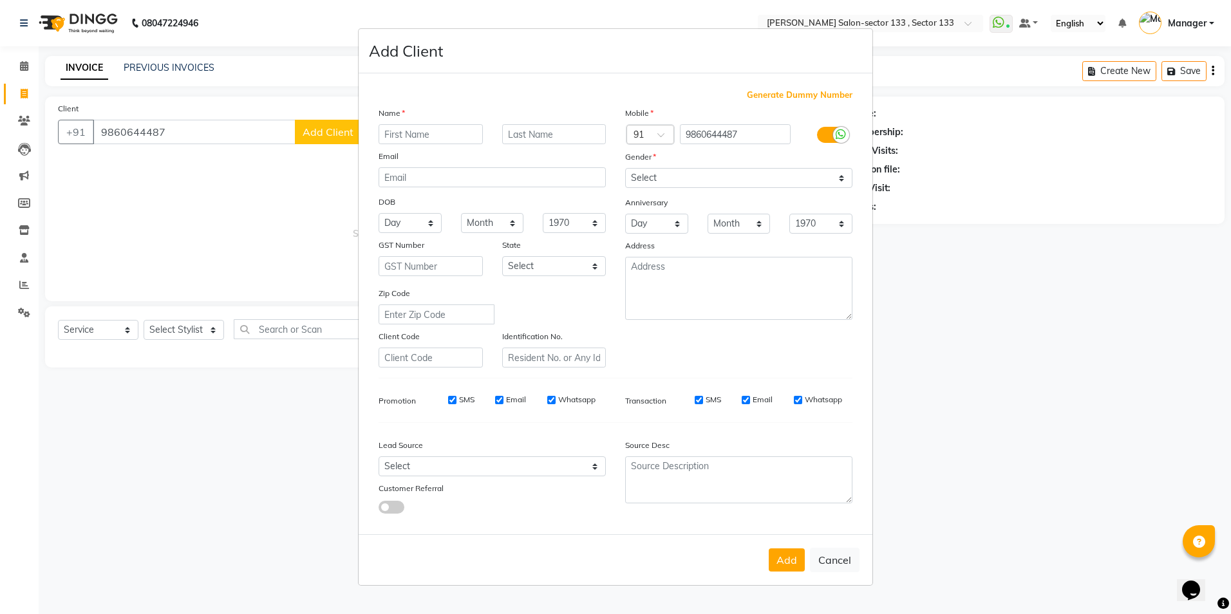
click at [398, 145] on div "Name Email DOB Day 01 02 03 04 05 06 07 08 09 10 11 12 13 14 15 16 17 18 19 20 …" at bounding box center [492, 236] width 247 height 261
click at [398, 143] on input "text" at bounding box center [430, 134] width 104 height 20
click at [398, 142] on input "text" at bounding box center [430, 134] width 104 height 20
click at [414, 139] on input "text" at bounding box center [430, 134] width 104 height 20
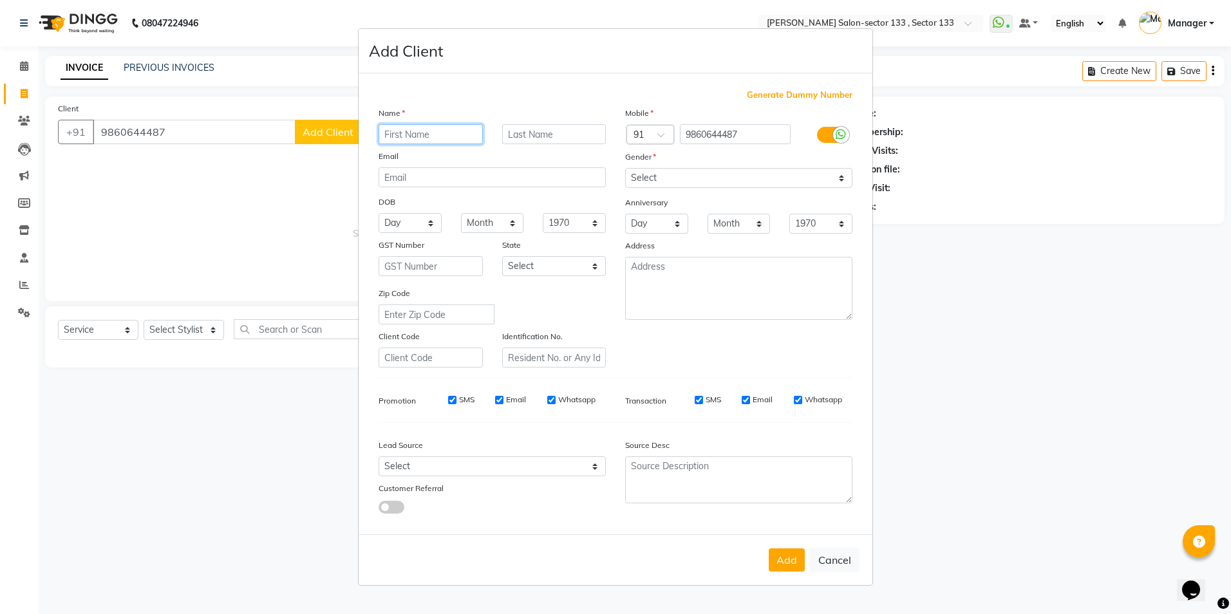
click at [414, 139] on input "text" at bounding box center [430, 134] width 104 height 20
type input "panjak"
click at [704, 182] on select "Select Male Female Other Prefer Not To Say" at bounding box center [738, 178] width 227 height 20
select select "male"
click at [625, 168] on select "Select Male Female Other Prefer Not To Say" at bounding box center [738, 178] width 227 height 20
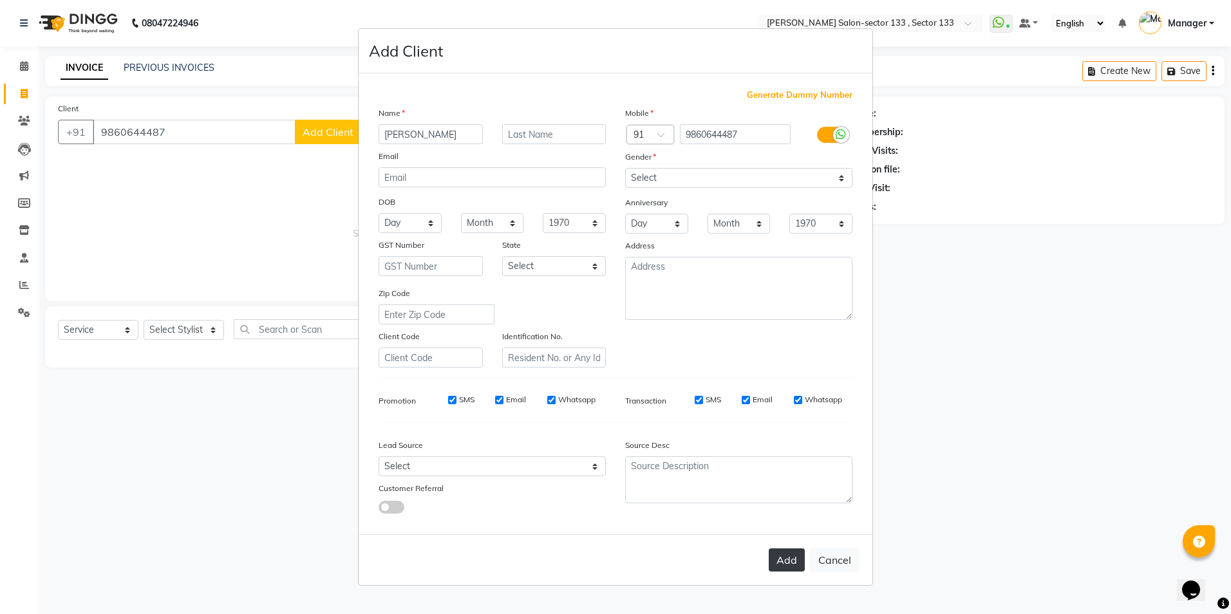
click at [789, 563] on button "Add" at bounding box center [787, 559] width 36 height 23
select select
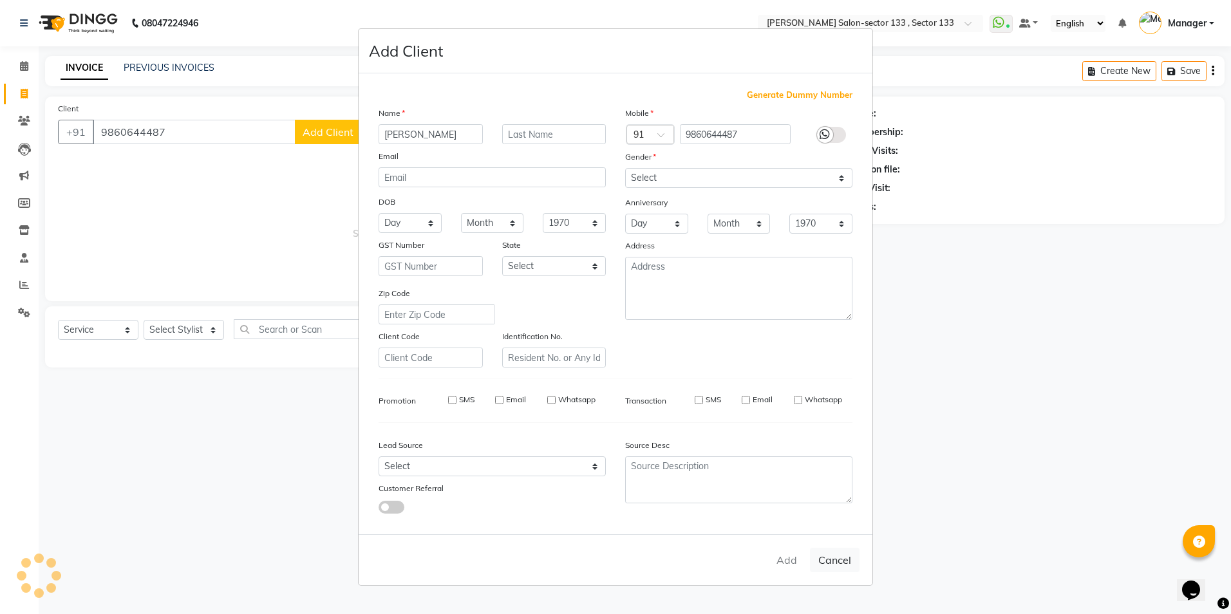
select select
checkbox input "false"
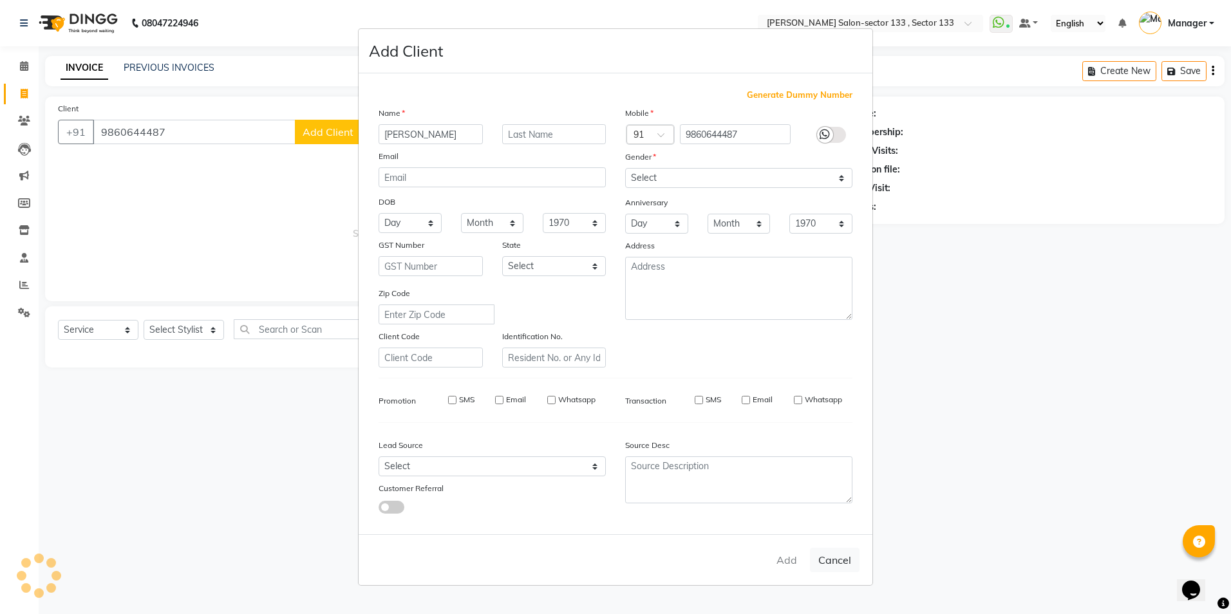
checkbox input "false"
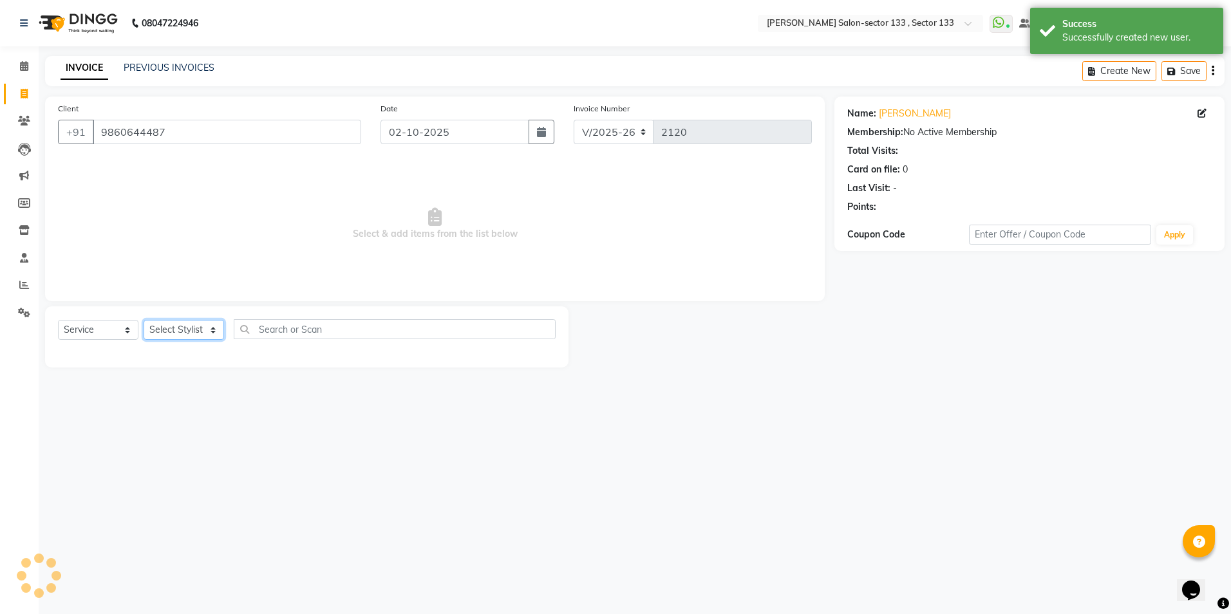
click at [151, 329] on select "Select Stylist [PERSON_NAME] [PERSON_NAME] [PERSON_NAME] Manager Mehboob Owner …" at bounding box center [184, 330] width 80 height 20
select select "80214"
click at [144, 320] on select "Select Stylist [PERSON_NAME] [PERSON_NAME] [PERSON_NAME] Manager Mehboob Owner …" at bounding box center [184, 330] width 80 height 20
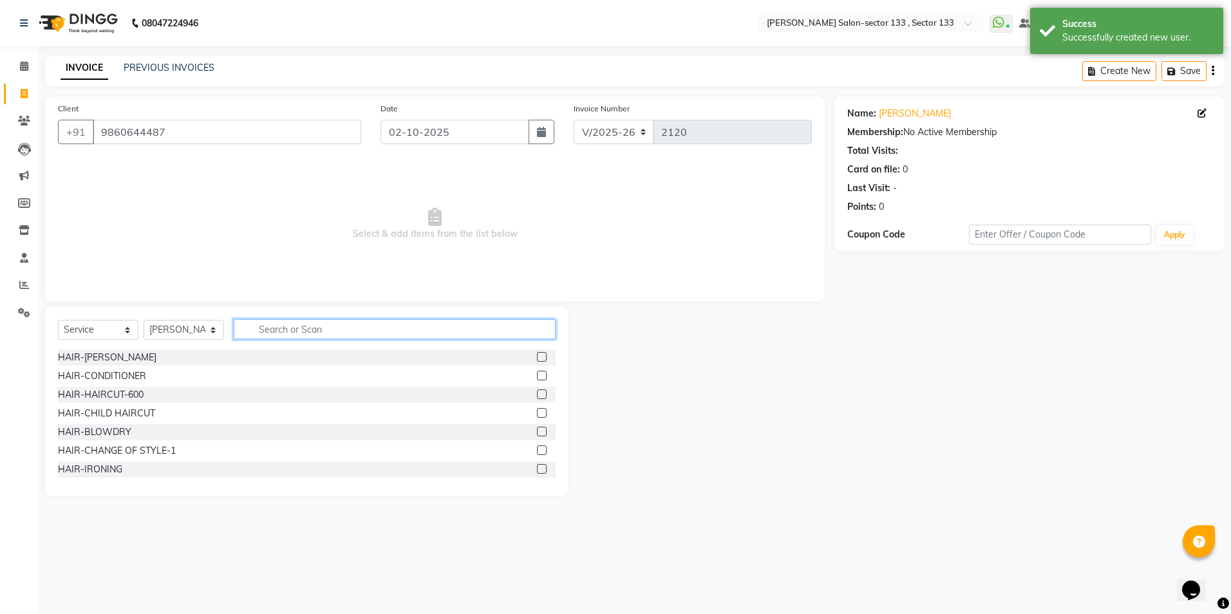
click at [286, 329] on input "text" at bounding box center [395, 329] width 322 height 20
type input "cut"
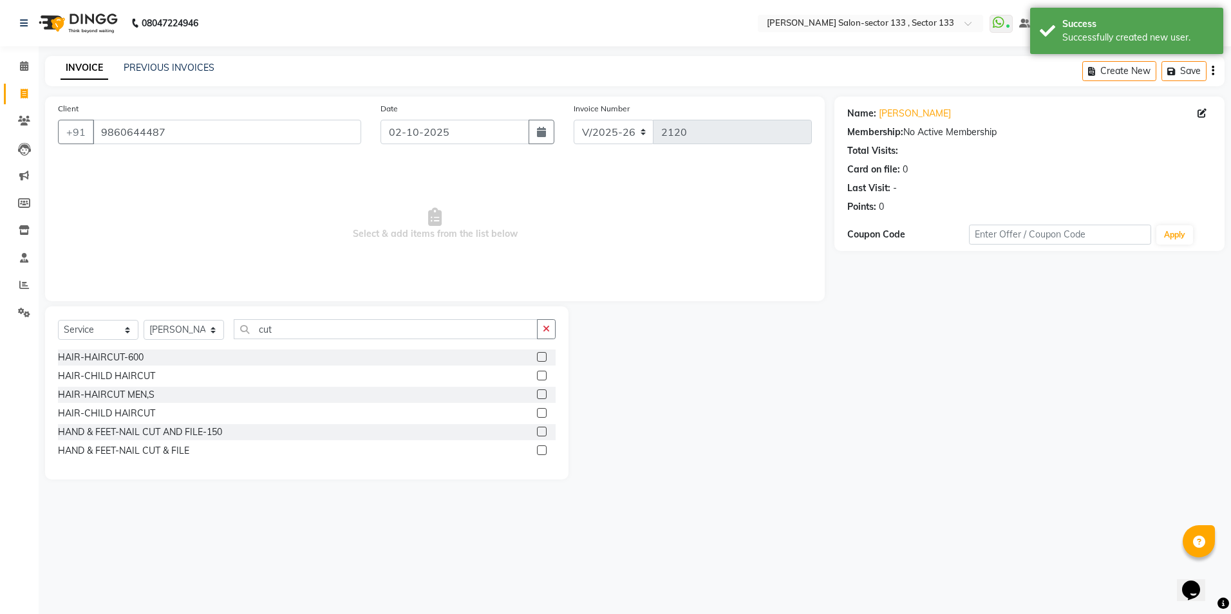
click at [543, 402] on div at bounding box center [541, 396] width 8 height 14
click at [542, 398] on label at bounding box center [542, 394] width 10 height 10
click at [542, 398] on input "checkbox" at bounding box center [541, 395] width 8 height 8
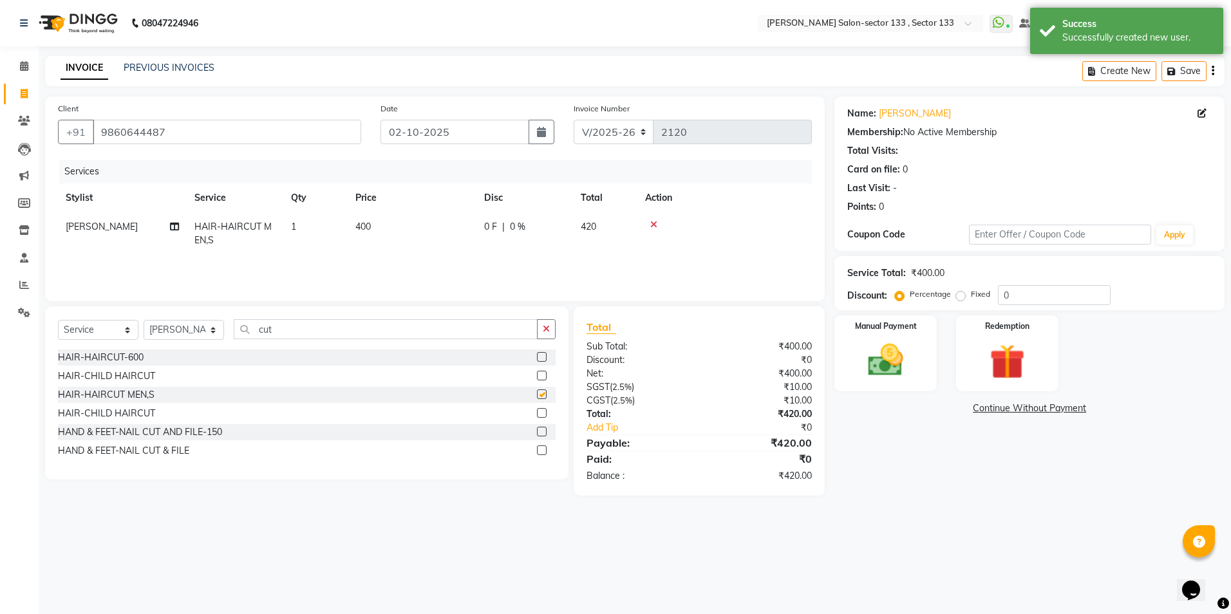
checkbox input "false"
click at [440, 340] on div "Select Service Product Membership Package Voucher Prepaid Gift Card Select Styl…" at bounding box center [307, 334] width 498 height 30
click at [440, 334] on input "cut" at bounding box center [386, 329] width 304 height 20
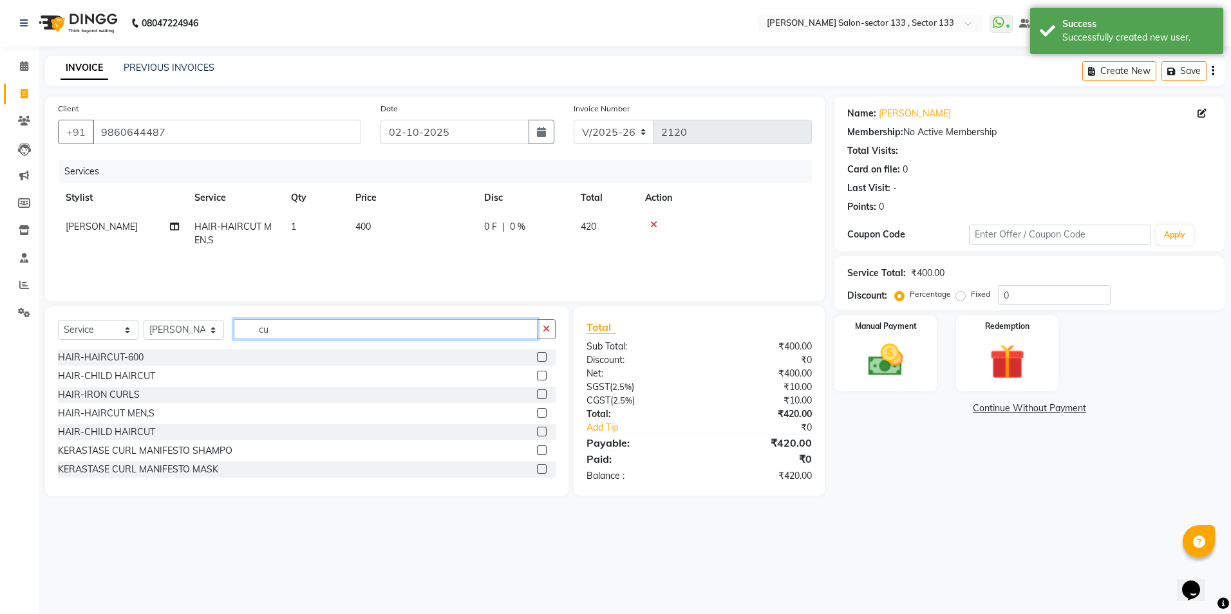
type input "c"
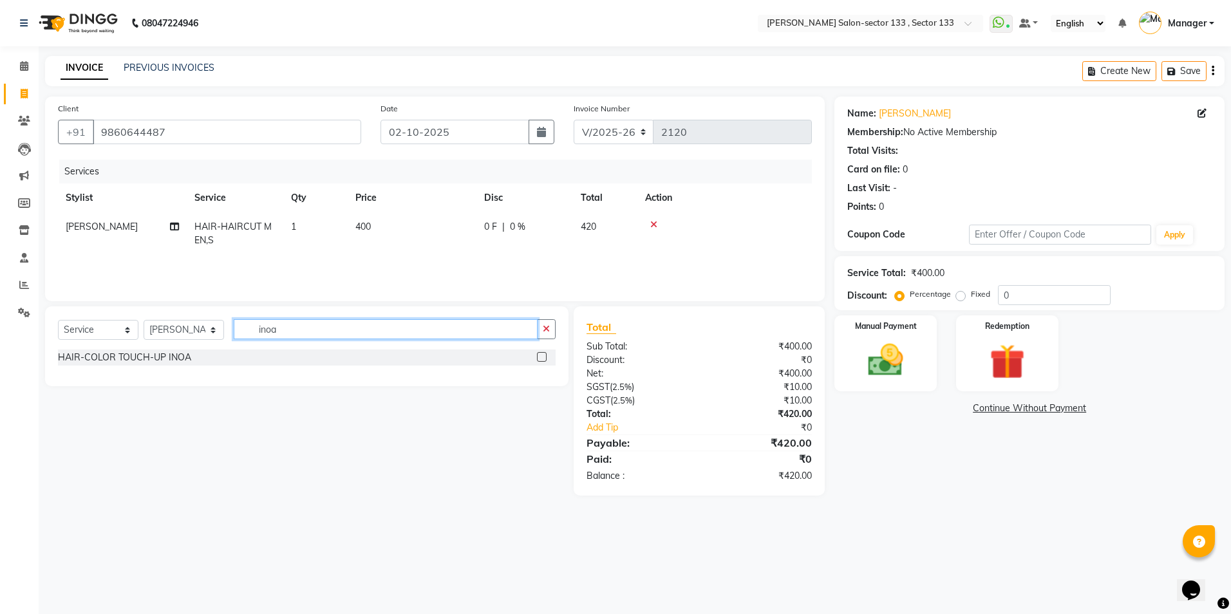
type input "inoa"
click at [541, 360] on label at bounding box center [542, 357] width 10 height 10
click at [541, 360] on input "checkbox" at bounding box center [541, 357] width 8 height 8
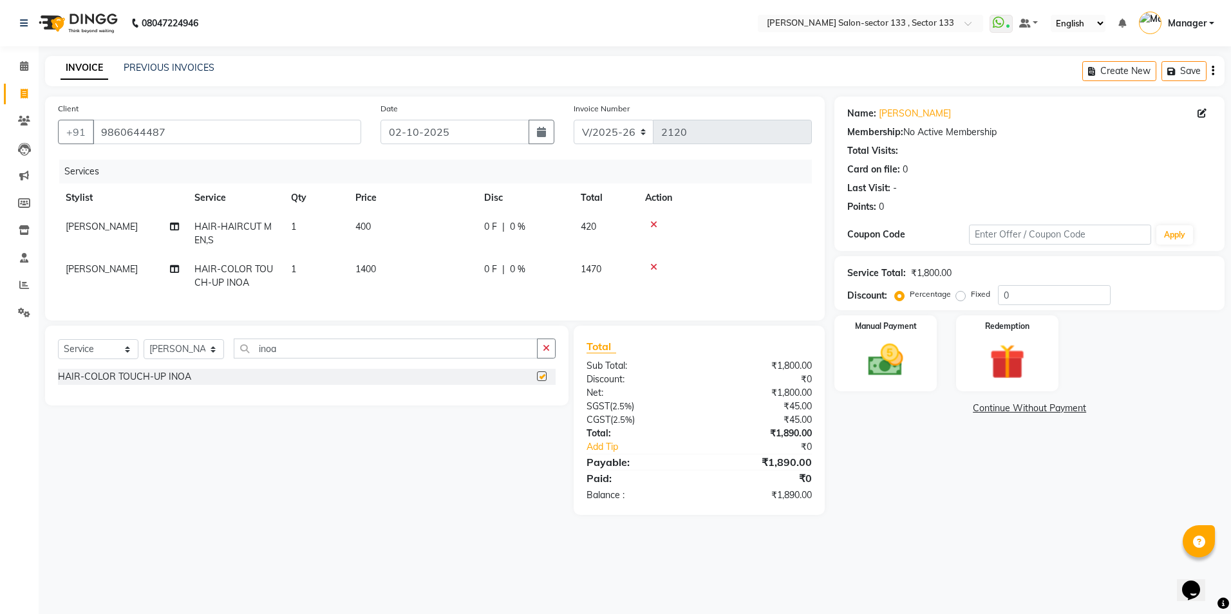
checkbox input "false"
click at [408, 300] on div "Services Stylist Service Qty Price Disc Total Action Anwar HAIR-HAIRCUT MEN,S 1…" at bounding box center [435, 234] width 754 height 148
click at [401, 261] on td "1400" at bounding box center [412, 276] width 129 height 42
select select "80214"
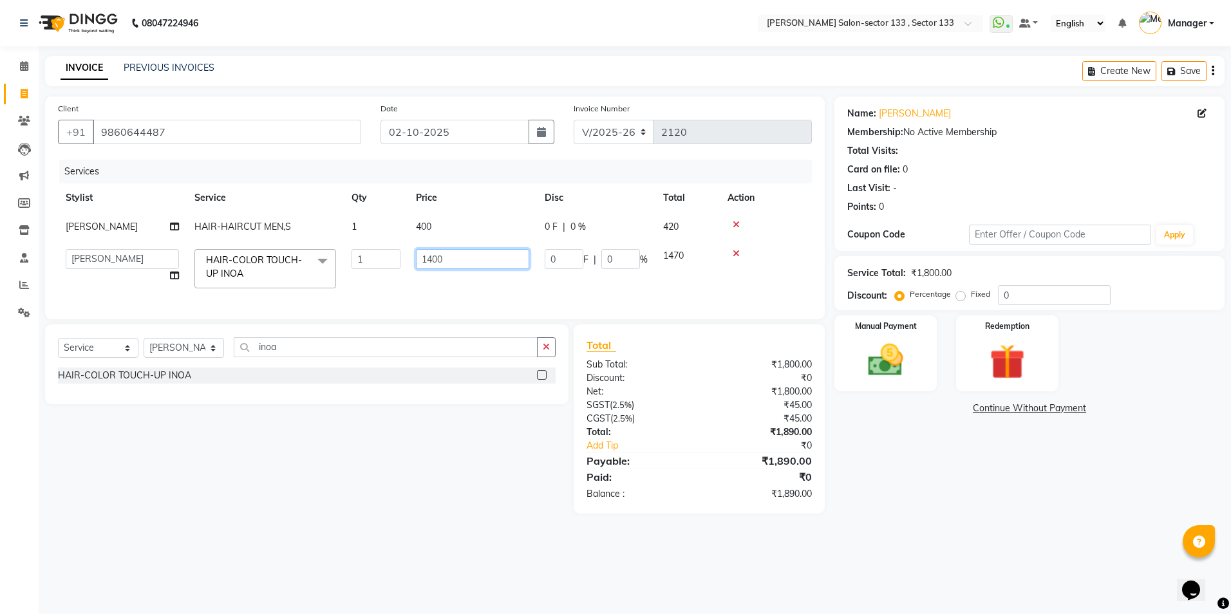
click at [459, 262] on input "1400" at bounding box center [472, 259] width 113 height 20
type input "1300"
click at [481, 282] on tr "Anjali Anwar BUSHRA Dolly jaspal KIRTI Manager Mehboob Owner id sahil saleem SO…" at bounding box center [435, 268] width 754 height 55
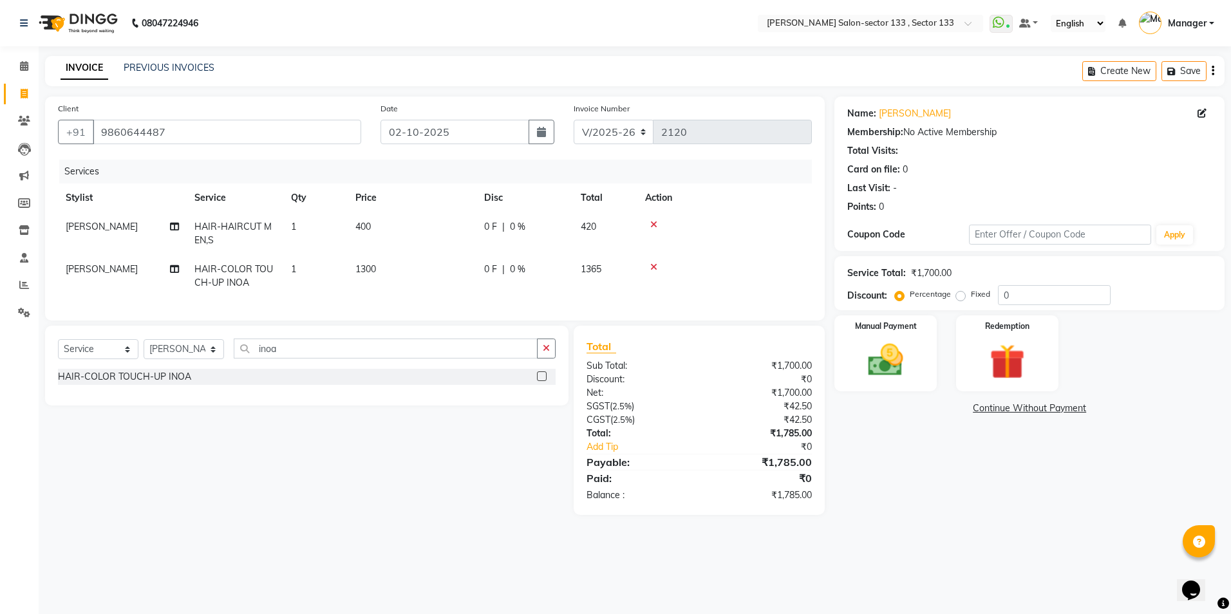
click at [449, 270] on td "1300" at bounding box center [412, 276] width 129 height 42
select select "80214"
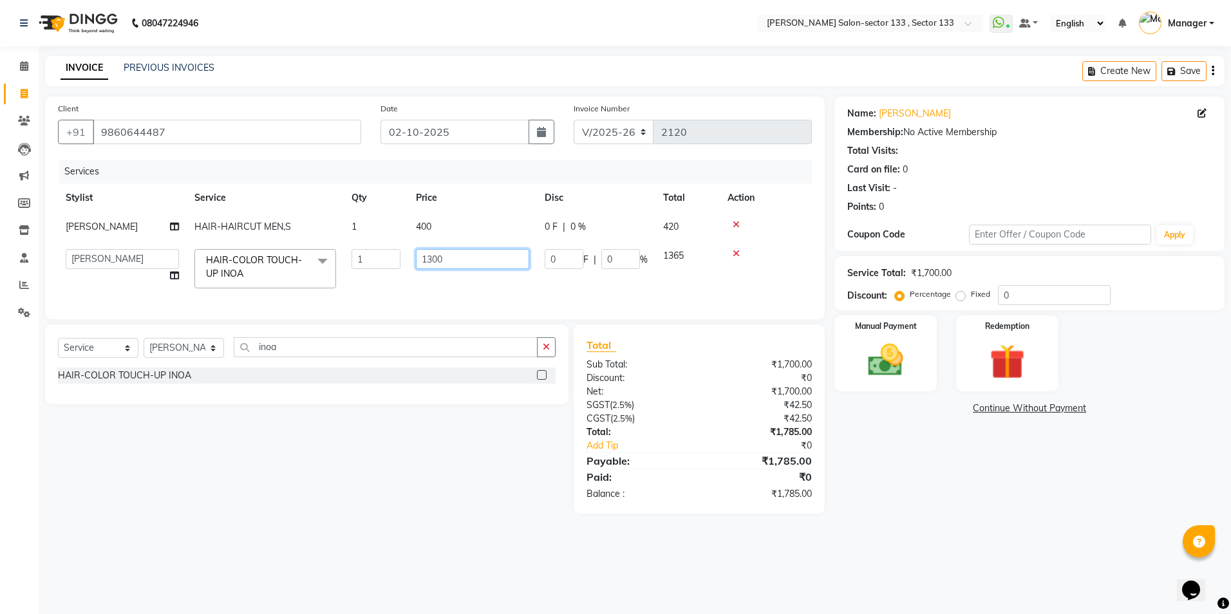
click at [463, 266] on input "1300" at bounding box center [472, 259] width 113 height 20
type input "1200"
click at [457, 275] on td "1200" at bounding box center [472, 268] width 129 height 55
select select "80214"
click at [457, 275] on td "1200" at bounding box center [472, 268] width 129 height 55
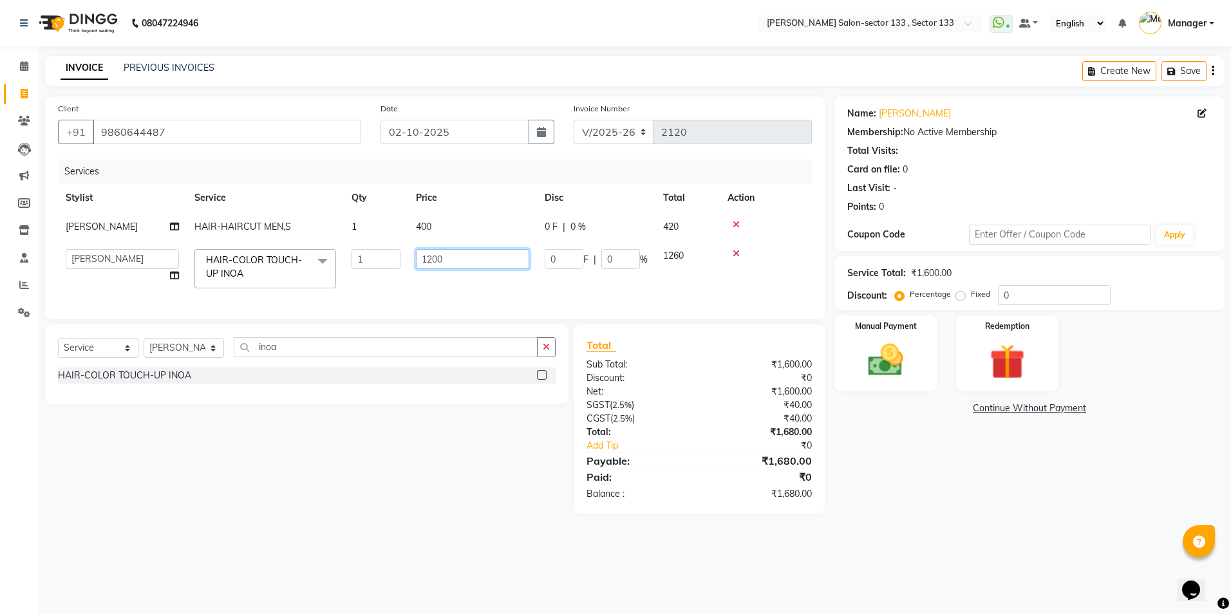
click at [460, 258] on input "1200" at bounding box center [472, 259] width 113 height 20
type input "1210"
click at [460, 277] on td "1210" at bounding box center [472, 268] width 129 height 55
select select "80214"
click at [456, 275] on td "1210" at bounding box center [472, 268] width 129 height 55
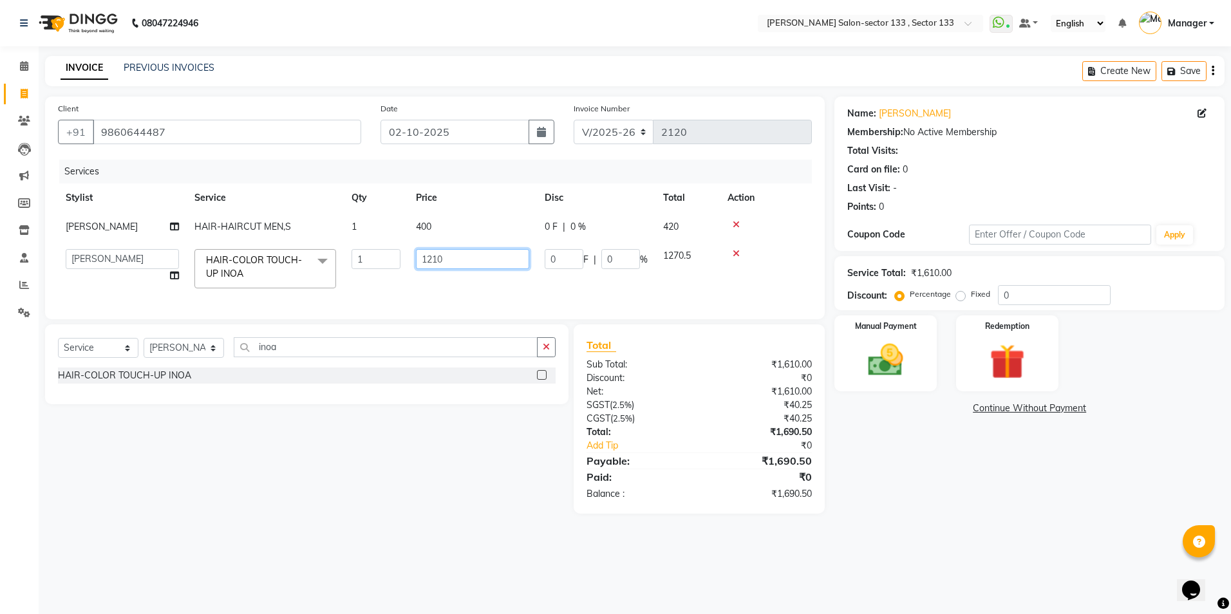
click at [462, 259] on input "1210" at bounding box center [472, 259] width 113 height 20
type input "1220"
click at [465, 278] on td "1220" at bounding box center [472, 268] width 129 height 55
select select "80214"
click at [460, 265] on input "1220" at bounding box center [472, 259] width 113 height 20
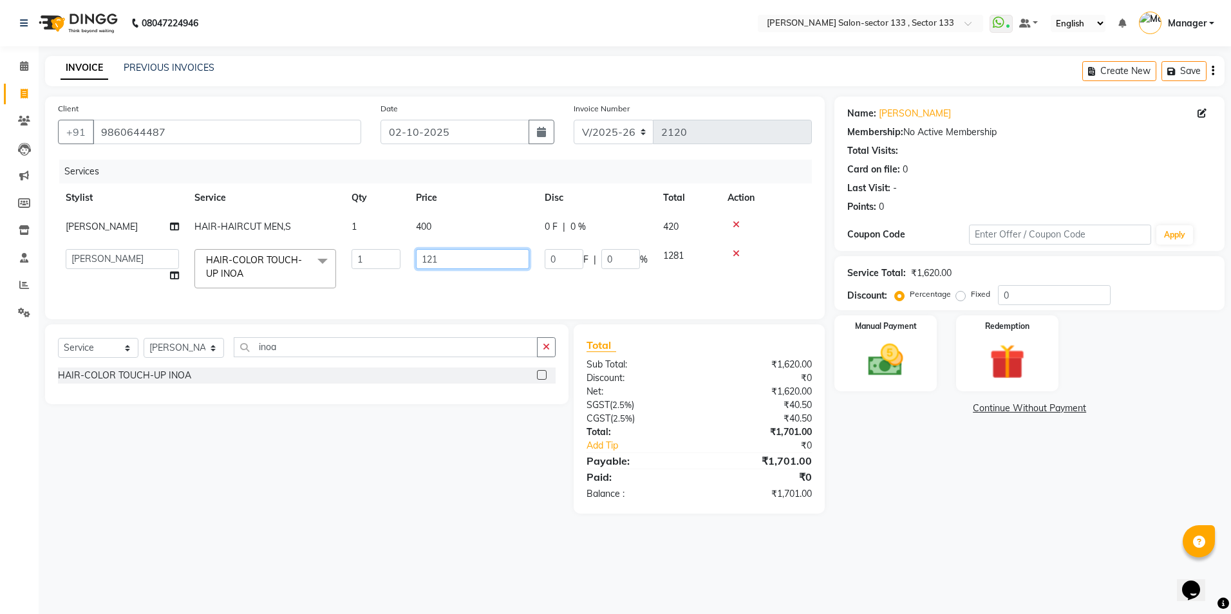
type input "1219"
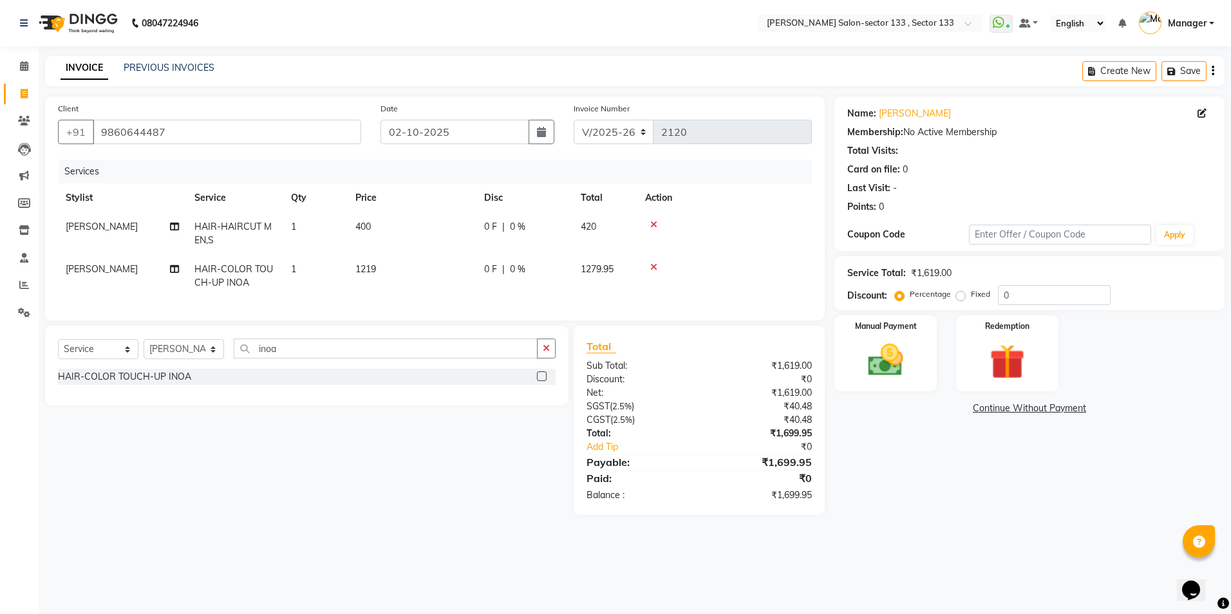
click at [458, 292] on td "1219" at bounding box center [412, 276] width 129 height 42
select select "80214"
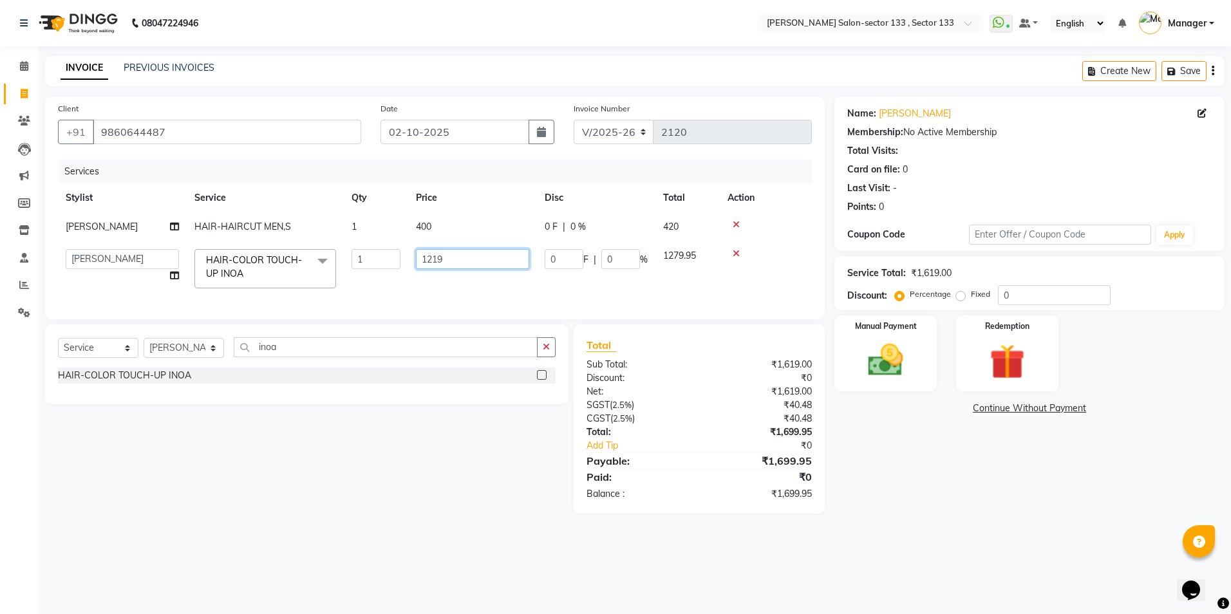
click at [448, 254] on input "1219" at bounding box center [472, 259] width 113 height 20
type input "1219.9"
click at [457, 296] on div "Services Stylist Service Qty Price Disc Total Action Anwar HAIR-HAIRCUT MEN,S 1…" at bounding box center [435, 233] width 754 height 147
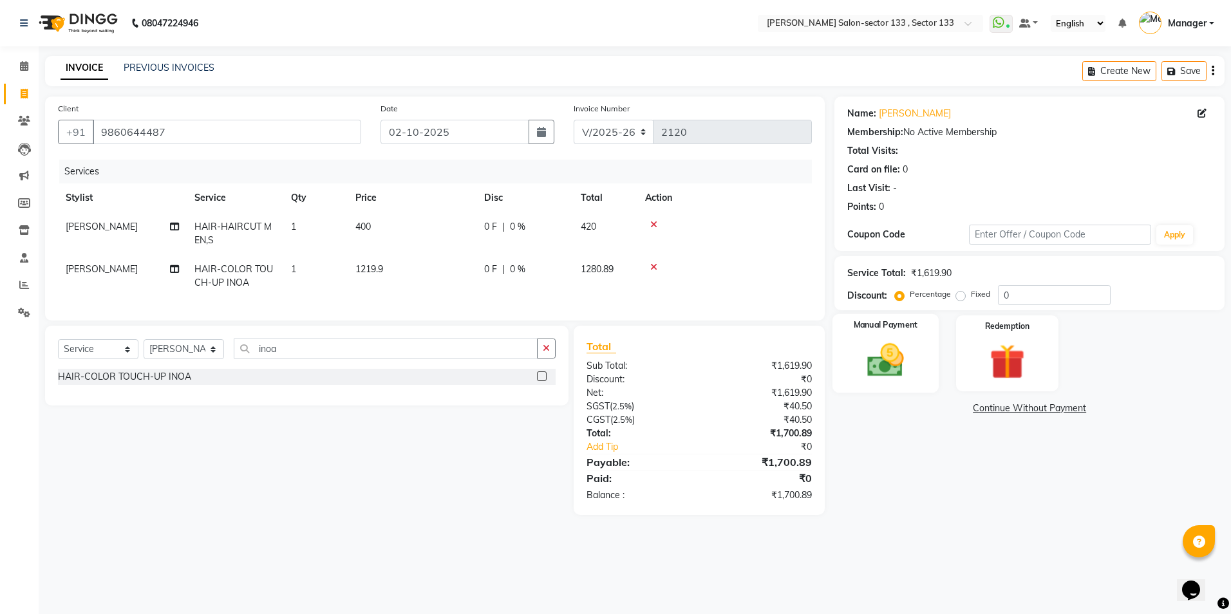
click at [882, 369] on img at bounding box center [885, 360] width 60 height 42
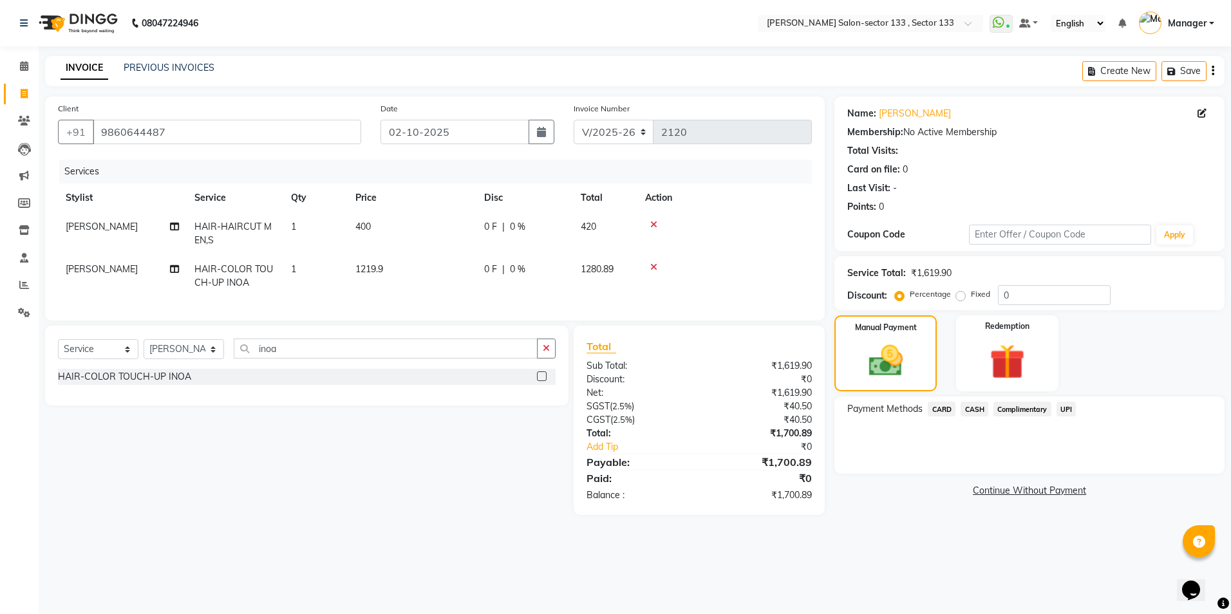
click at [1058, 407] on span "UPI" at bounding box center [1066, 409] width 20 height 15
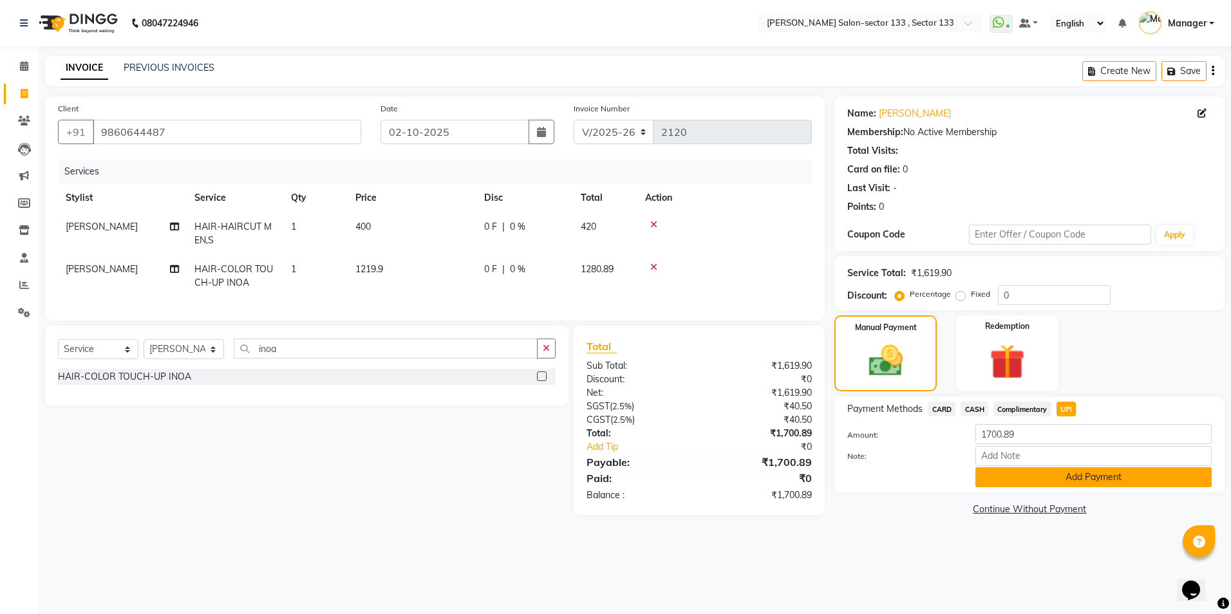
click at [1054, 478] on button "Add Payment" at bounding box center [1093, 477] width 236 height 20
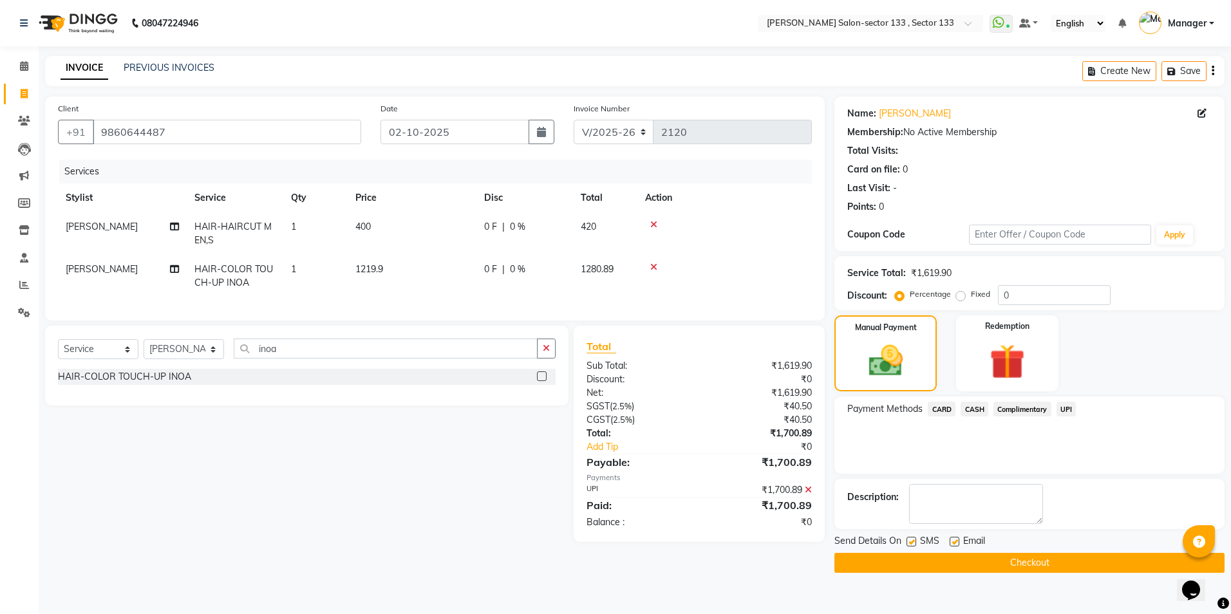
click at [933, 568] on button "Checkout" at bounding box center [1029, 563] width 390 height 20
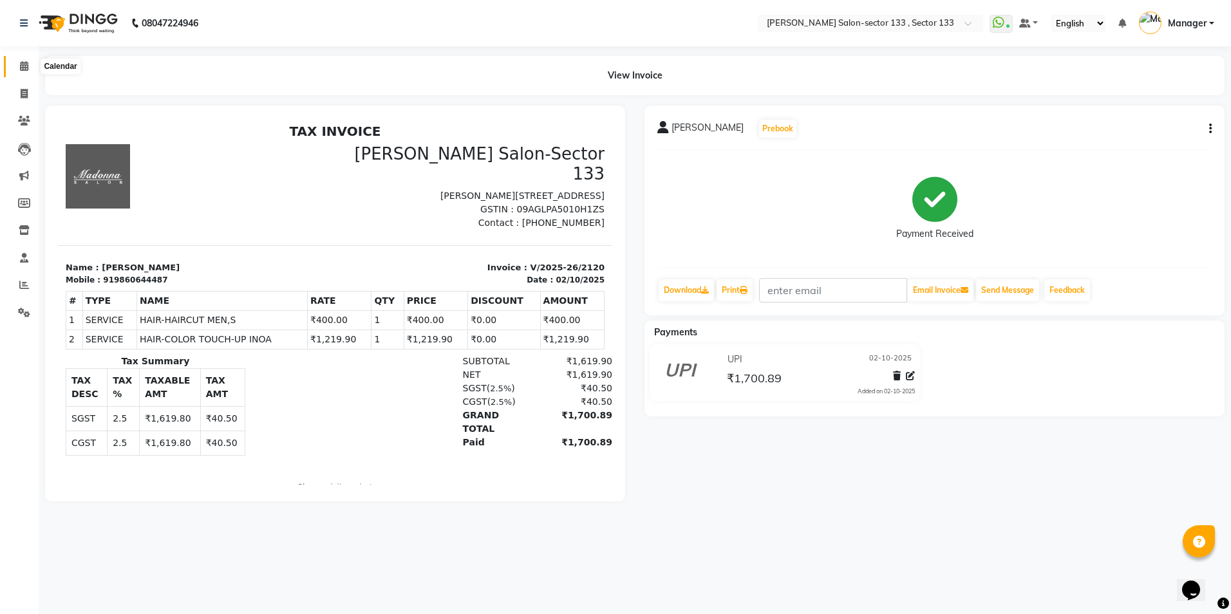
click at [14, 73] on span at bounding box center [24, 66] width 23 height 15
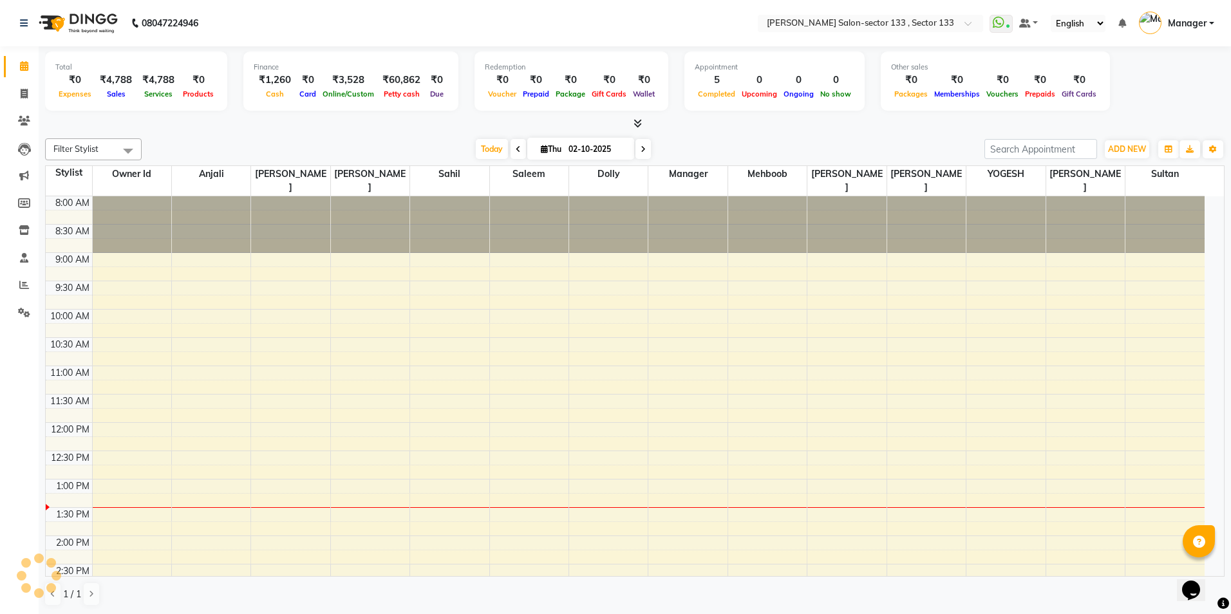
scroll to position [284, 0]
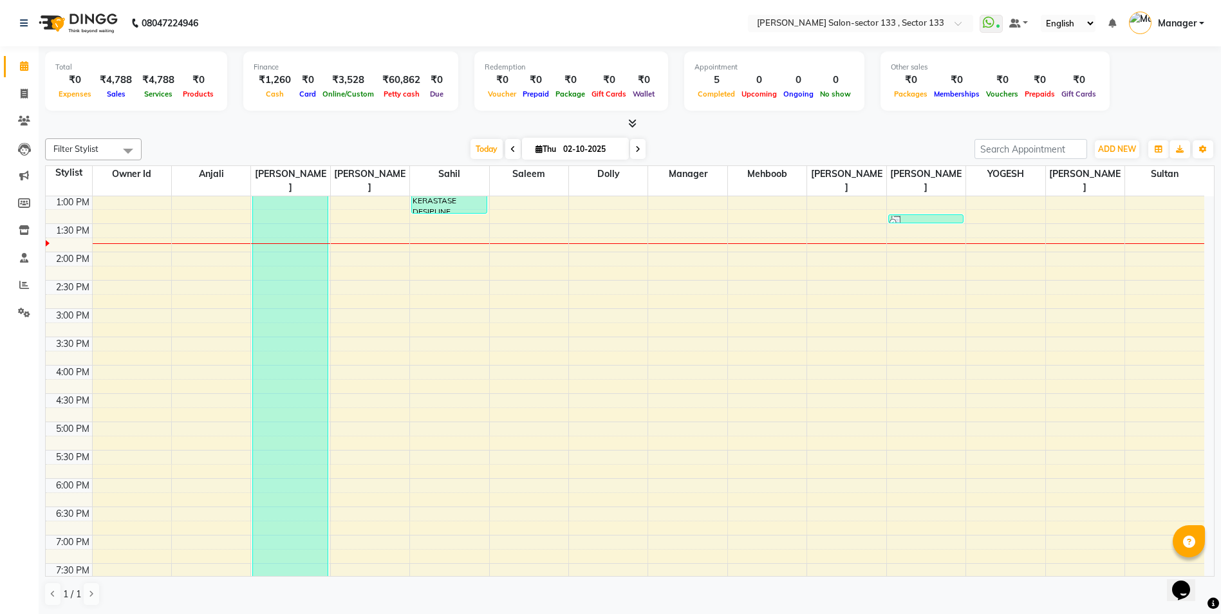
click at [141, 124] on div at bounding box center [630, 124] width 1170 height 14
click at [23, 91] on icon at bounding box center [24, 94] width 7 height 10
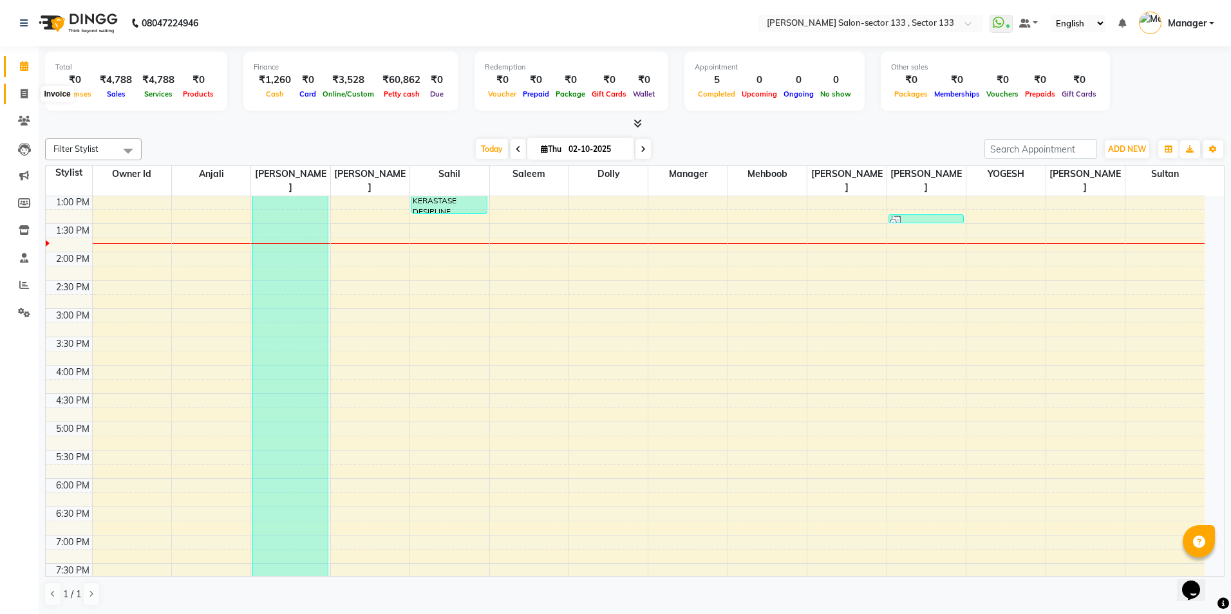
select select "service"
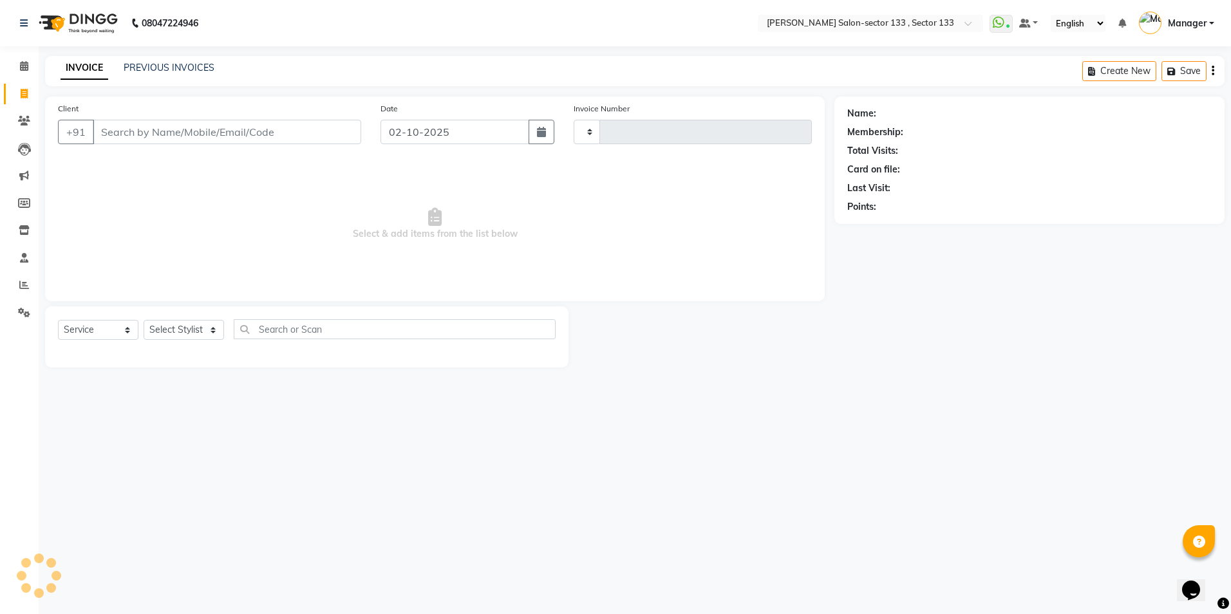
click at [116, 124] on input "Client" at bounding box center [227, 132] width 268 height 24
type input "2121"
select select "8302"
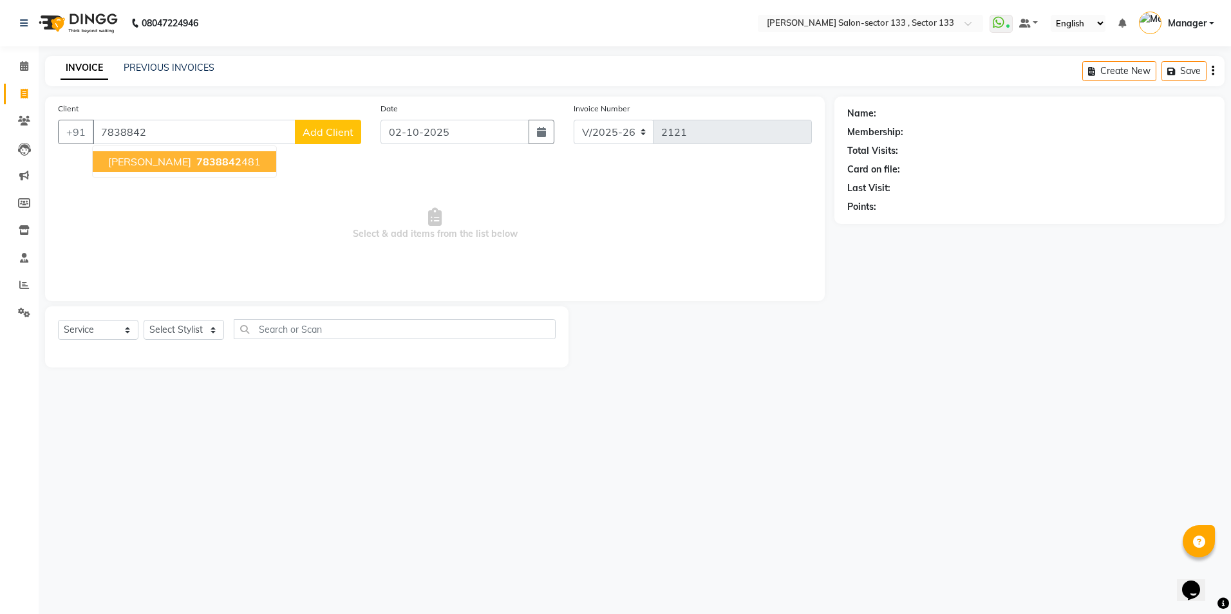
click at [142, 164] on span "Neha aggarwal" at bounding box center [149, 161] width 83 height 13
type input "7838842481"
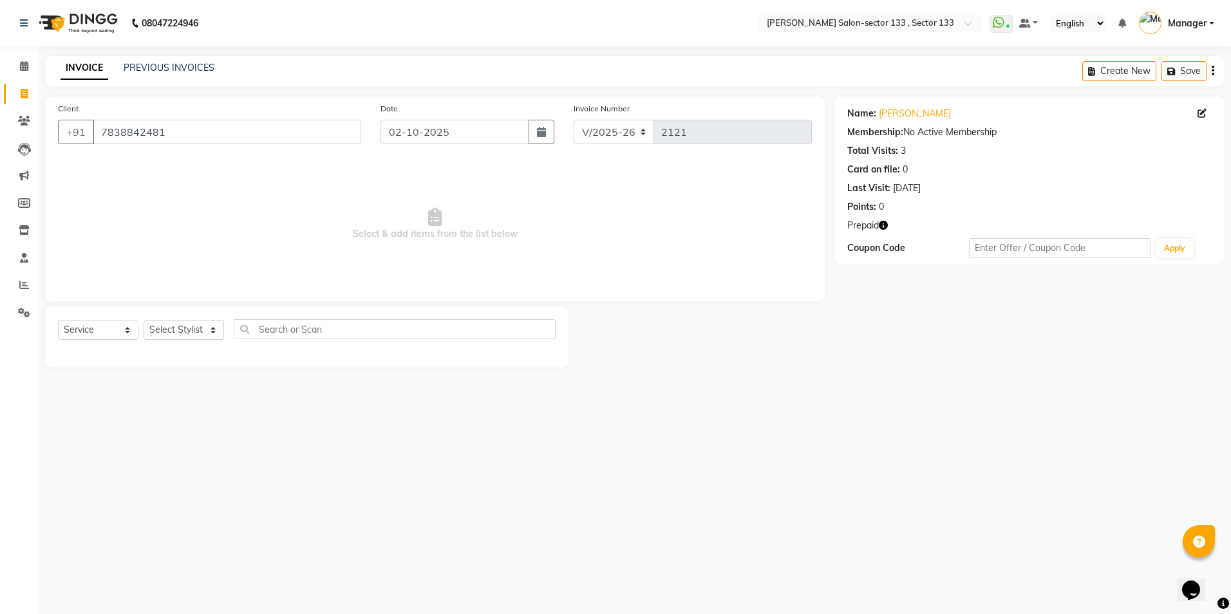
click at [884, 230] on button "button" at bounding box center [883, 226] width 9 height 14
click at [136, 71] on link "PREVIOUS INVOICES" at bounding box center [169, 68] width 91 height 12
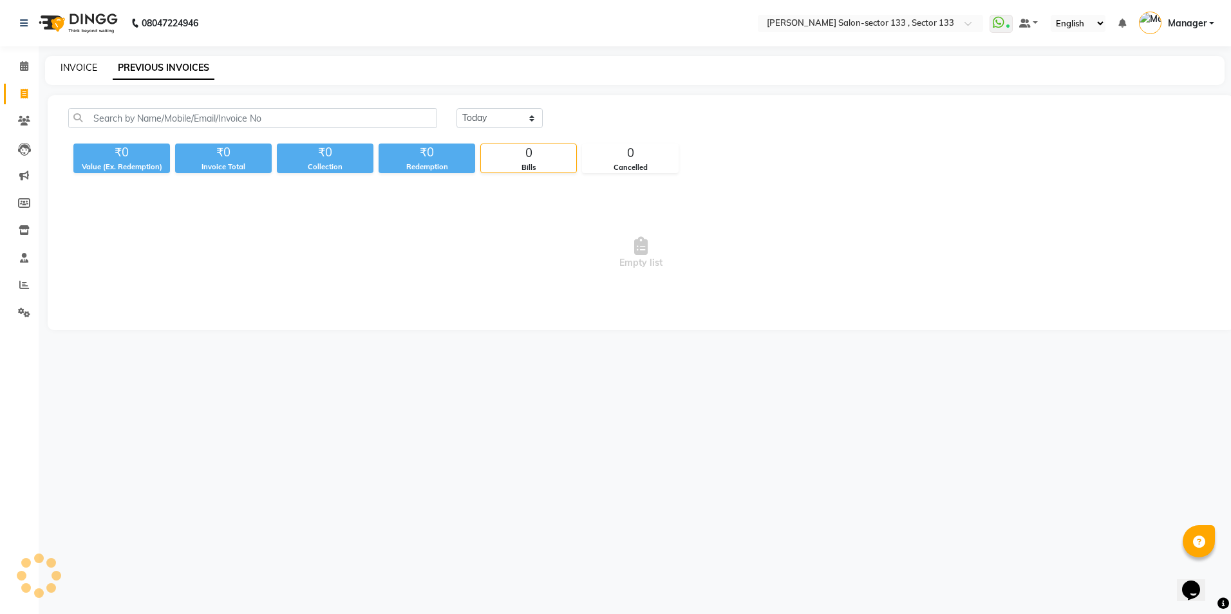
click at [76, 71] on link "INVOICE" at bounding box center [79, 68] width 37 height 12
select select "service"
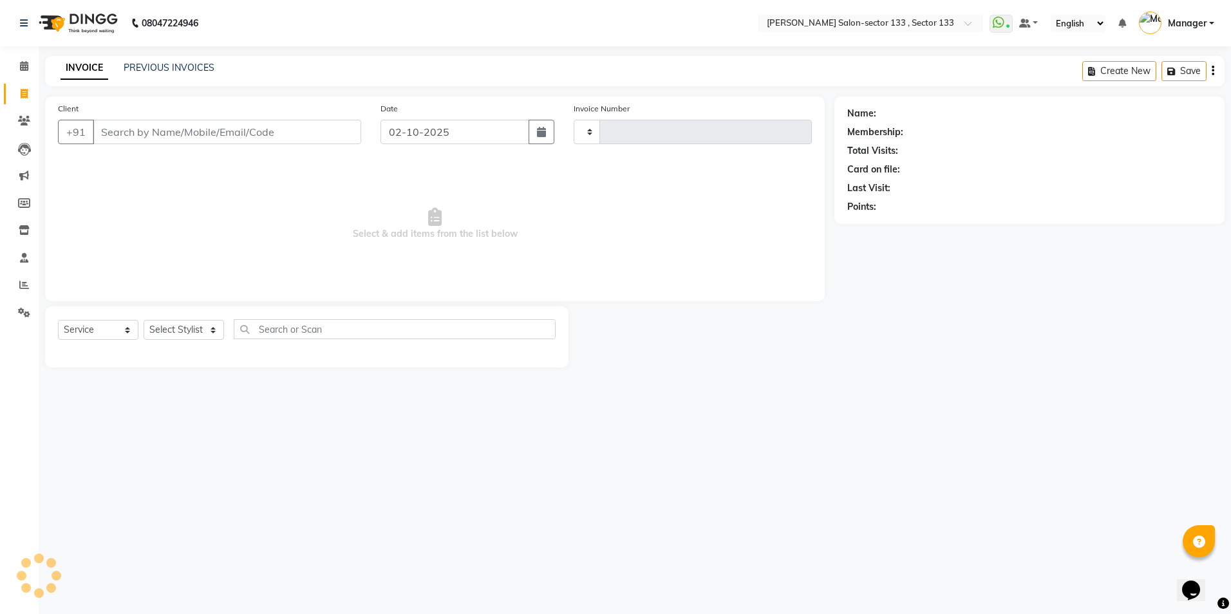
click at [145, 135] on input "Client" at bounding box center [227, 132] width 268 height 24
type input "2121"
select select "8302"
type input "7985564283"
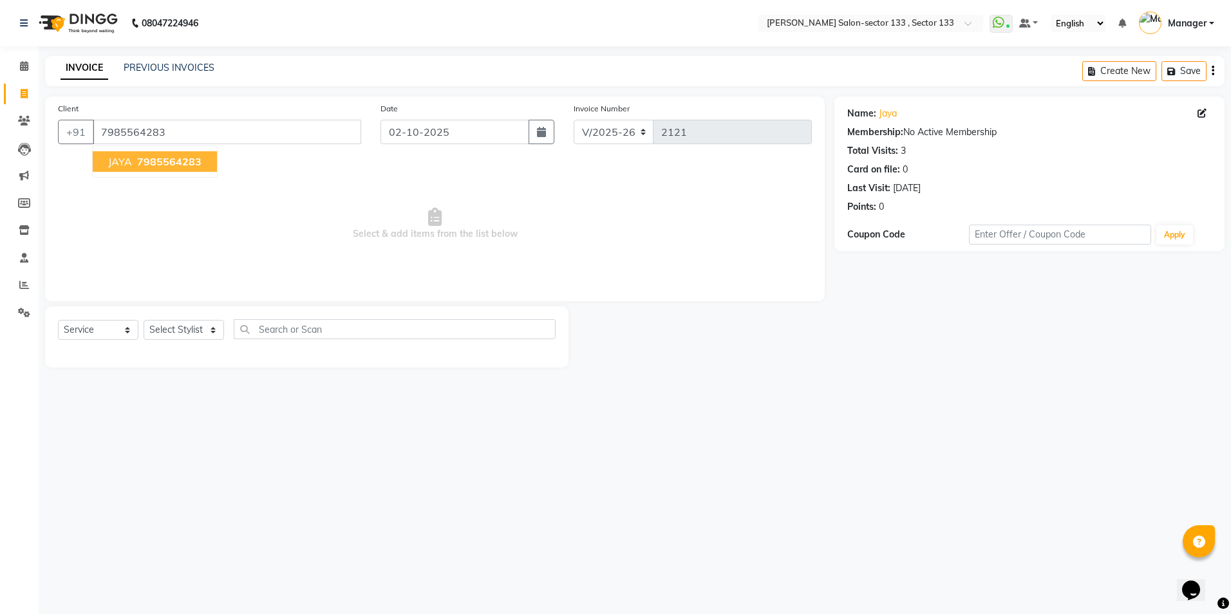
click at [156, 160] on span "7985564283" at bounding box center [169, 161] width 64 height 13
click at [187, 328] on select "Select Stylist [PERSON_NAME] [PERSON_NAME] [PERSON_NAME] Manager Mehboob Owner …" at bounding box center [184, 330] width 80 height 20
select select "80846"
click at [144, 320] on select "Select Stylist [PERSON_NAME] [PERSON_NAME] [PERSON_NAME] Manager Mehboob Owner …" at bounding box center [184, 330] width 80 height 20
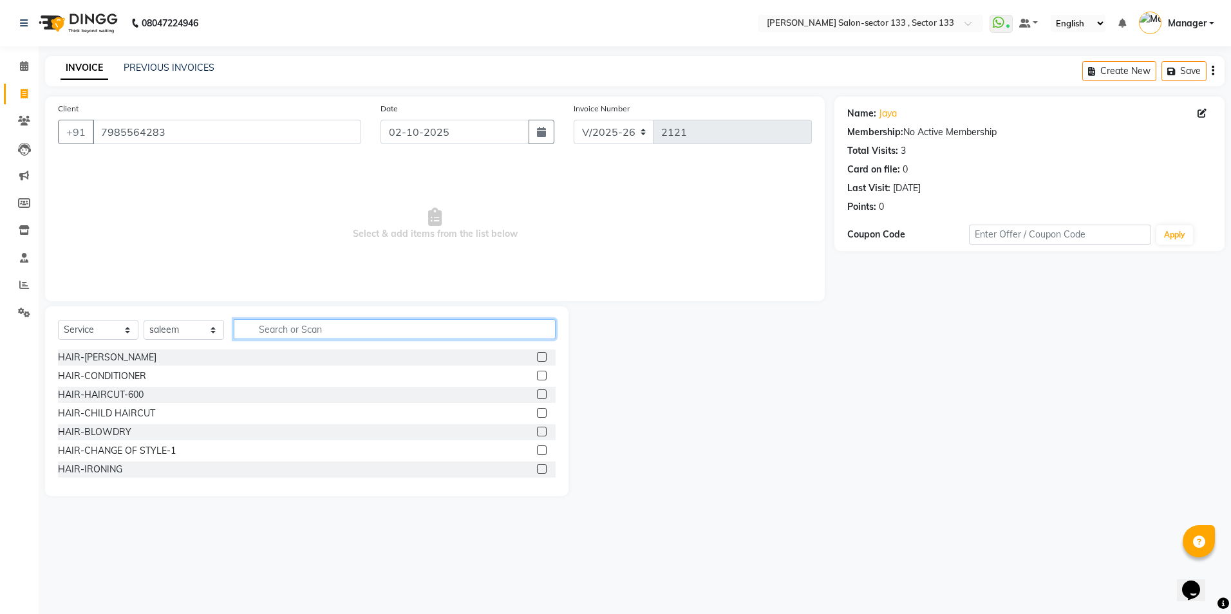
click at [283, 328] on input "text" at bounding box center [395, 329] width 322 height 20
type input "cut"
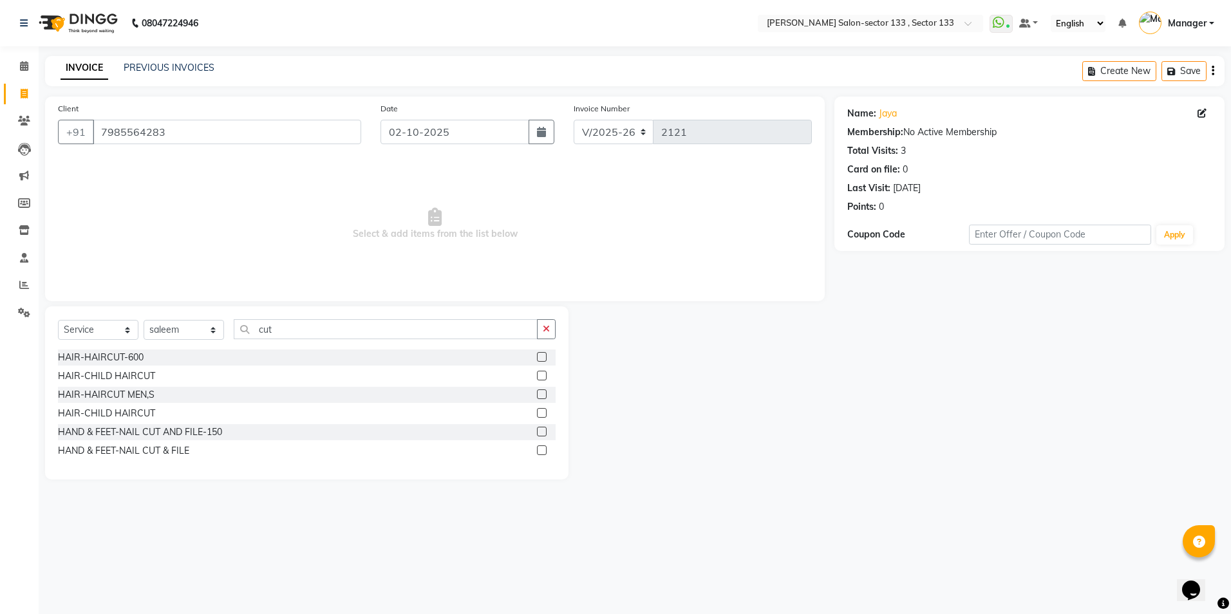
click at [544, 395] on label at bounding box center [542, 394] width 10 height 10
click at [544, 395] on input "checkbox" at bounding box center [541, 395] width 8 height 8
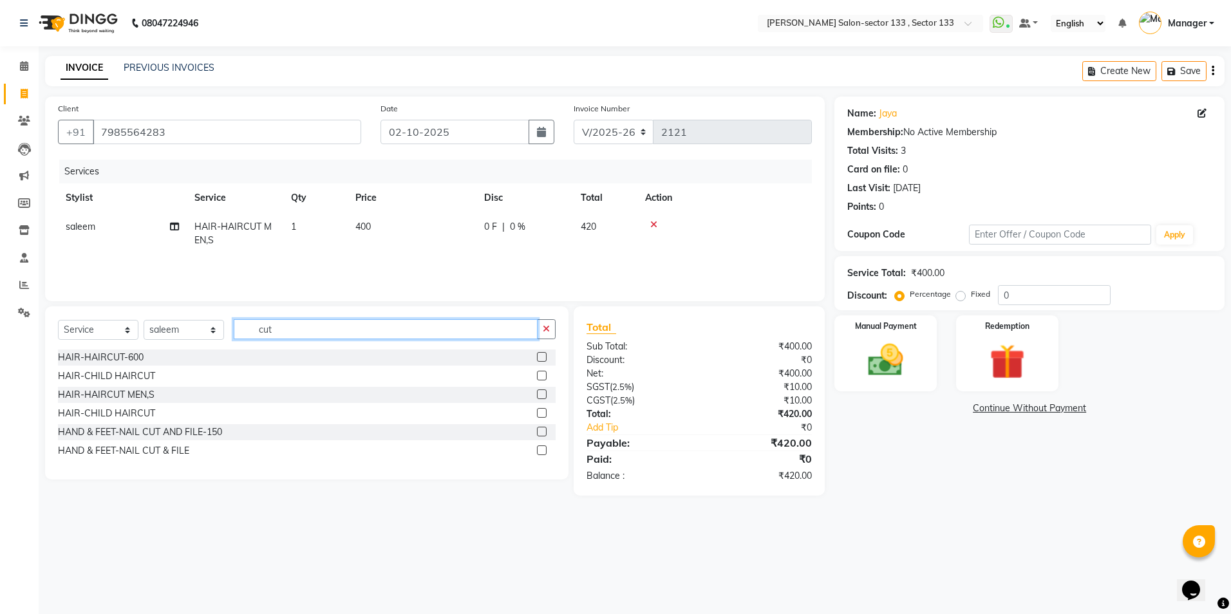
checkbox input "false"
click at [391, 331] on input "cut" at bounding box center [386, 329] width 304 height 20
type input "c"
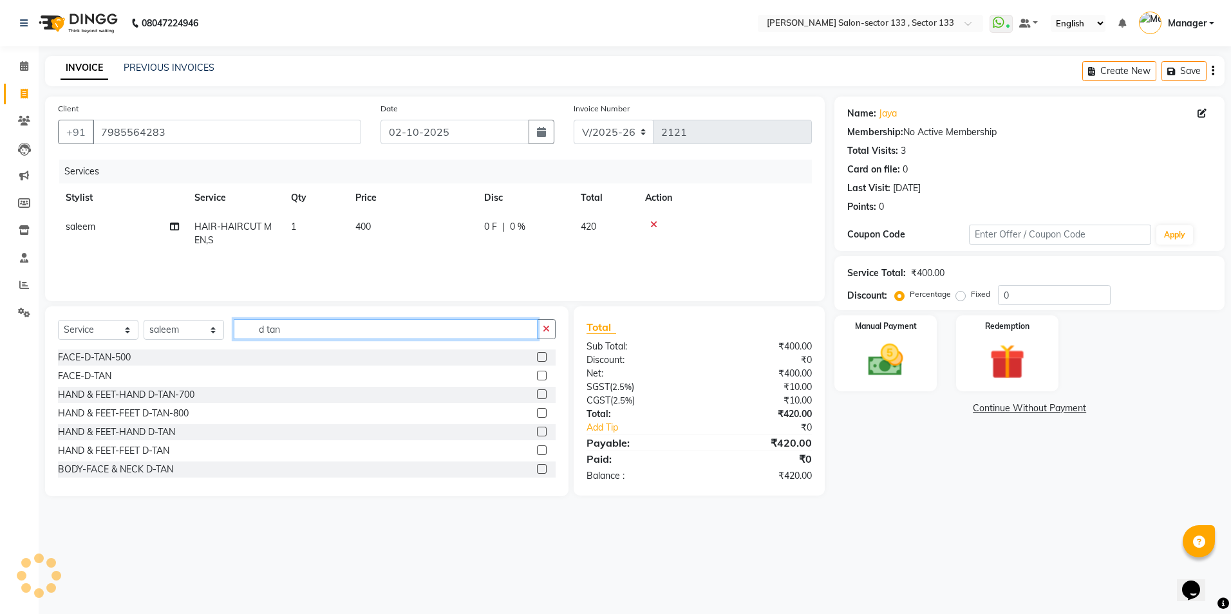
type input "d tan"
click at [537, 359] on label at bounding box center [542, 357] width 10 height 10
click at [537, 359] on input "checkbox" at bounding box center [541, 357] width 8 height 8
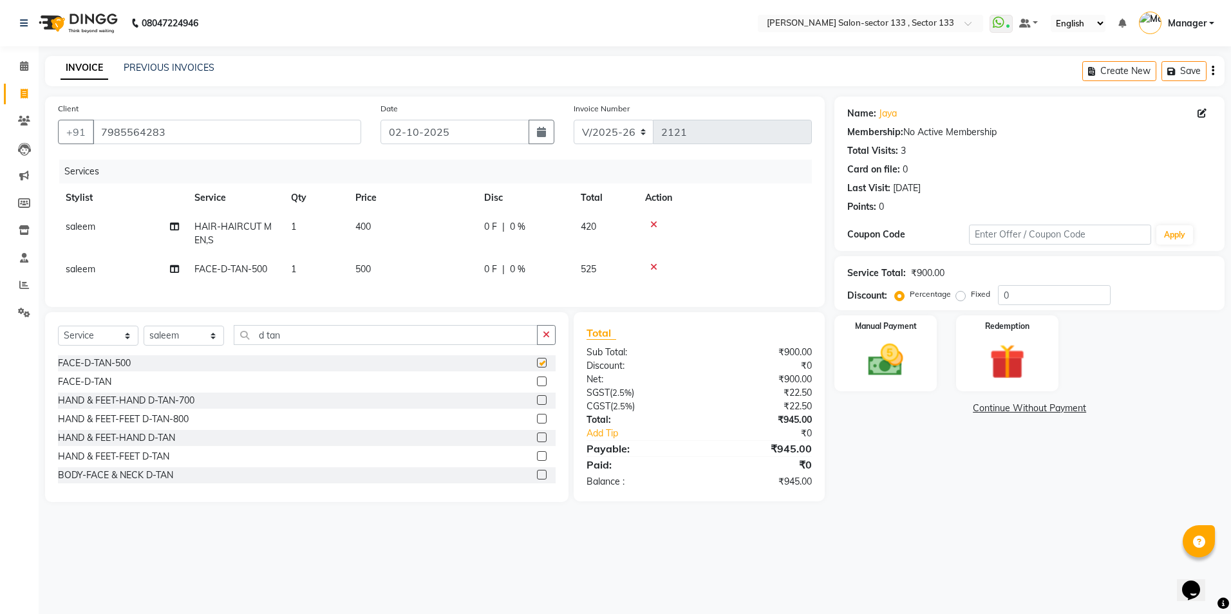
checkbox input "false"
click at [430, 341] on input "d tan" at bounding box center [386, 335] width 304 height 20
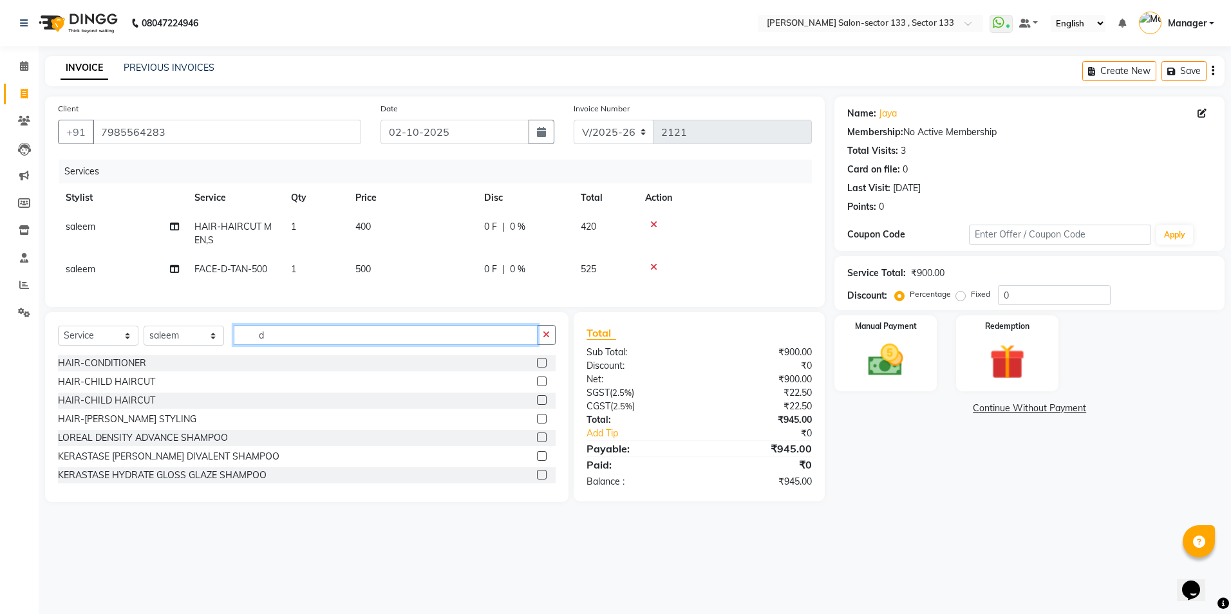
type input "d"
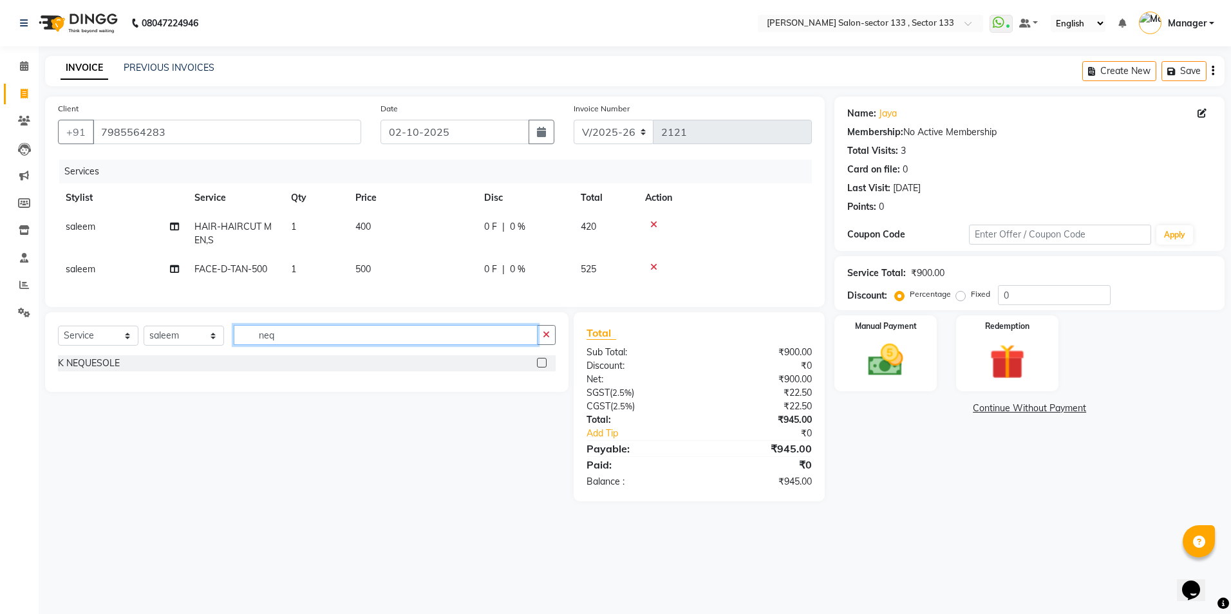
type input "neq"
click at [543, 368] on label at bounding box center [542, 363] width 10 height 10
click at [543, 368] on input "checkbox" at bounding box center [541, 363] width 8 height 8
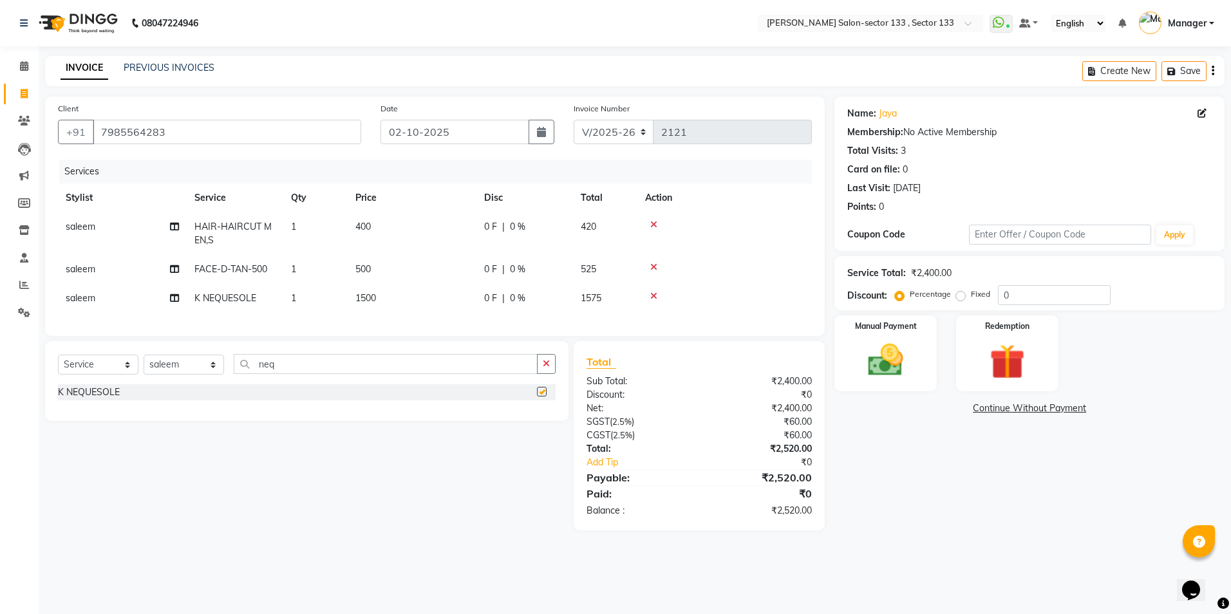
checkbox input "false"
click at [402, 374] on input "neq" at bounding box center [386, 364] width 304 height 20
type input "n"
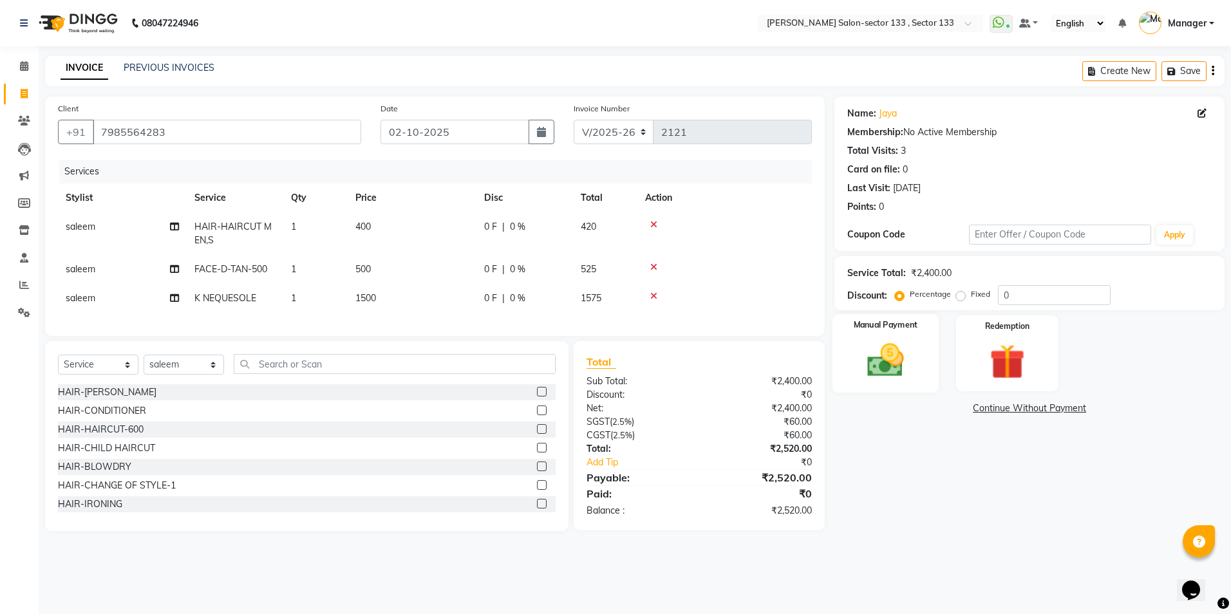
click at [855, 338] on div "Manual Payment" at bounding box center [885, 353] width 106 height 79
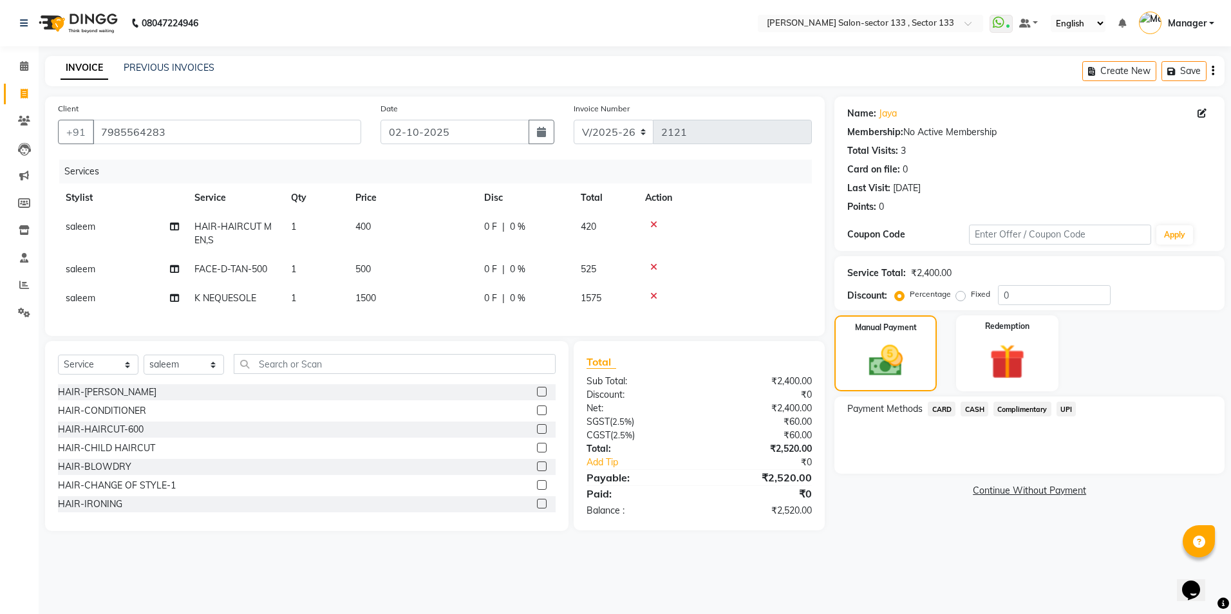
click at [1061, 407] on span "UPI" at bounding box center [1066, 409] width 20 height 15
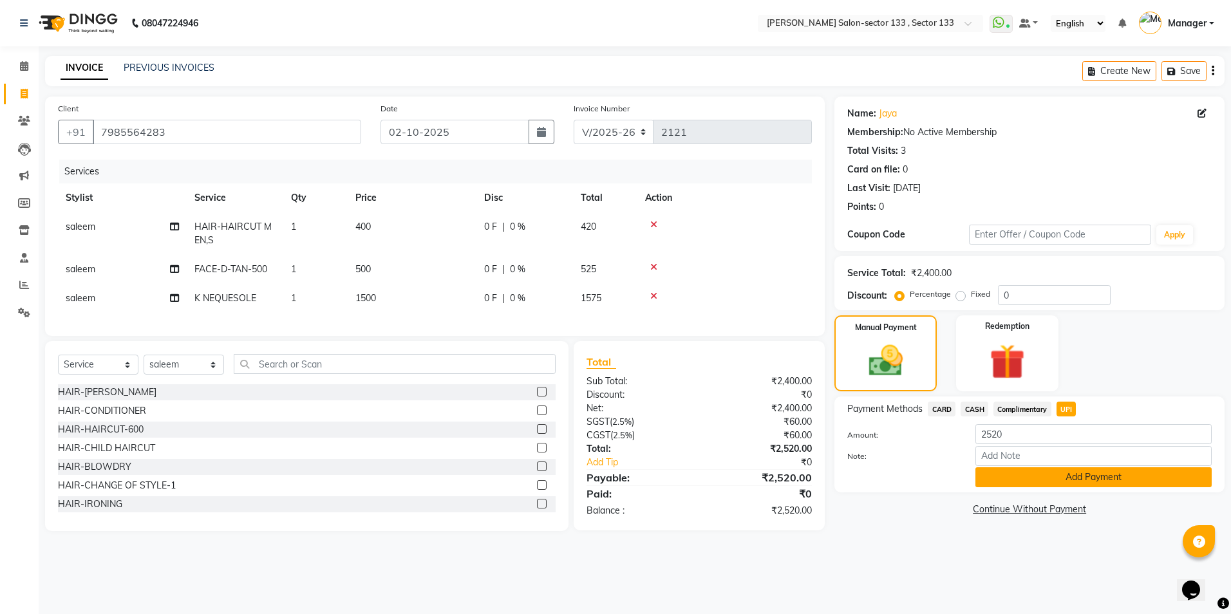
click at [1025, 483] on button "Add Payment" at bounding box center [1093, 477] width 236 height 20
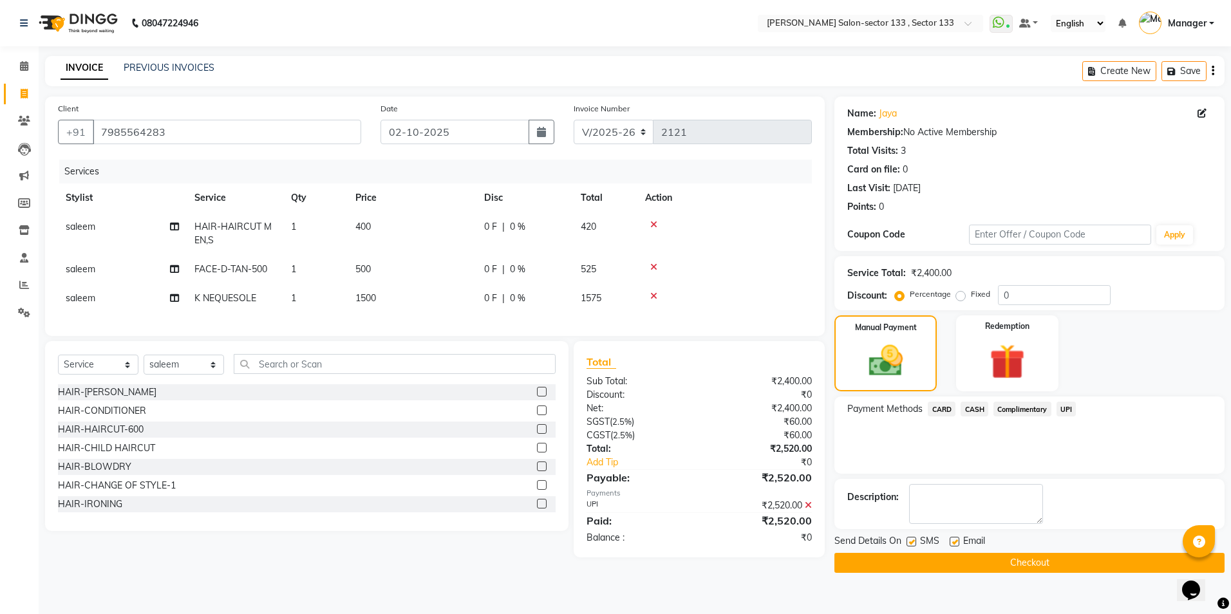
click at [1001, 544] on div "Send Details On SMS Email" at bounding box center [1029, 542] width 390 height 16
click at [1003, 562] on button "Checkout" at bounding box center [1029, 563] width 390 height 20
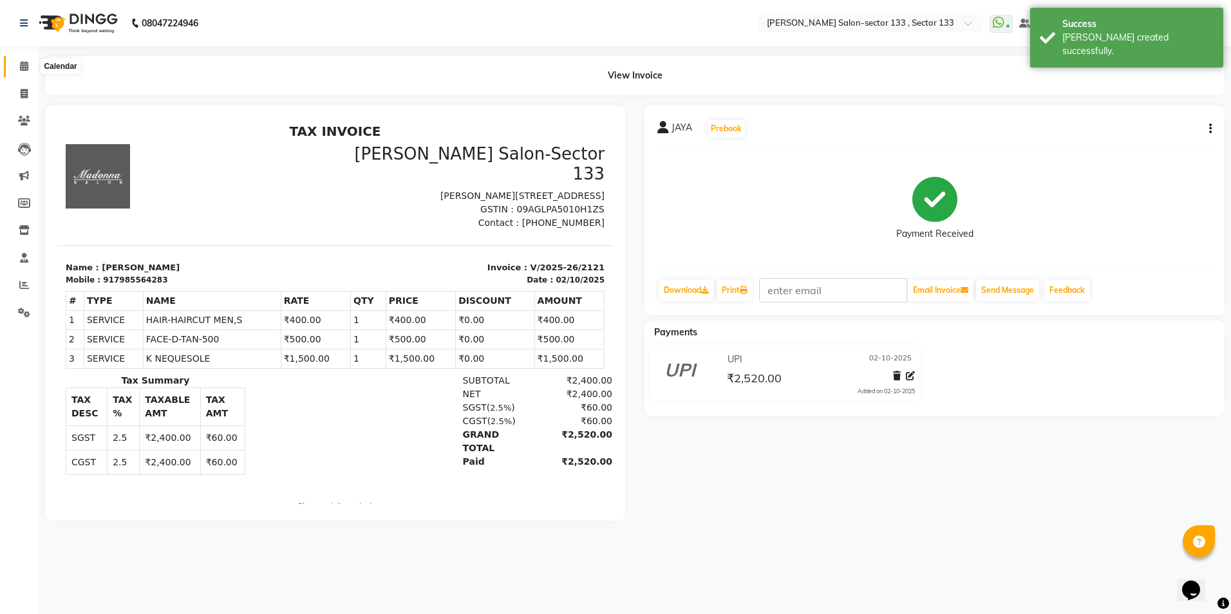
click at [21, 68] on icon at bounding box center [24, 66] width 8 height 10
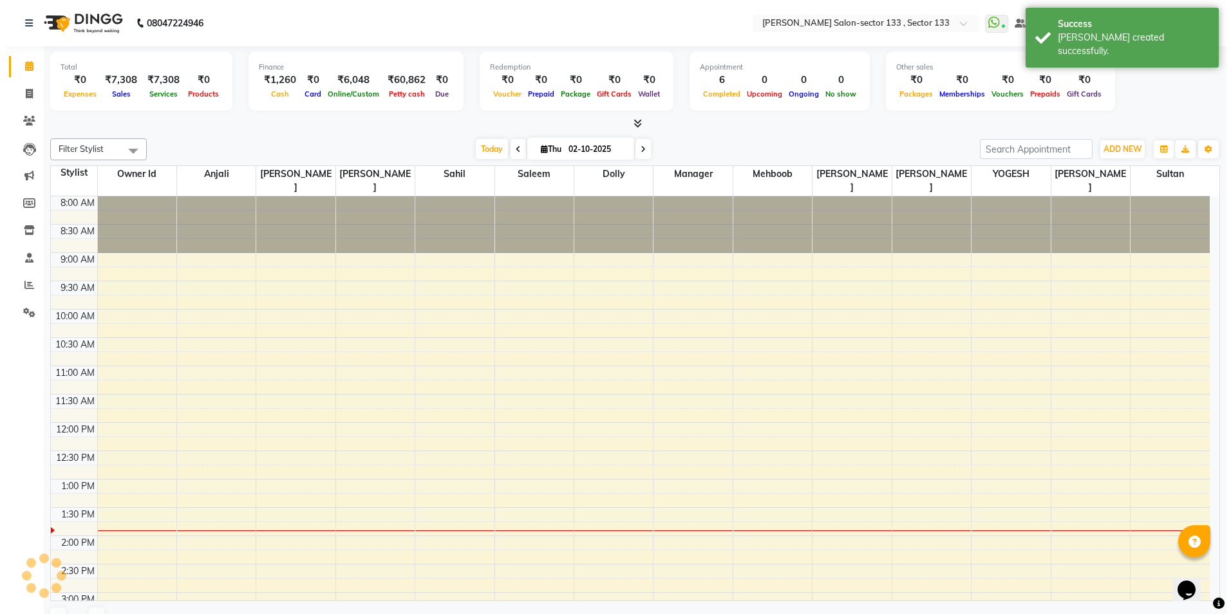
scroll to position [284, 0]
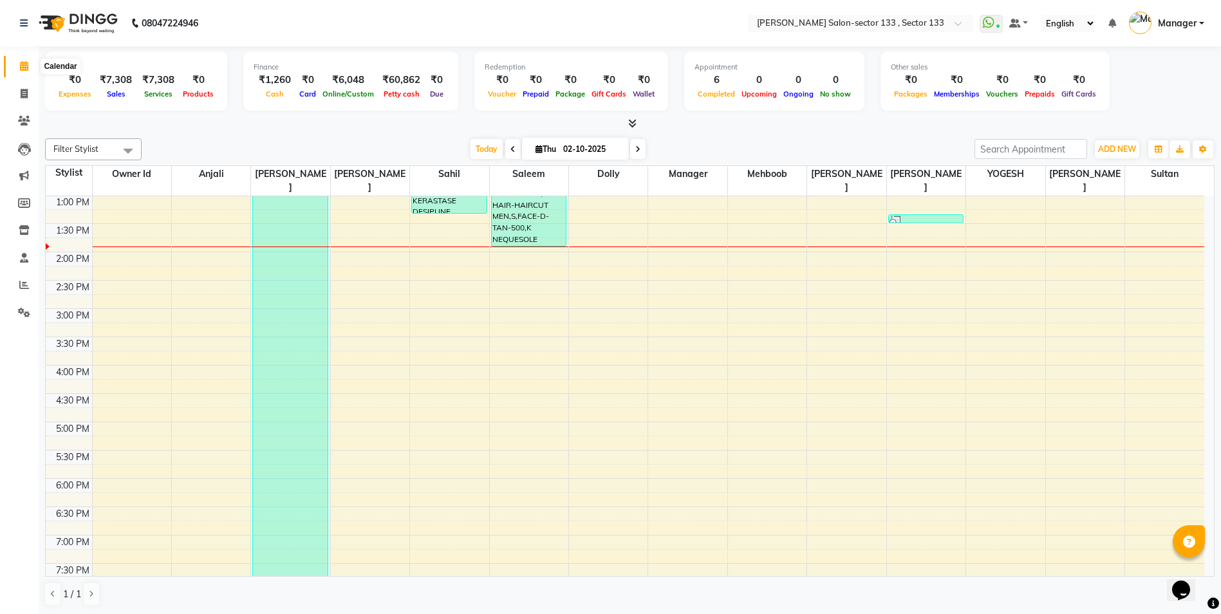
click at [30, 66] on span at bounding box center [24, 66] width 23 height 15
click at [17, 95] on span at bounding box center [24, 94] width 23 height 15
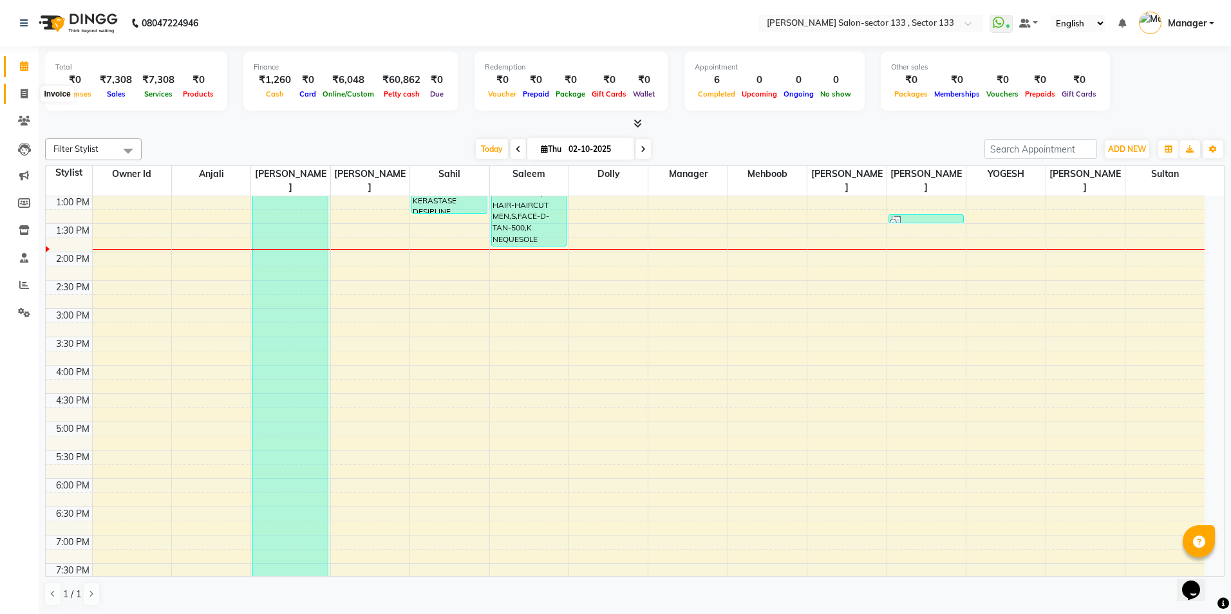
select select "service"
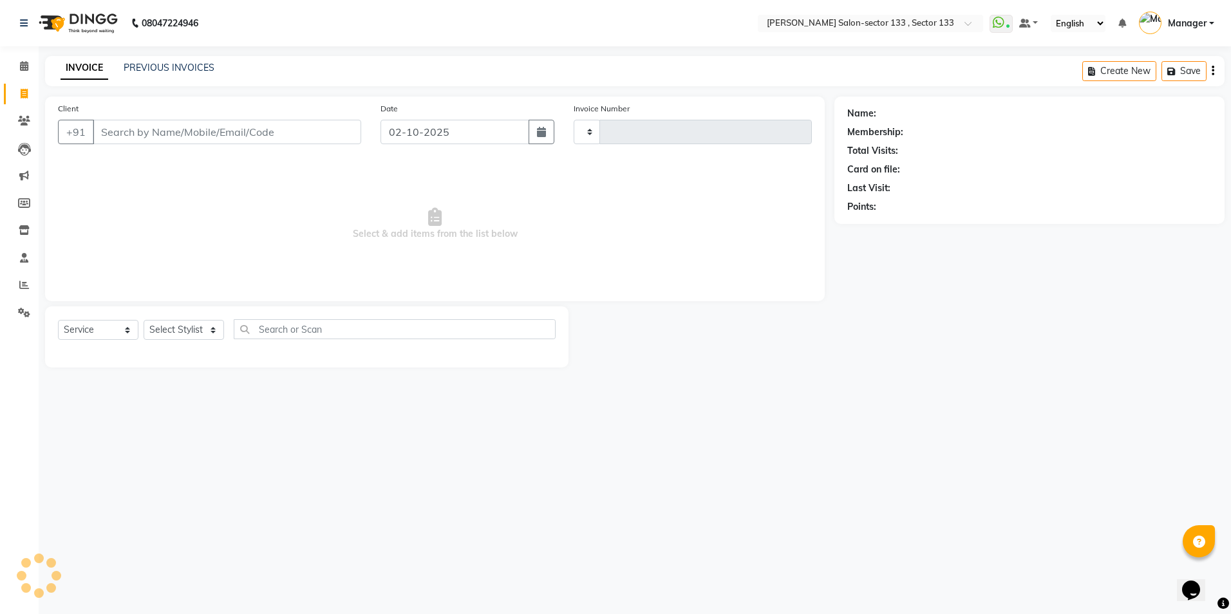
type input "2122"
select select "8302"
click at [149, 125] on input "Client" at bounding box center [227, 132] width 268 height 24
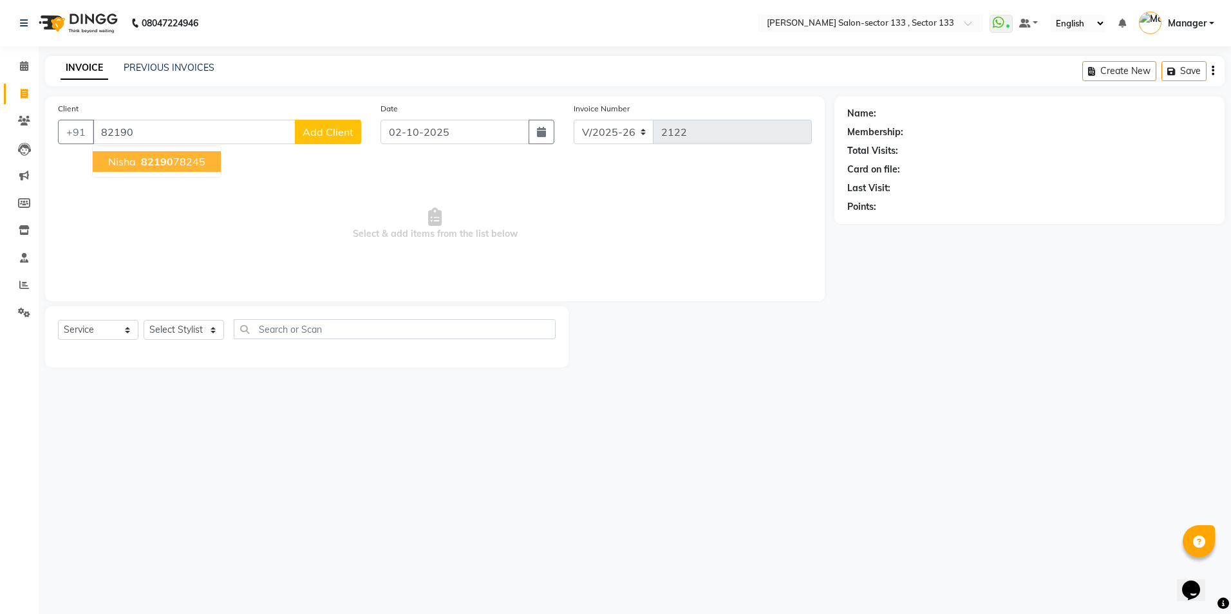
click at [159, 163] on span "82190" at bounding box center [157, 161] width 32 height 13
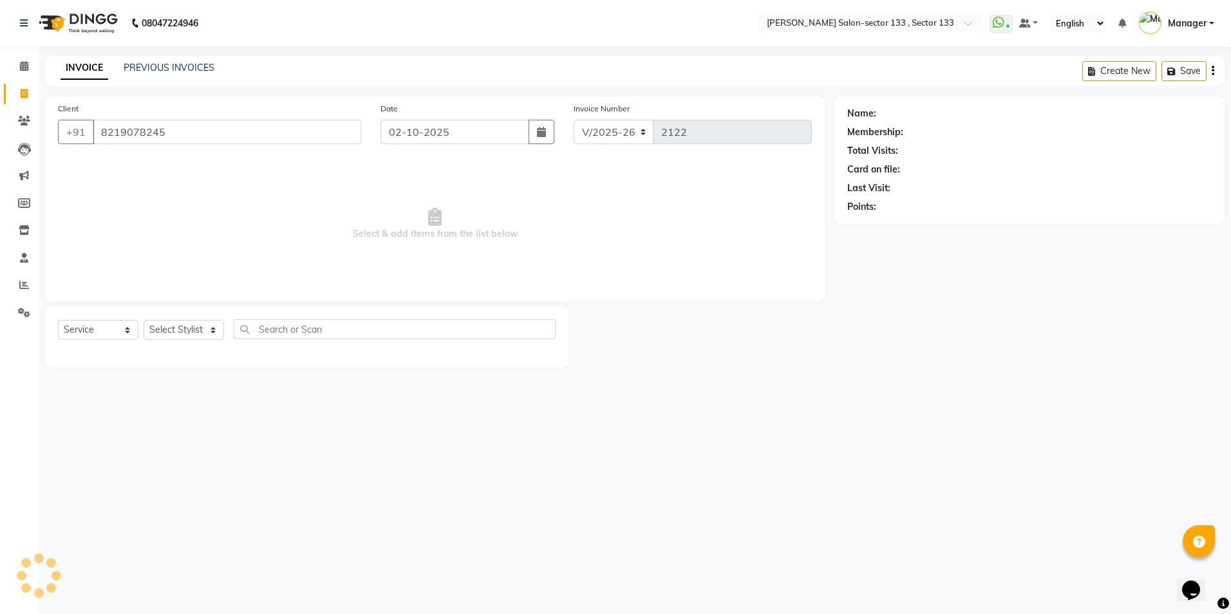
type input "8219078245"
click at [178, 315] on div "Select Service Product Membership Package Voucher Prepaid Gift Card Select Styl…" at bounding box center [306, 336] width 523 height 61
click at [180, 333] on select "Select Stylist [PERSON_NAME] [PERSON_NAME] [PERSON_NAME] Manager Mehboob Owner …" at bounding box center [184, 330] width 80 height 20
select select "90932"
click at [144, 320] on select "Select Stylist [PERSON_NAME] [PERSON_NAME] [PERSON_NAME] Manager Mehboob Owner …" at bounding box center [184, 330] width 80 height 20
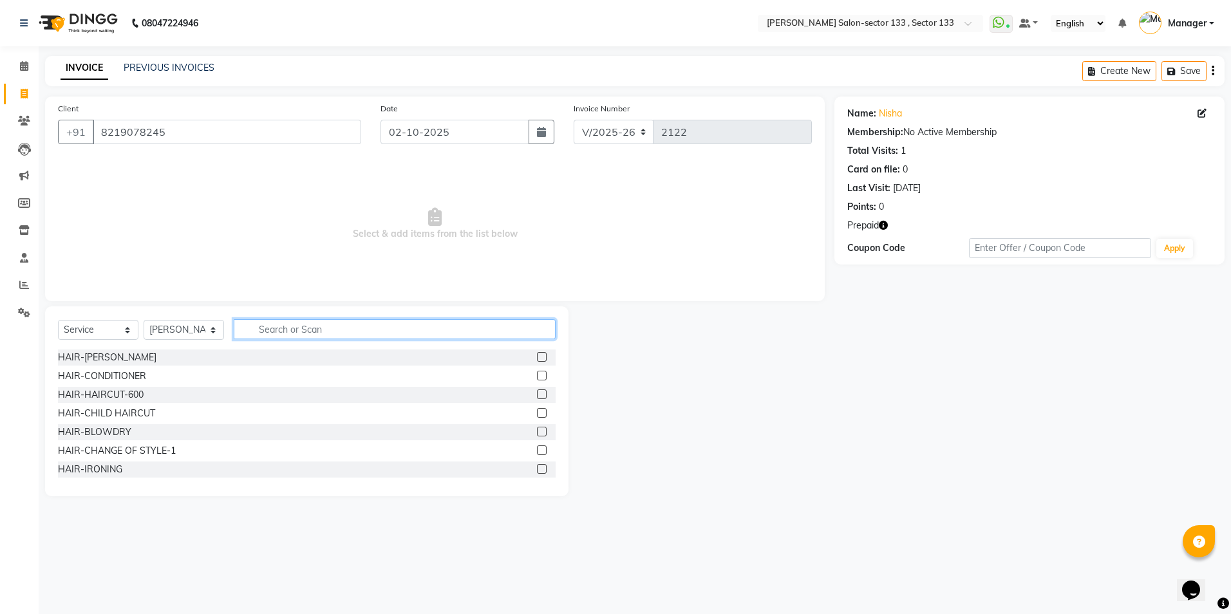
click at [297, 335] on input "text" at bounding box center [395, 329] width 322 height 20
type input "d"
type input "facial"
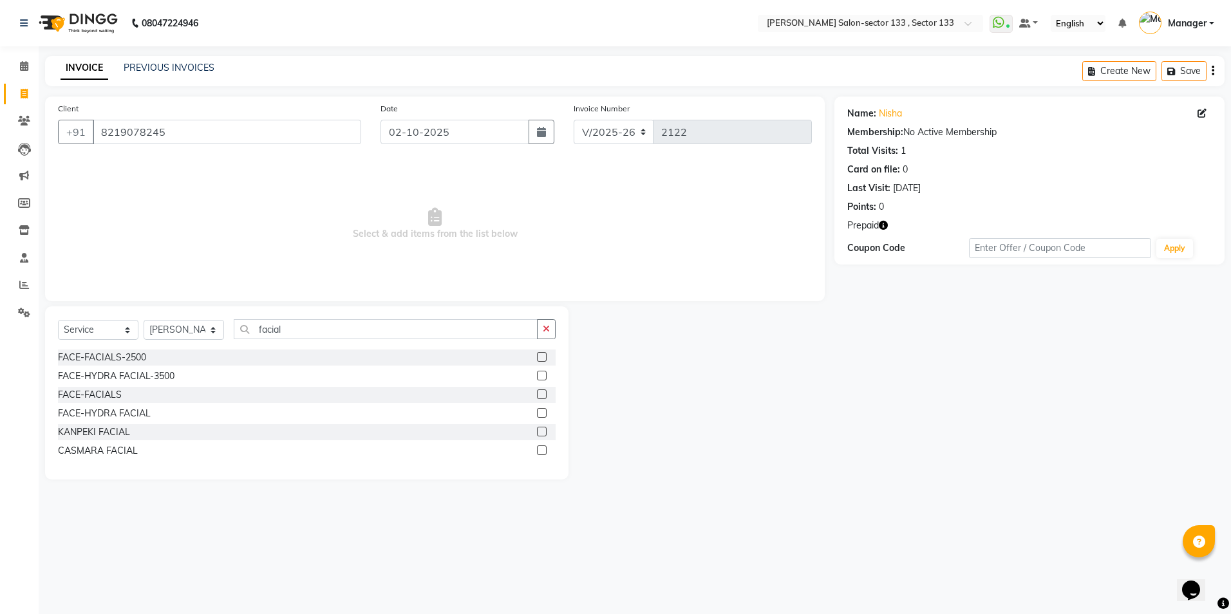
click at [540, 413] on label at bounding box center [542, 413] width 10 height 10
click at [540, 413] on input "checkbox" at bounding box center [541, 413] width 8 height 8
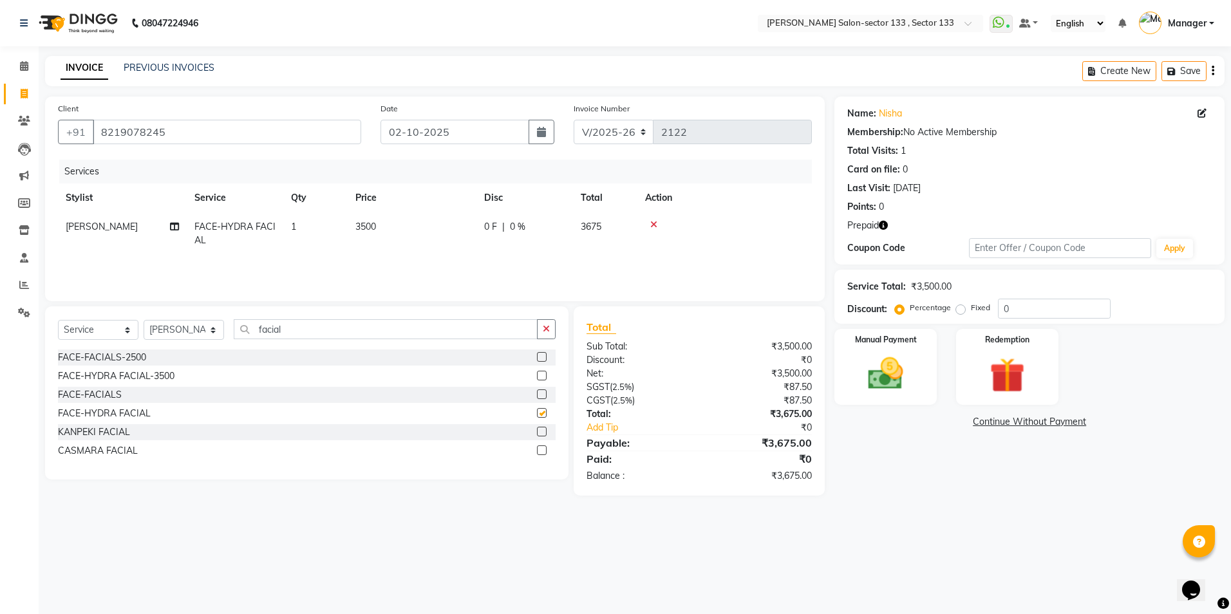
checkbox input "false"
click at [379, 223] on td "3500" at bounding box center [412, 233] width 129 height 42
select select "90932"
click at [482, 225] on input "3500" at bounding box center [472, 230] width 113 height 20
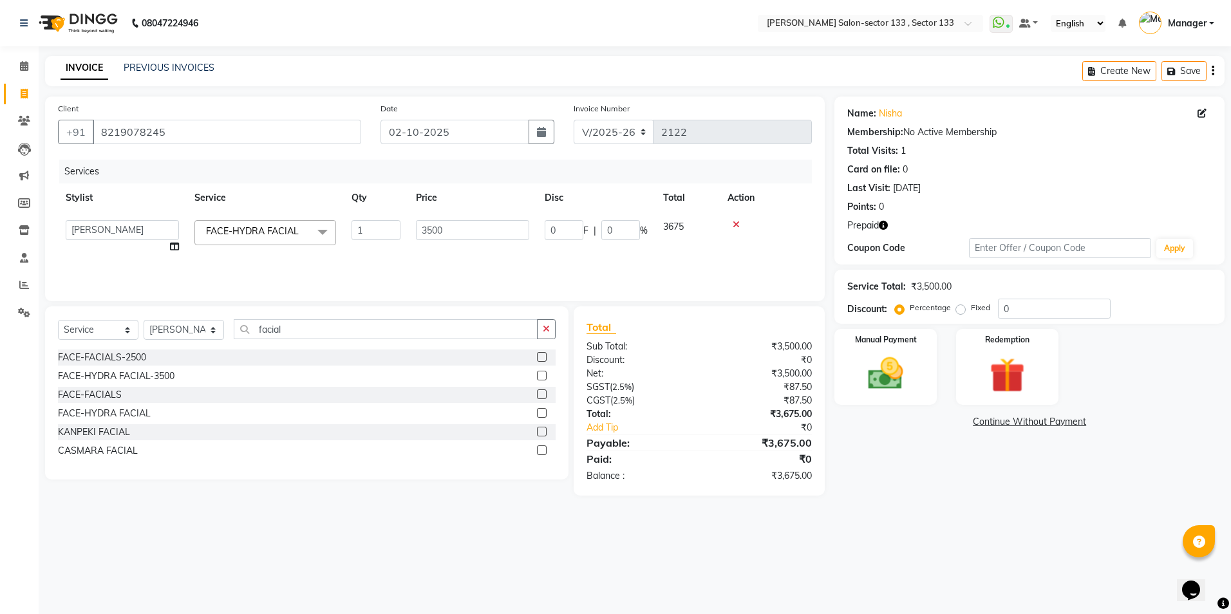
click at [482, 225] on input "3500" at bounding box center [472, 230] width 113 height 20
type input "5500"
click at [196, 325] on select "Select Stylist [PERSON_NAME] [PERSON_NAME] [PERSON_NAME] Manager Mehboob Owner …" at bounding box center [184, 330] width 80 height 20
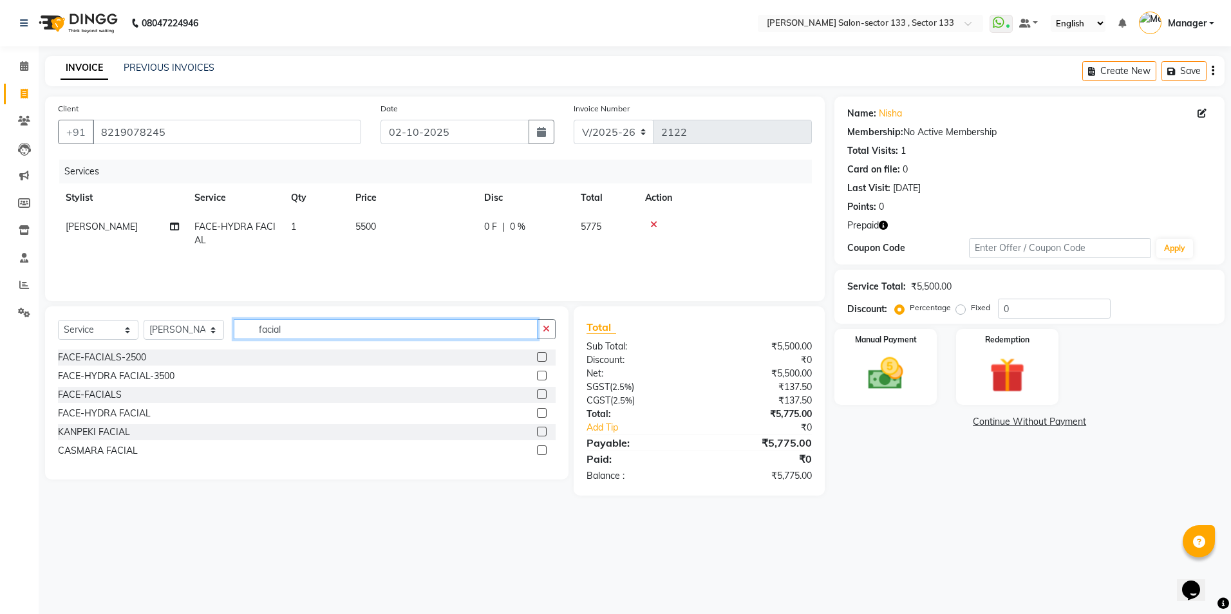
click at [283, 333] on input "facial" at bounding box center [386, 329] width 304 height 20
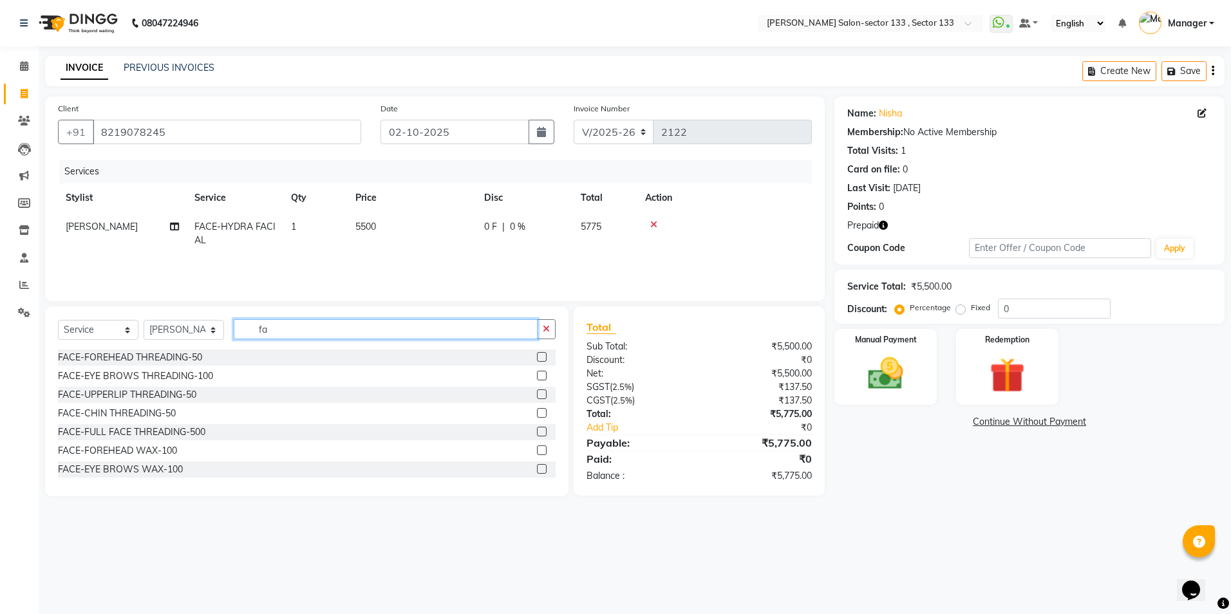
type input "f"
type input "blea"
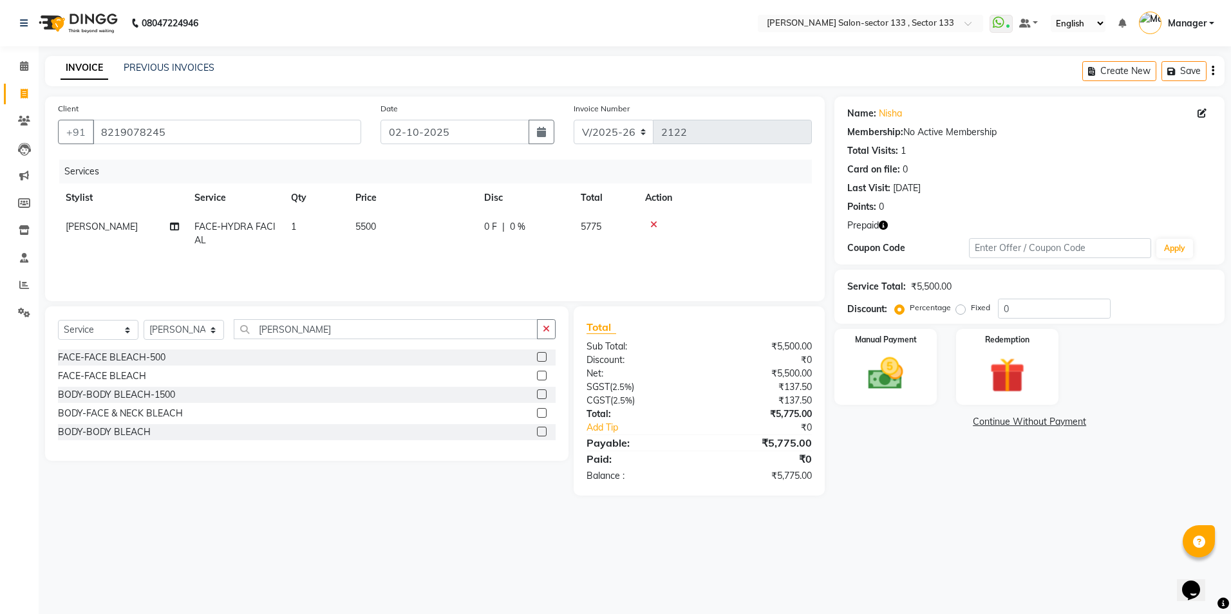
click at [537, 359] on label at bounding box center [542, 357] width 10 height 10
click at [537, 359] on input "checkbox" at bounding box center [541, 357] width 8 height 8
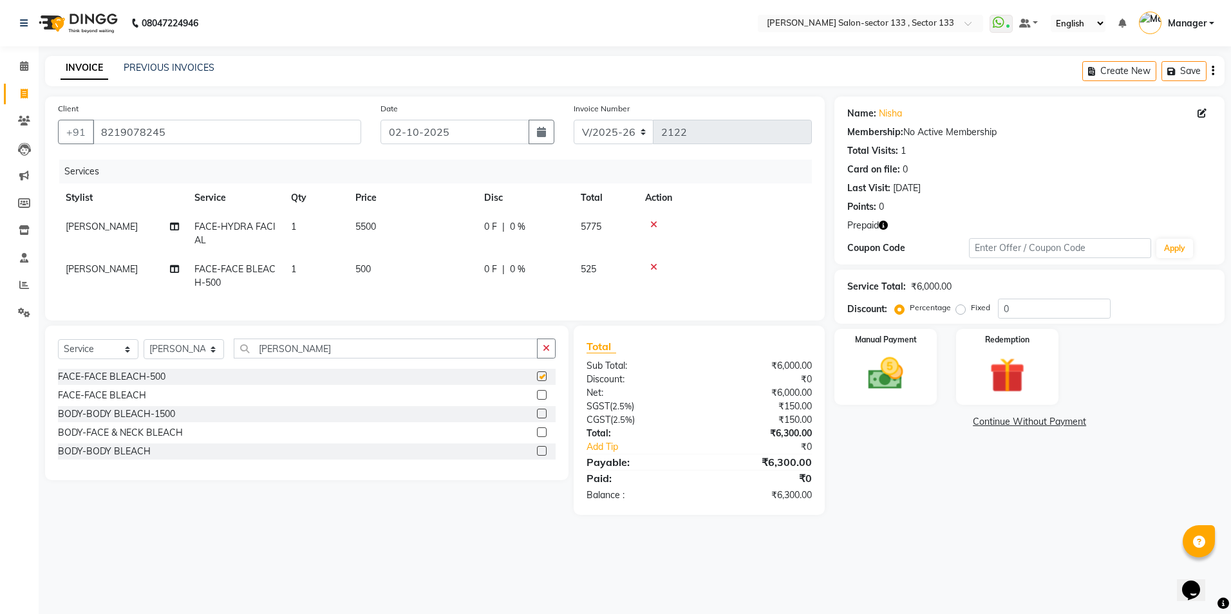
checkbox input "false"
click at [395, 273] on td "500" at bounding box center [412, 276] width 129 height 42
select select "90932"
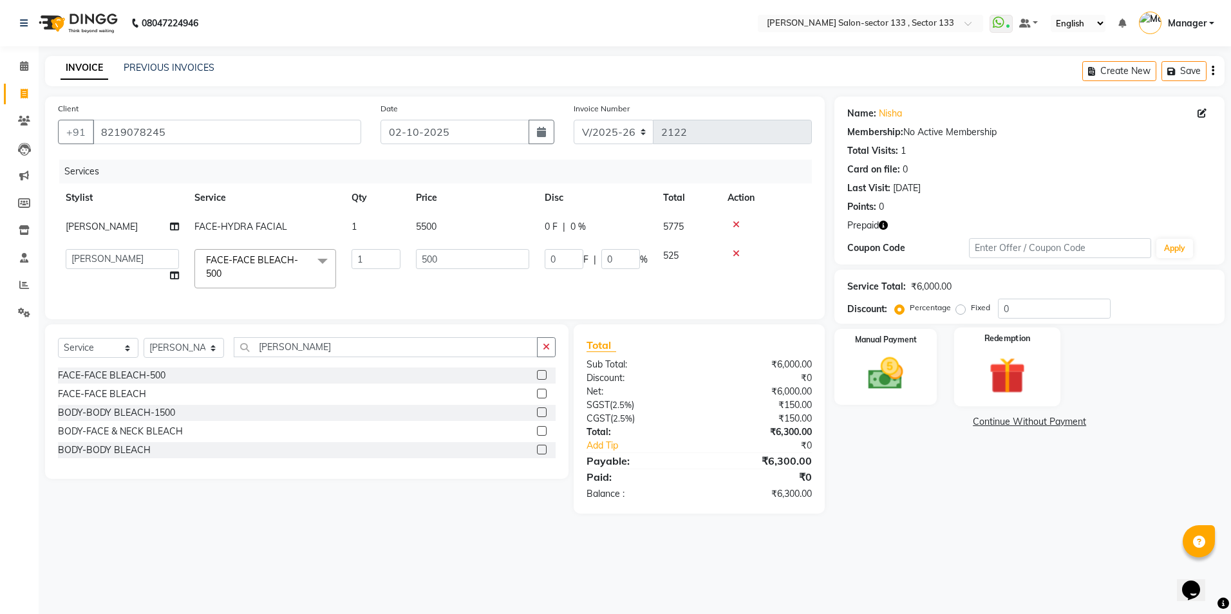
click at [969, 372] on div "Redemption" at bounding box center [1007, 367] width 106 height 79
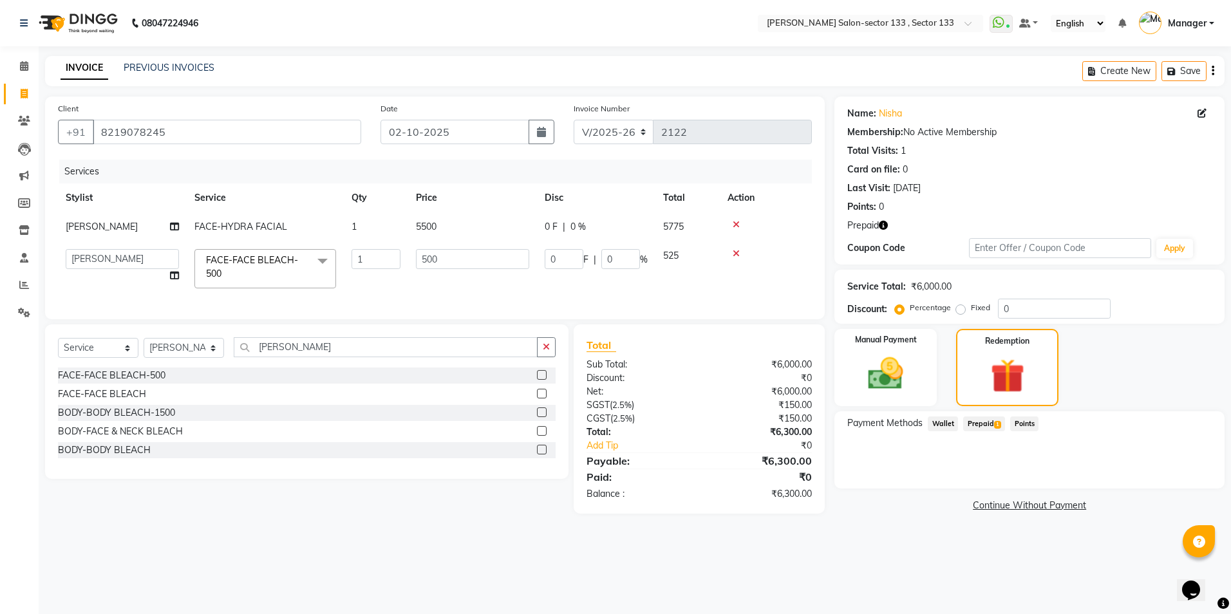
click at [991, 429] on span "Prepaid 1" at bounding box center [984, 423] width 42 height 15
click at [1177, 479] on button "Add" at bounding box center [1180, 476] width 47 height 22
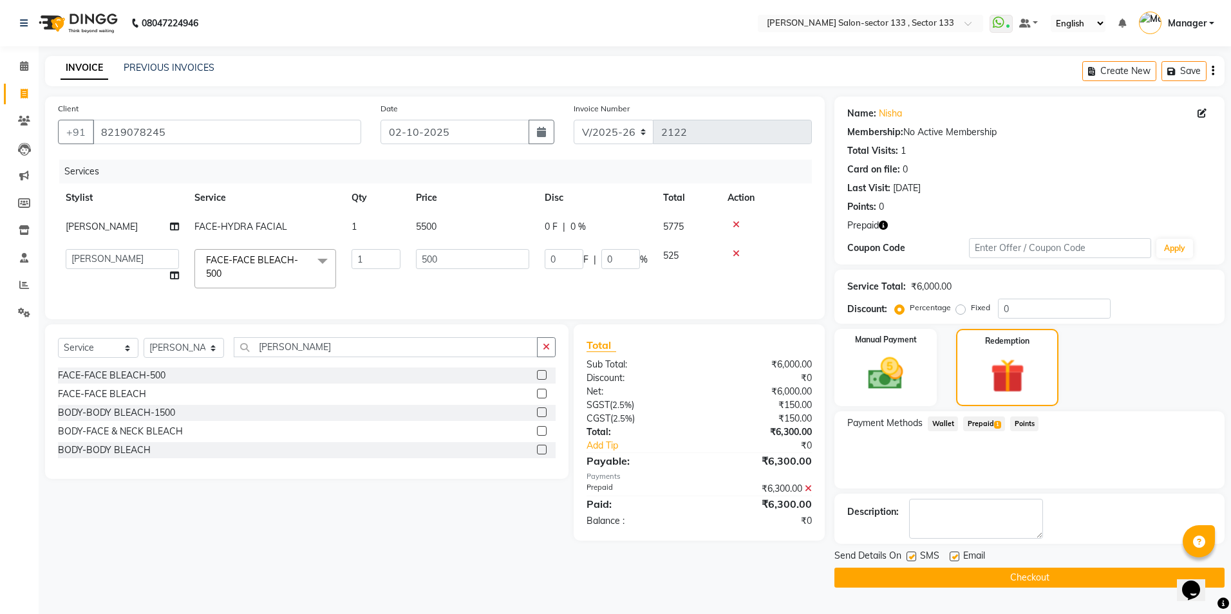
click at [905, 571] on button "Checkout" at bounding box center [1029, 578] width 390 height 20
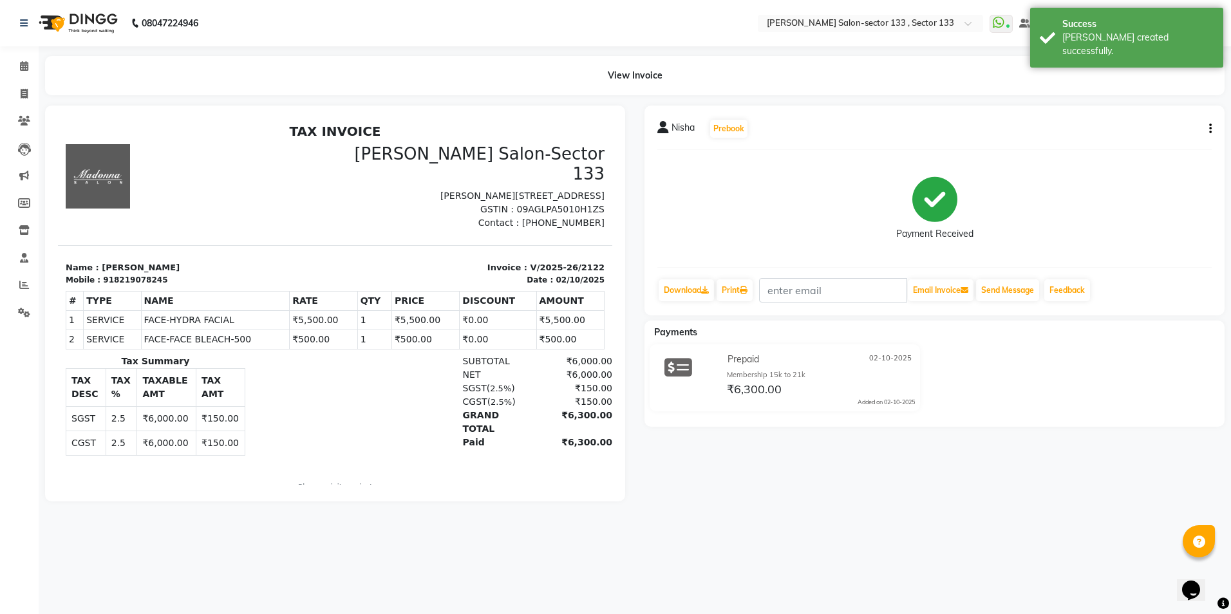
click at [107, 274] on div "918219078245" at bounding box center [135, 280] width 64 height 12
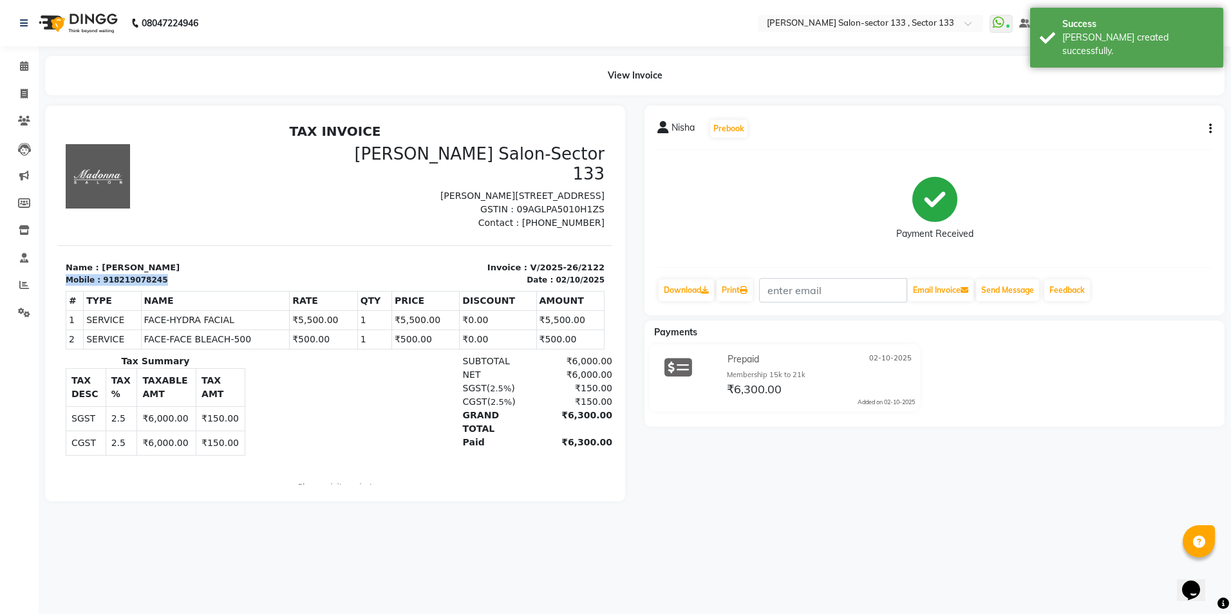
click at [107, 274] on div "918219078245" at bounding box center [135, 280] width 64 height 12
click at [162, 274] on div "Mobile : 918219078245" at bounding box center [197, 280] width 262 height 12
click at [107, 274] on div "918219078245" at bounding box center [135, 280] width 64 height 12
copy div "918219078245"
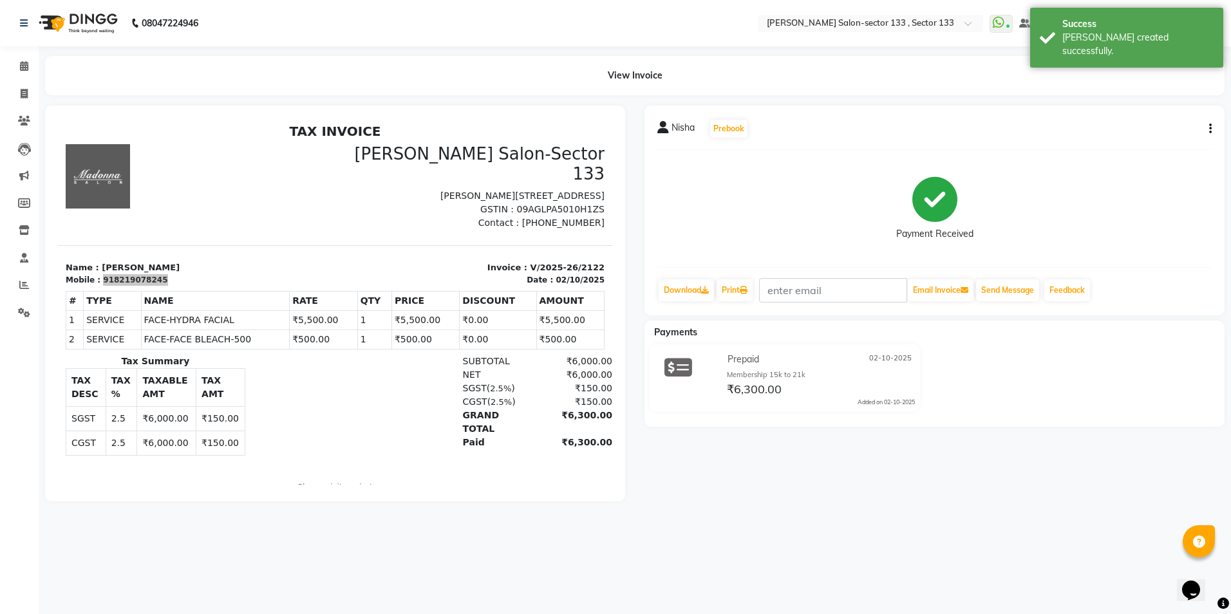
click at [11, 80] on li "Invoice" at bounding box center [19, 94] width 39 height 28
click at [17, 87] on span at bounding box center [24, 94] width 23 height 15
select select "service"
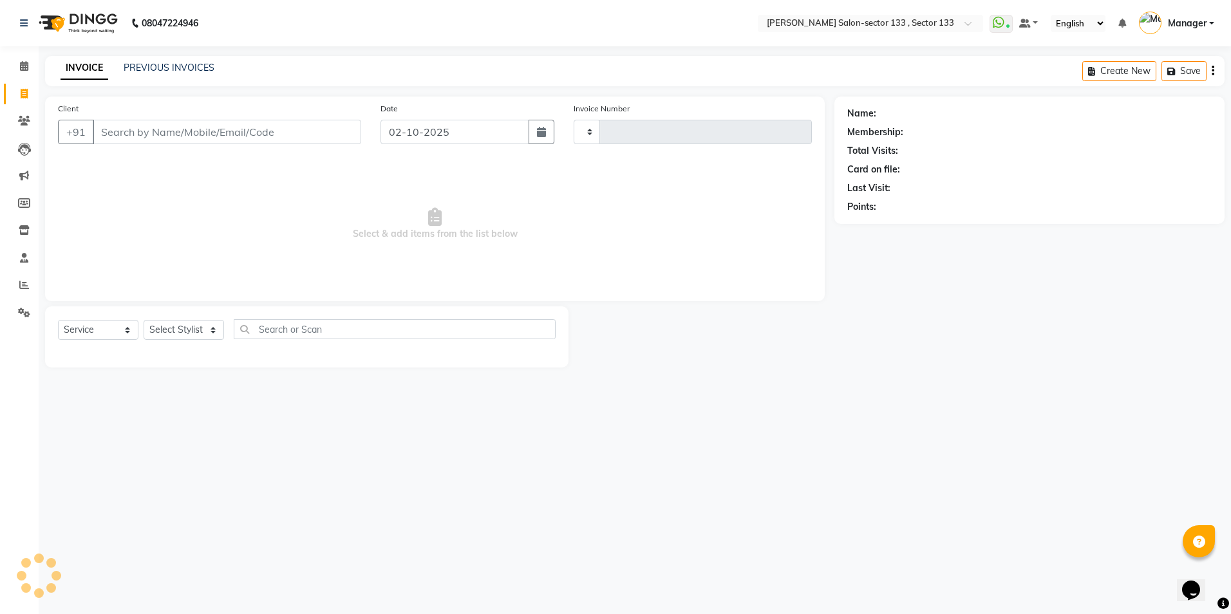
type input "918219078245"
type input "2123"
type input "918219078245"
select select "8302"
click at [886, 225] on icon "button" at bounding box center [883, 225] width 9 height 9
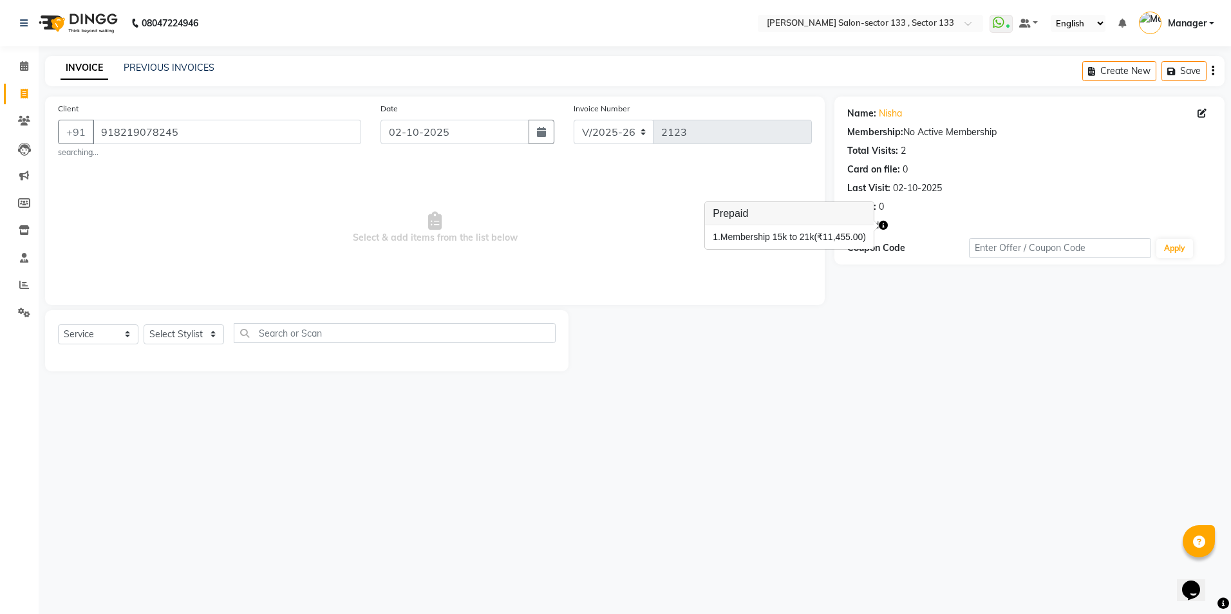
click at [879, 219] on button "button" at bounding box center [883, 226] width 9 height 14
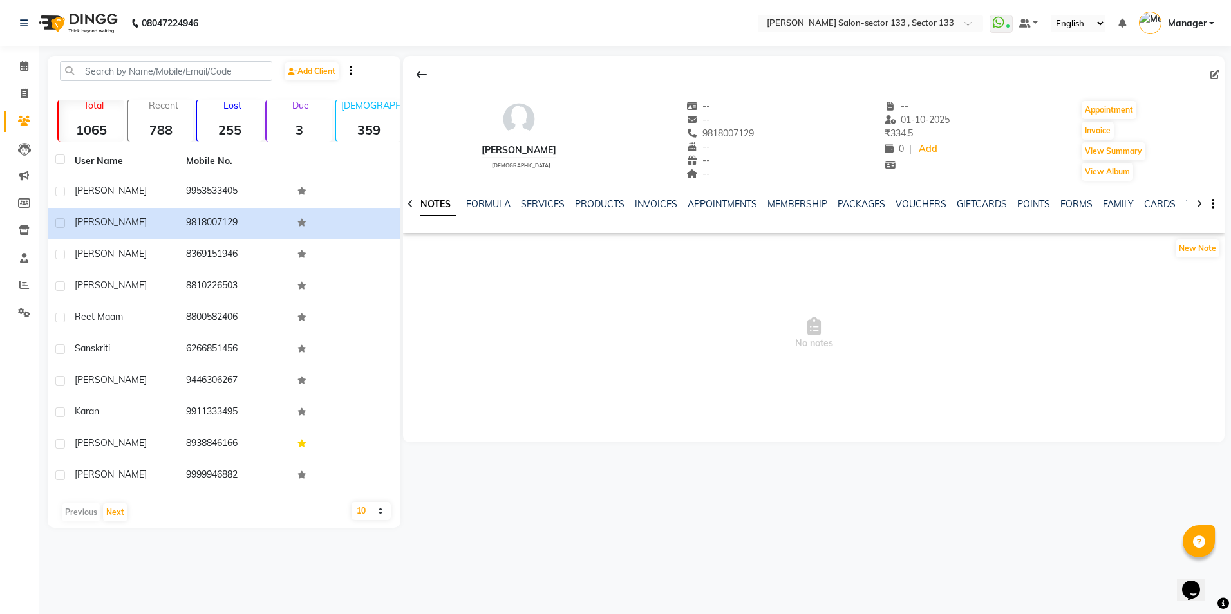
click at [37, 88] on li "Invoice" at bounding box center [19, 94] width 39 height 28
click at [24, 89] on icon at bounding box center [24, 94] width 7 height 10
select select "service"
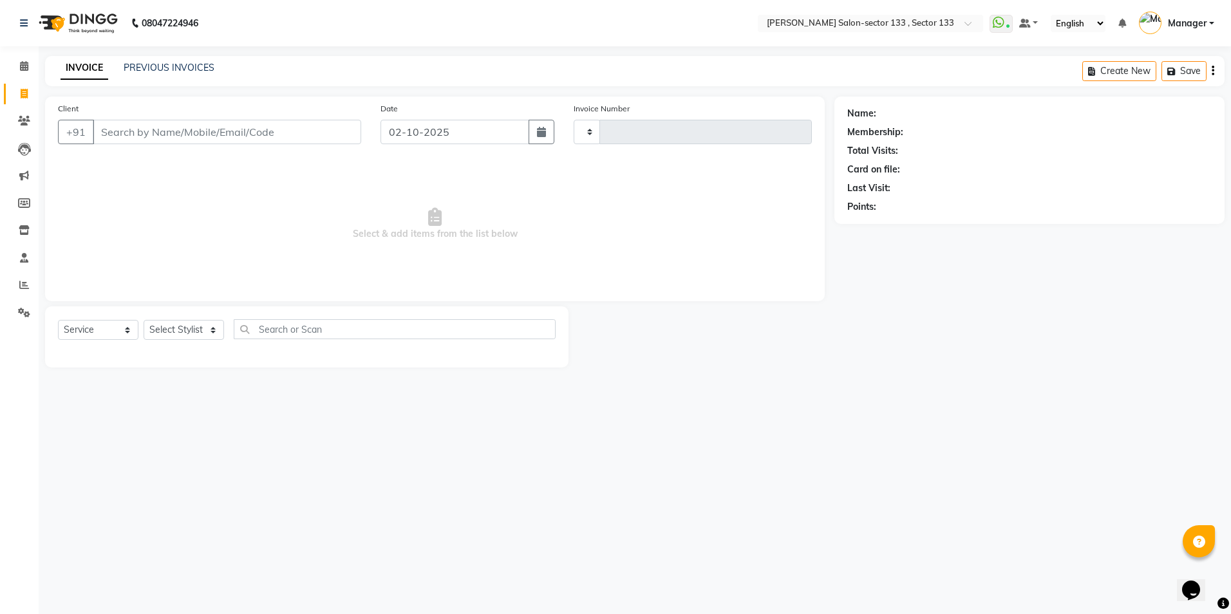
type input "2123"
select select "8302"
click at [124, 138] on input "Client" at bounding box center [227, 132] width 268 height 24
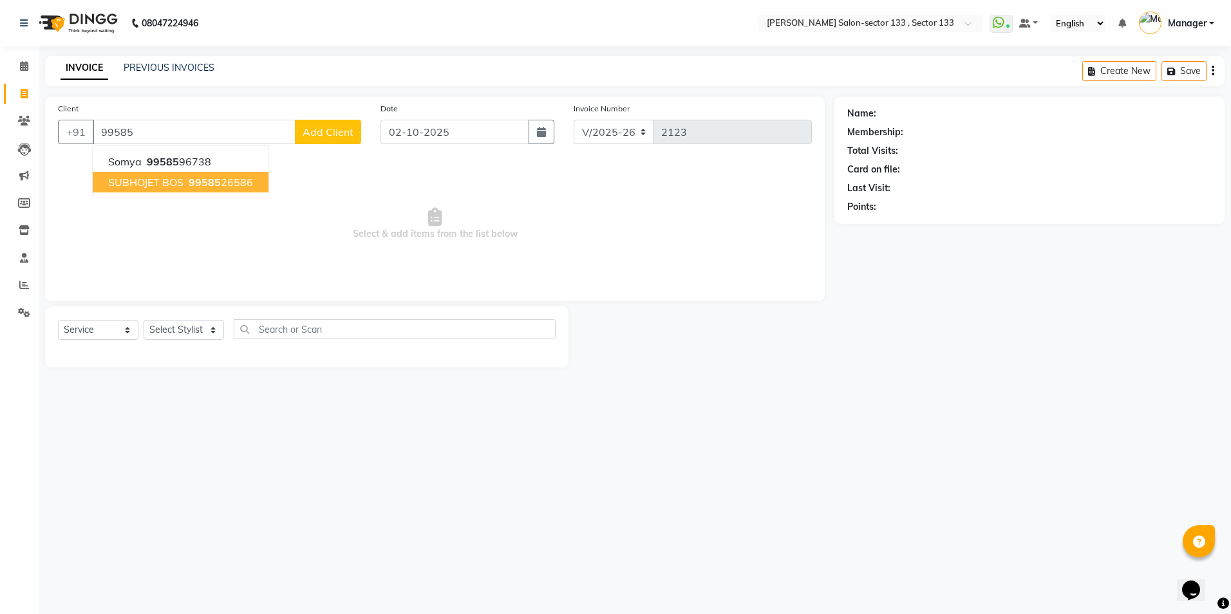
click at [204, 188] on span "99585" at bounding box center [205, 182] width 32 height 13
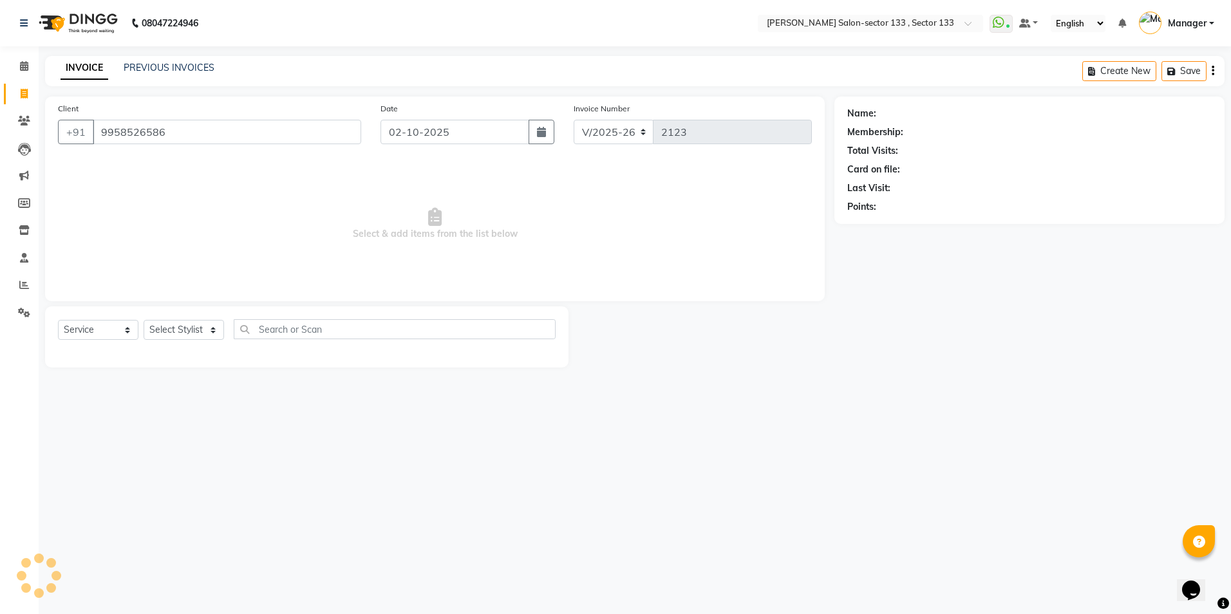
type input "9958526586"
select select "1: Object"
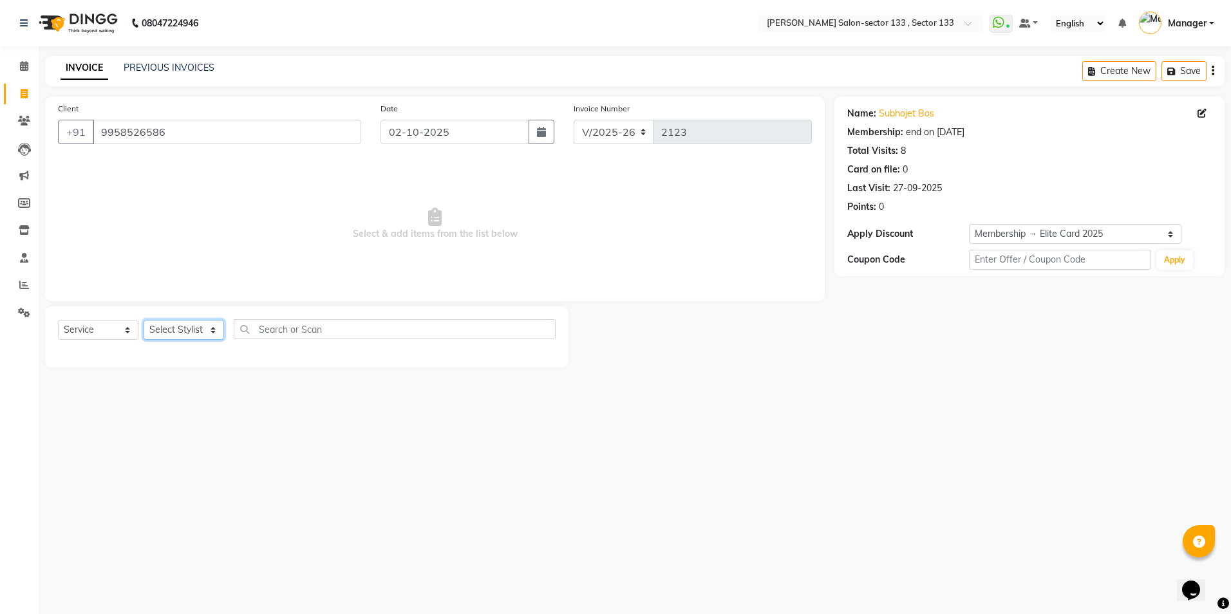
click at [199, 338] on select "Select Stylist [PERSON_NAME] [PERSON_NAME] [PERSON_NAME] Manager Mehboob Owner …" at bounding box center [184, 330] width 80 height 20
select select "90931"
click at [144, 320] on select "Select Stylist [PERSON_NAME] [PERSON_NAME] [PERSON_NAME] Manager Mehboob Owner …" at bounding box center [184, 330] width 80 height 20
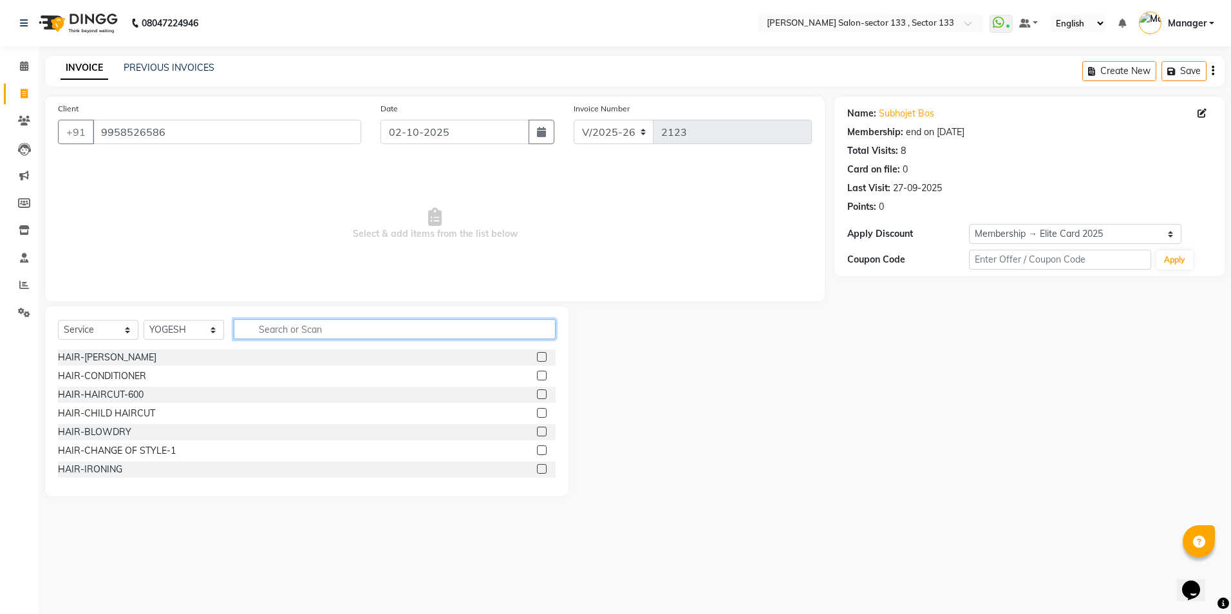
click at [296, 327] on input "text" at bounding box center [395, 329] width 322 height 20
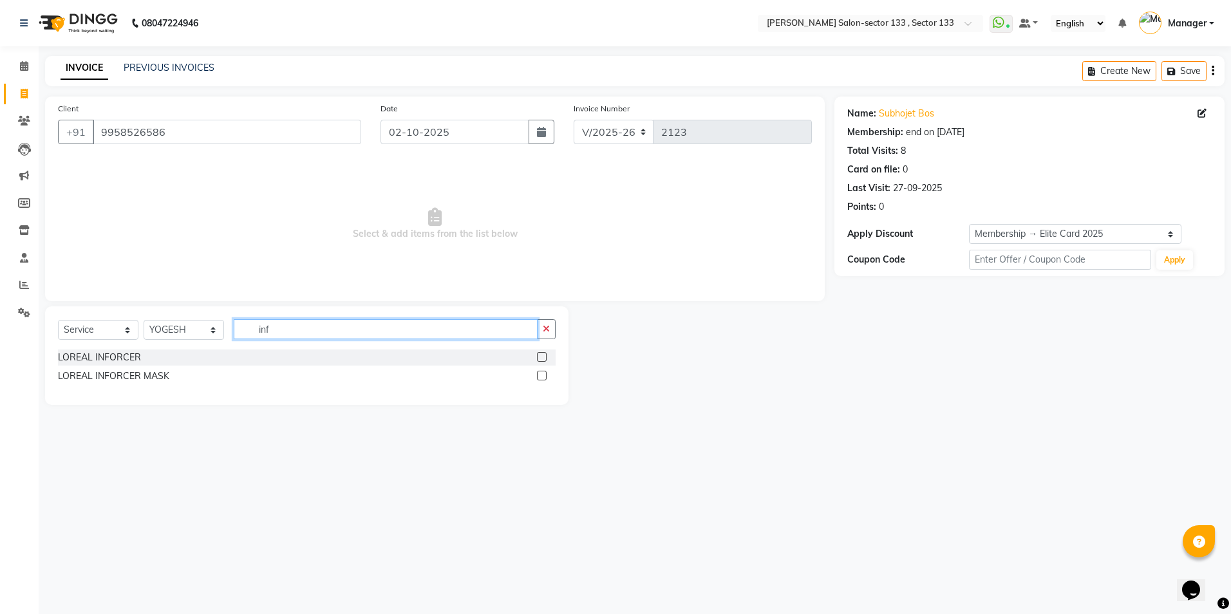
type input "inf"
click at [541, 360] on label at bounding box center [542, 357] width 10 height 10
click at [541, 360] on input "checkbox" at bounding box center [541, 357] width 8 height 8
checkbox input "true"
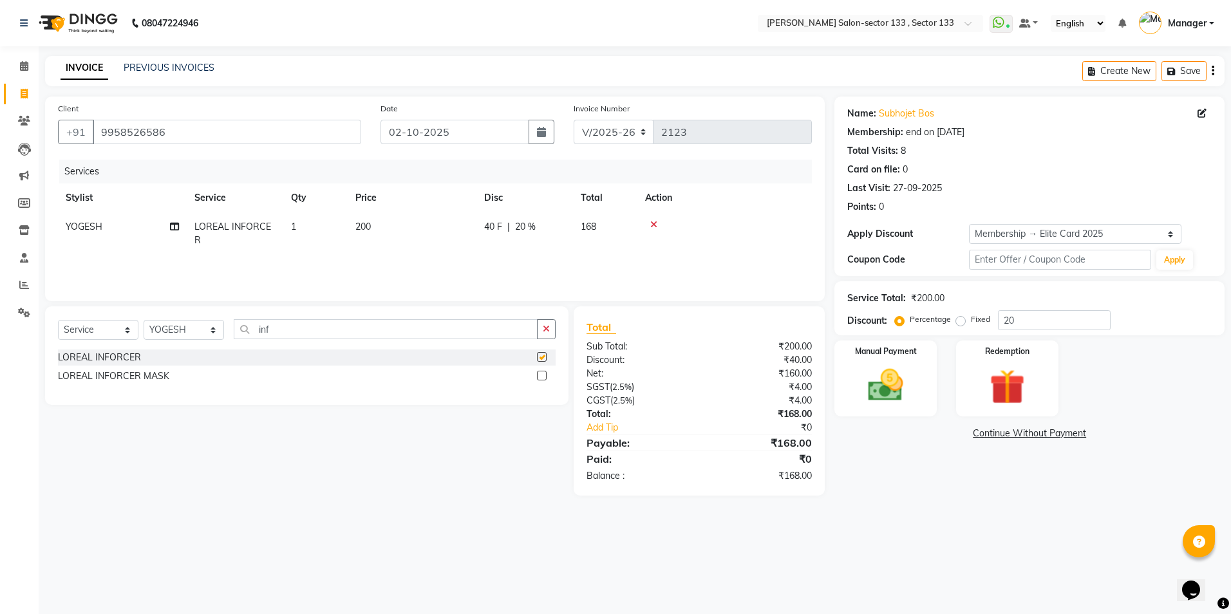
click at [541, 374] on label at bounding box center [542, 376] width 10 height 10
click at [541, 374] on input "checkbox" at bounding box center [541, 376] width 8 height 8
checkbox input "true"
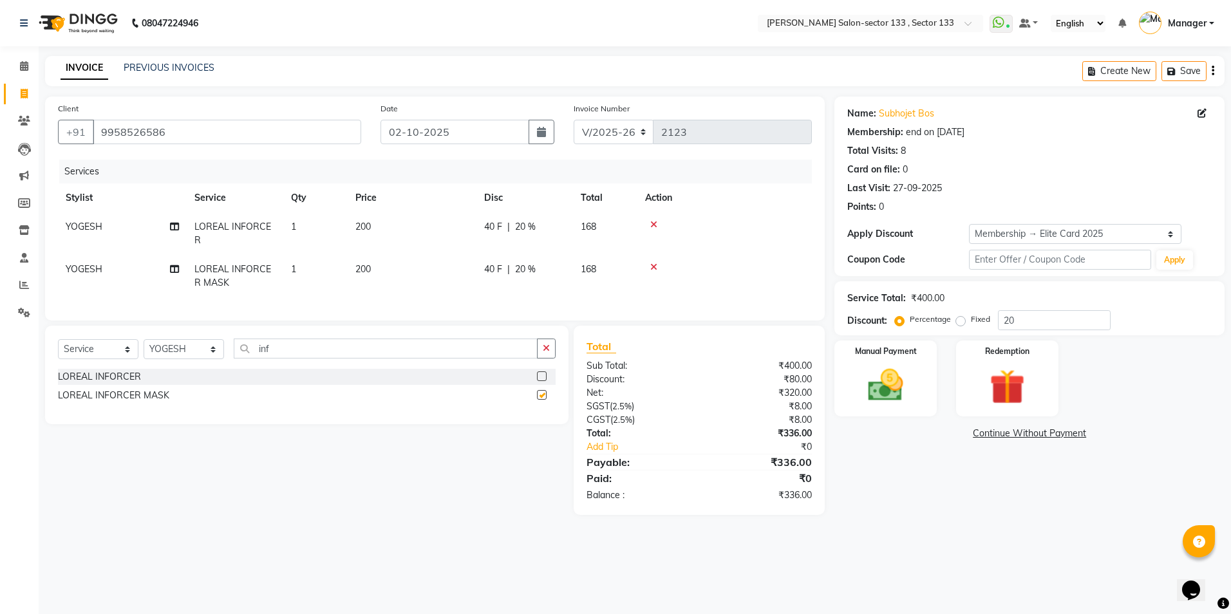
checkbox input "false"
click at [881, 378] on img at bounding box center [885, 385] width 60 height 42
click at [983, 434] on span "CASH" at bounding box center [974, 434] width 28 height 15
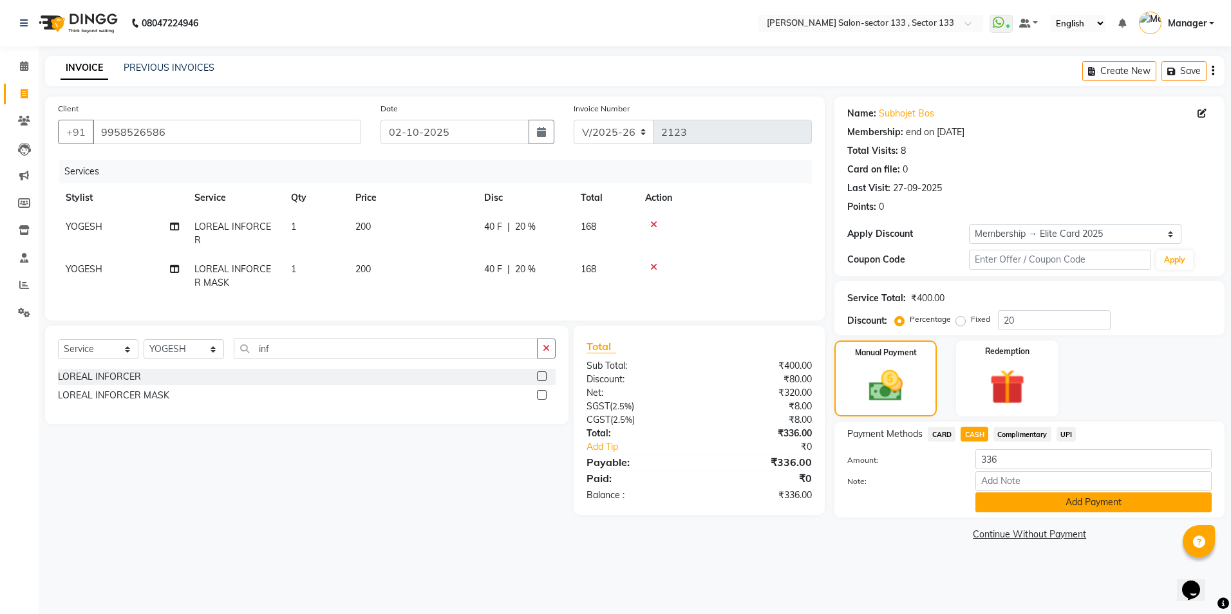
click at [1008, 499] on button "Add Payment" at bounding box center [1093, 502] width 236 height 20
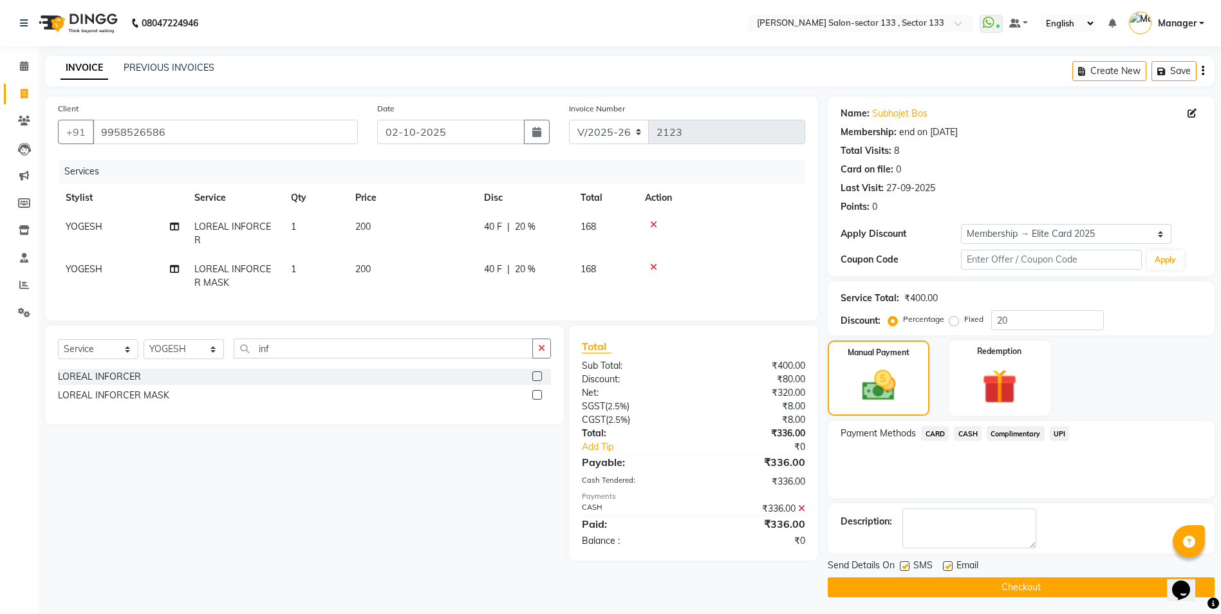
click at [916, 583] on button "Checkout" at bounding box center [1021, 587] width 387 height 20
